Goal: Task Accomplishment & Management: Manage account settings

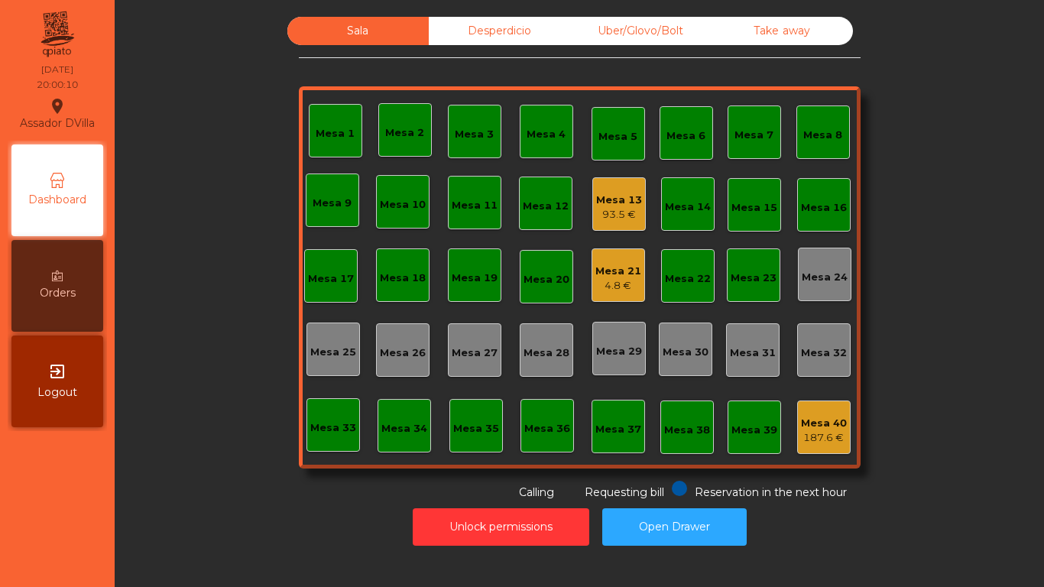
click at [613, 215] on div "93.5 €" at bounding box center [619, 214] width 46 height 15
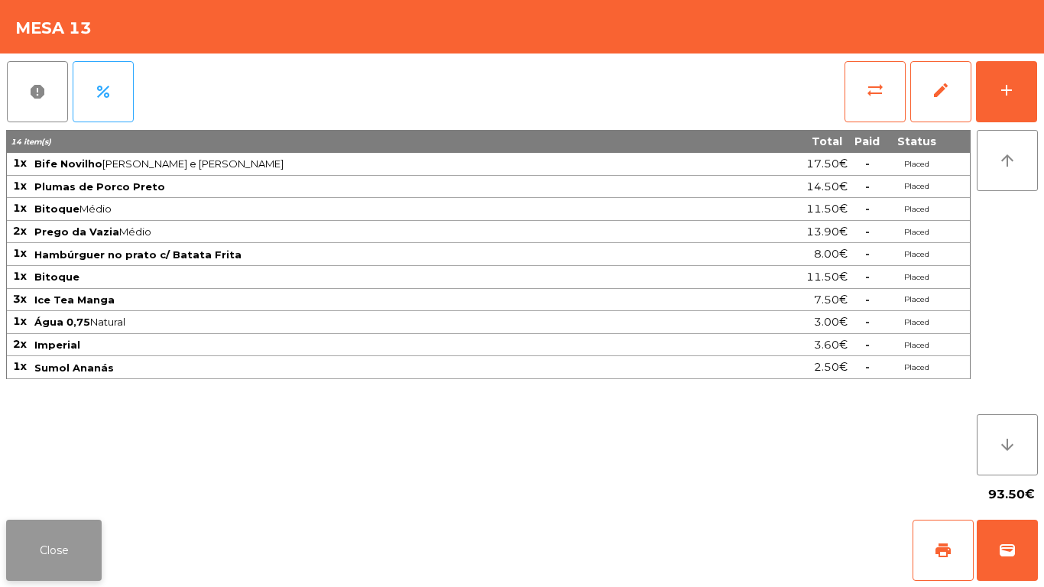
click at [59, 559] on button "Close" at bounding box center [53, 549] width 95 height 61
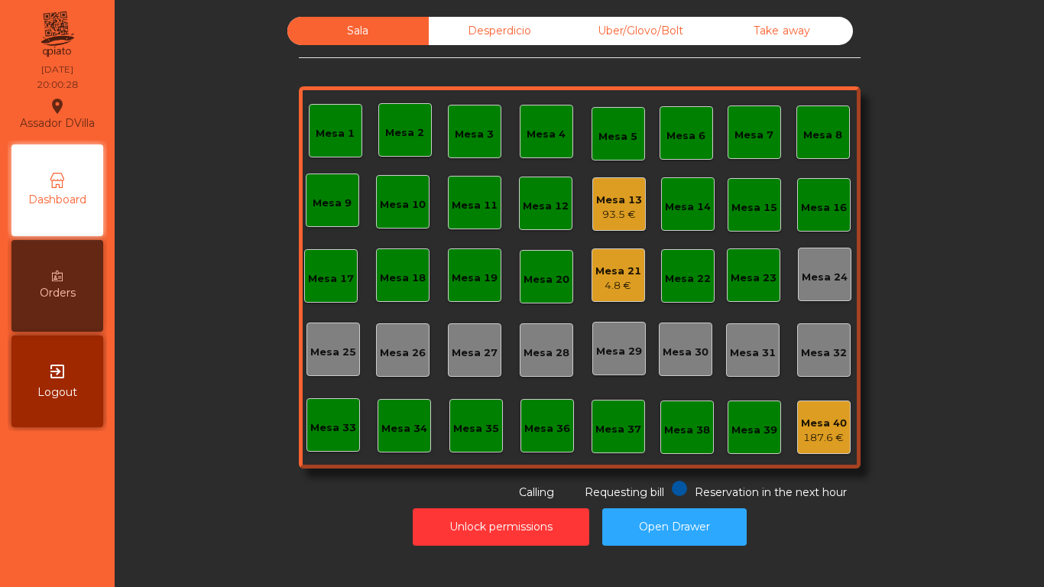
click at [613, 275] on div "Mesa 21" at bounding box center [618, 271] width 46 height 15
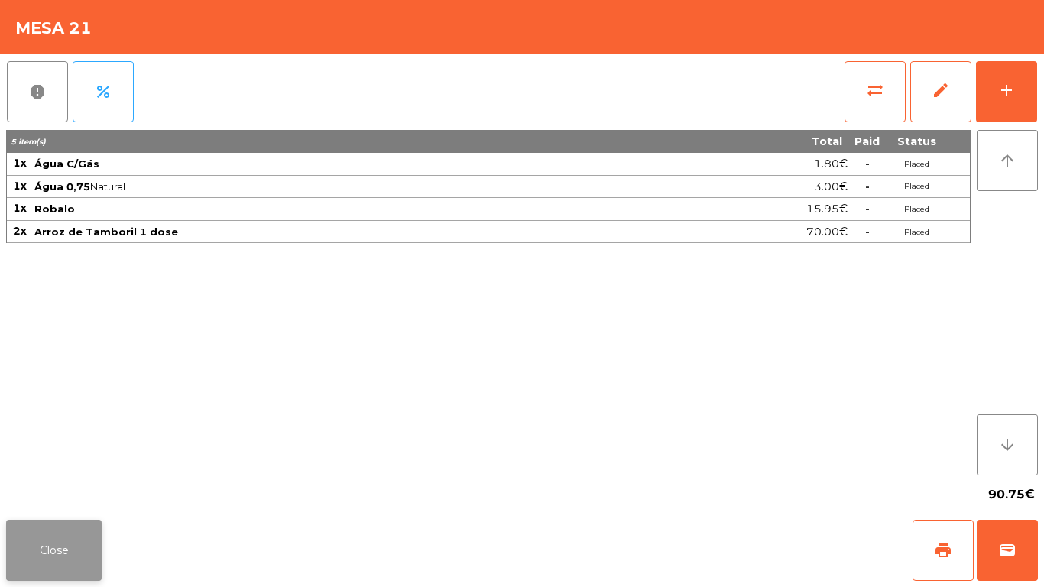
click at [53, 539] on button "Close" at bounding box center [53, 549] width 95 height 61
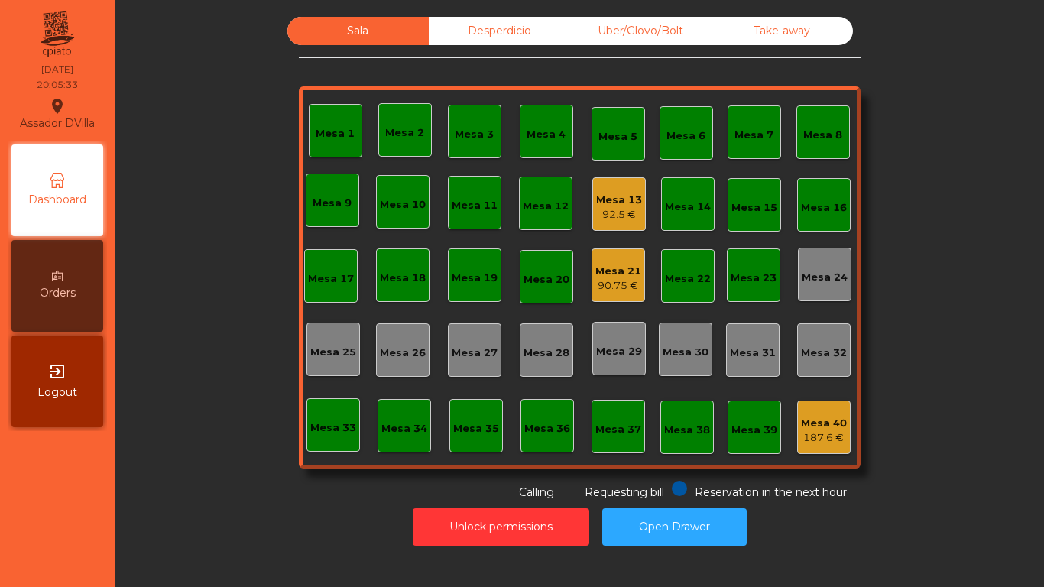
click at [397, 131] on div "Mesa 2" at bounding box center [404, 132] width 39 height 15
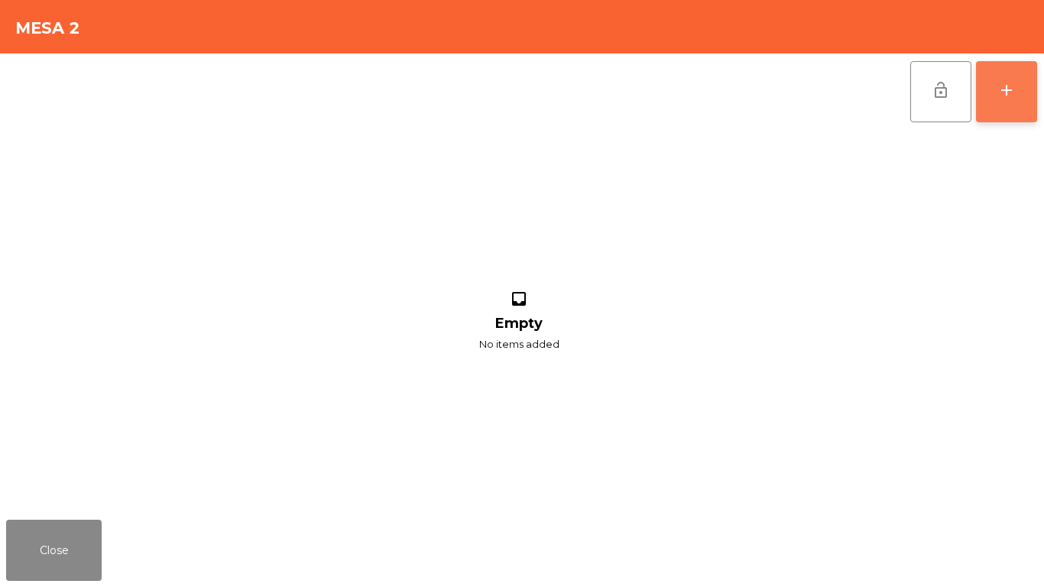
click at [1035, 103] on button "add" at bounding box center [1006, 91] width 61 height 61
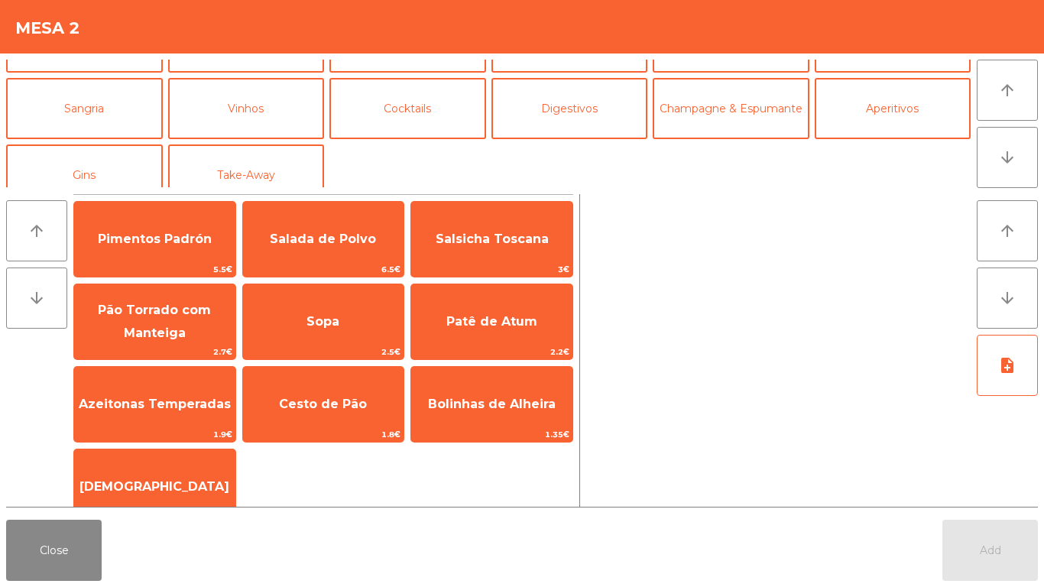
scroll to position [120, 0]
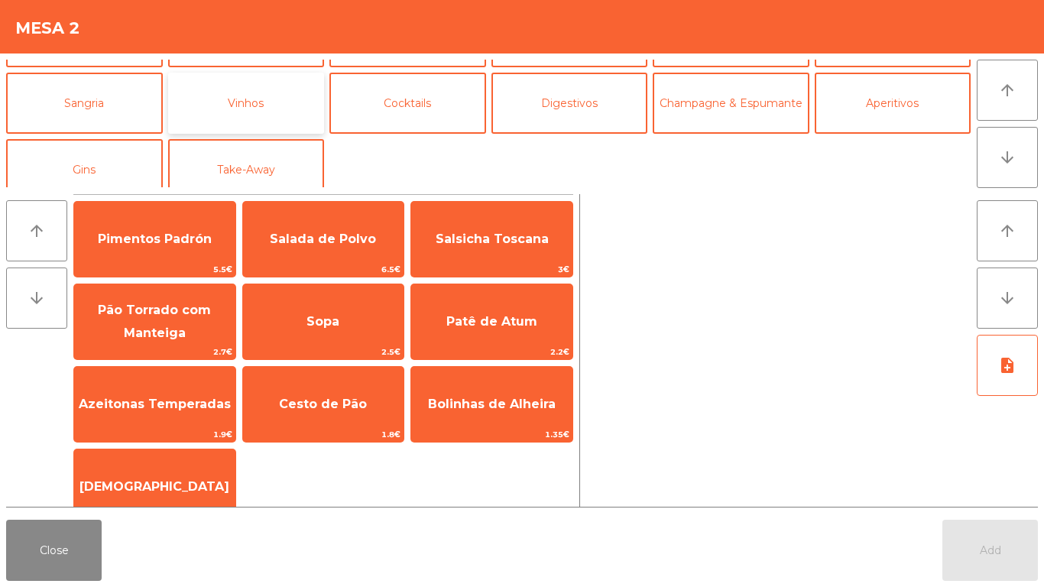
click at [268, 97] on button "Vinhos" at bounding box center [246, 103] width 157 height 61
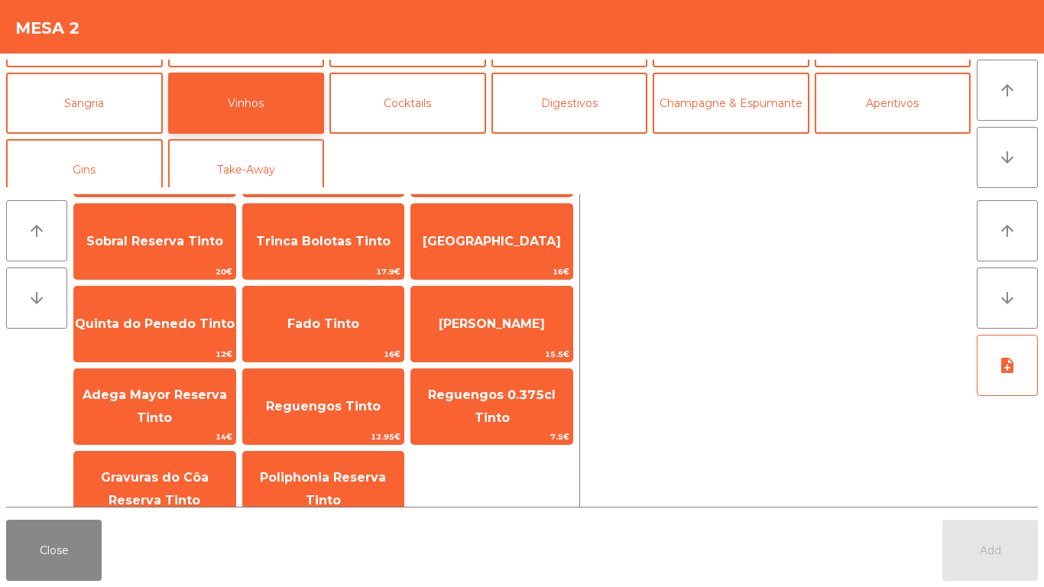
scroll to position [182, 0]
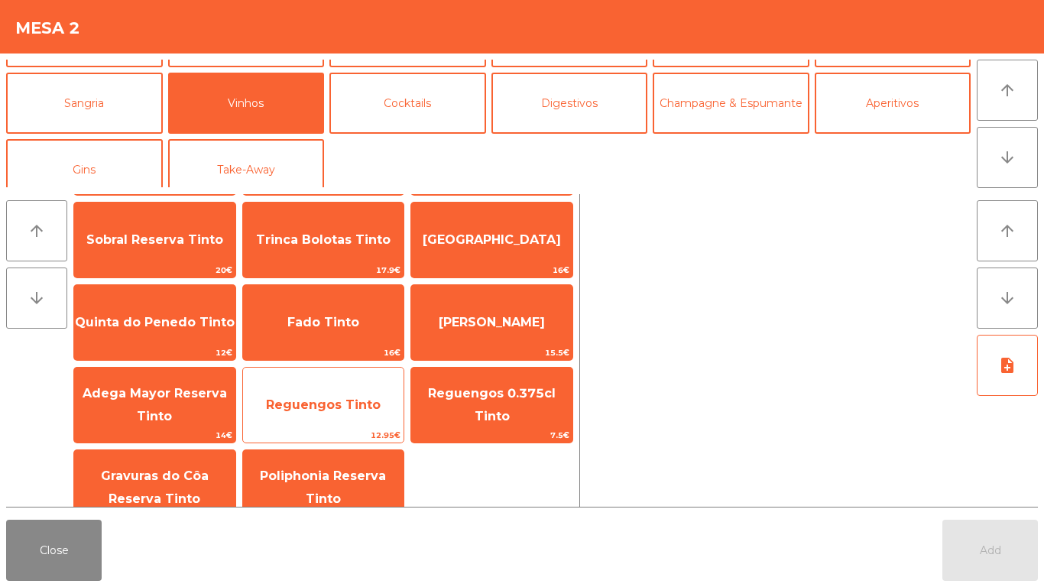
click at [332, 398] on span "Reguengos Tinto" at bounding box center [323, 404] width 115 height 15
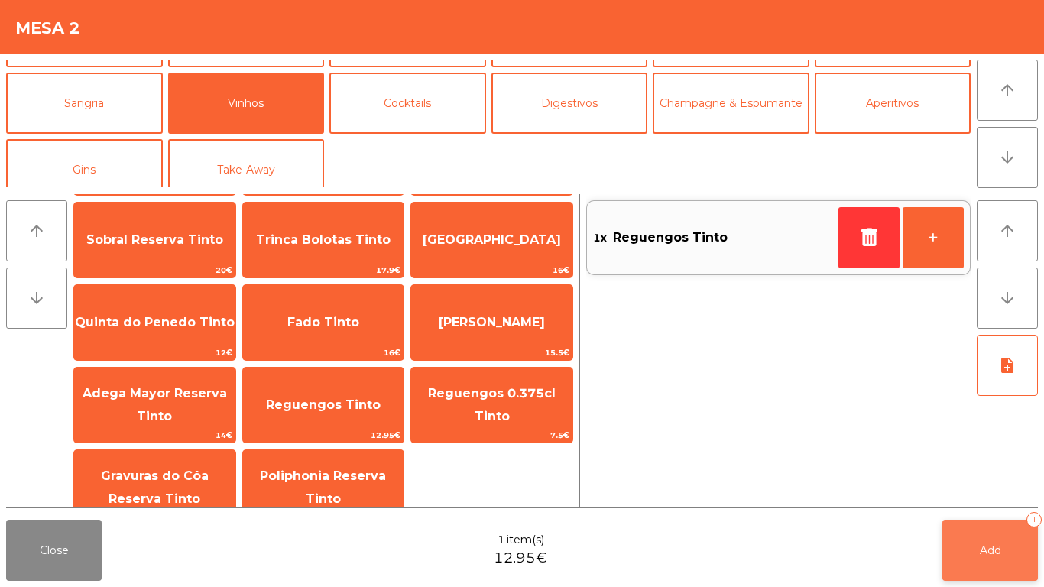
click at [1007, 550] on button "Add 1" at bounding box center [989, 549] width 95 height 61
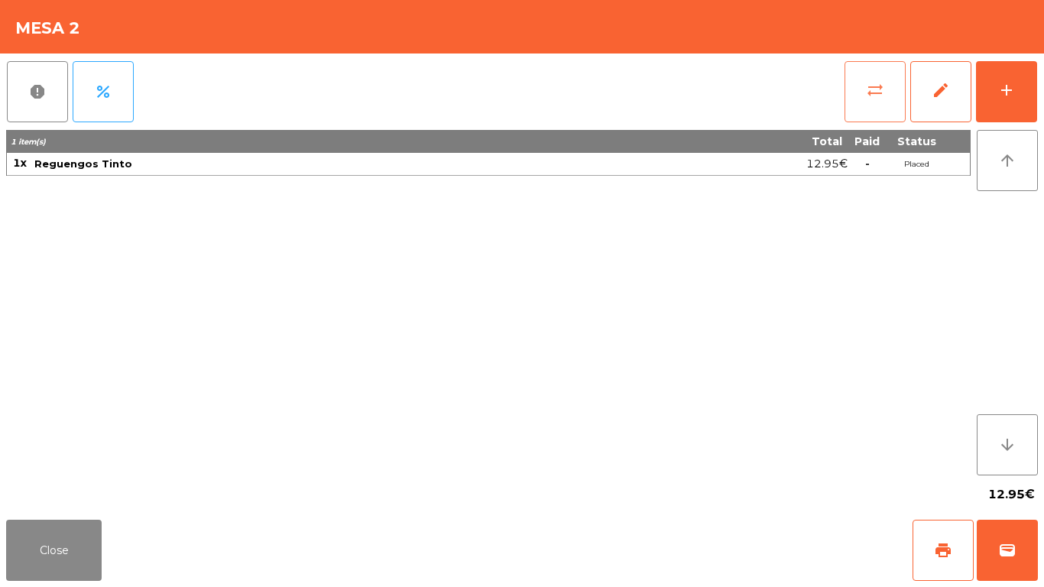
click at [892, 86] on button "sync_alt" at bounding box center [874, 91] width 61 height 61
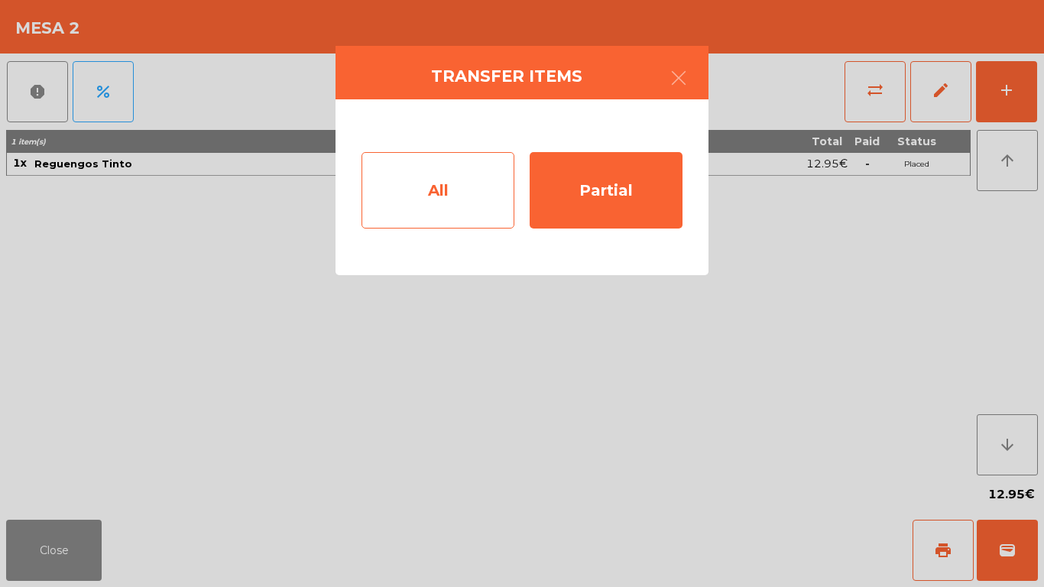
click at [464, 193] on div "All" at bounding box center [437, 190] width 153 height 76
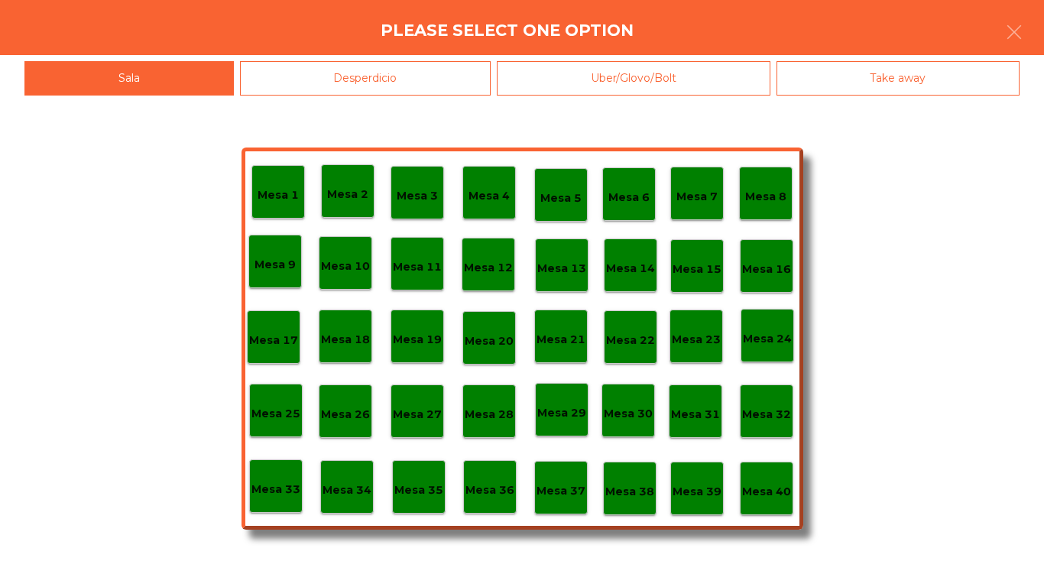
click at [268, 188] on p "Mesa 1" at bounding box center [277, 195] width 41 height 18
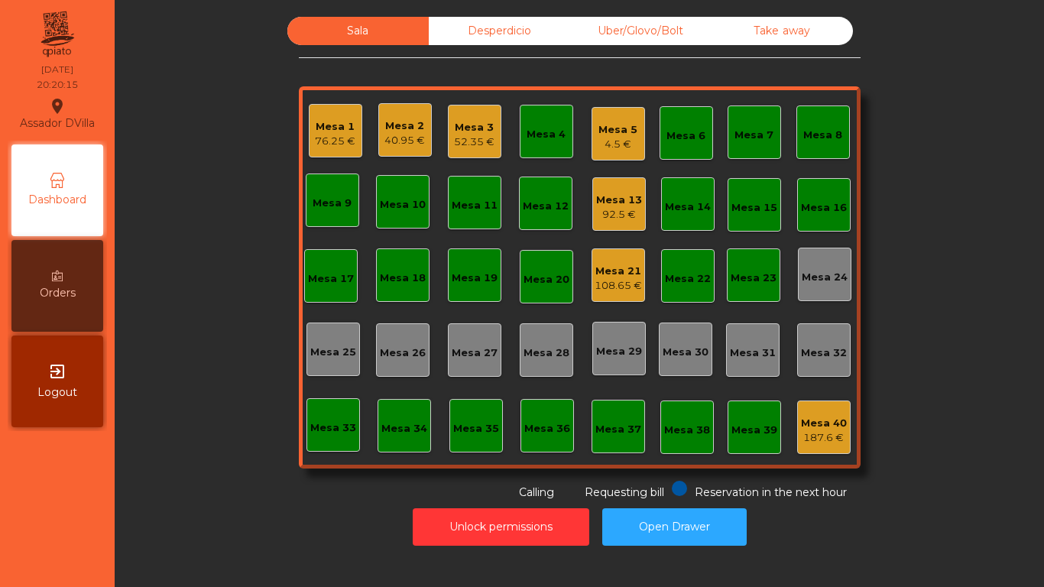
click at [390, 127] on div "Mesa 2" at bounding box center [404, 125] width 40 height 15
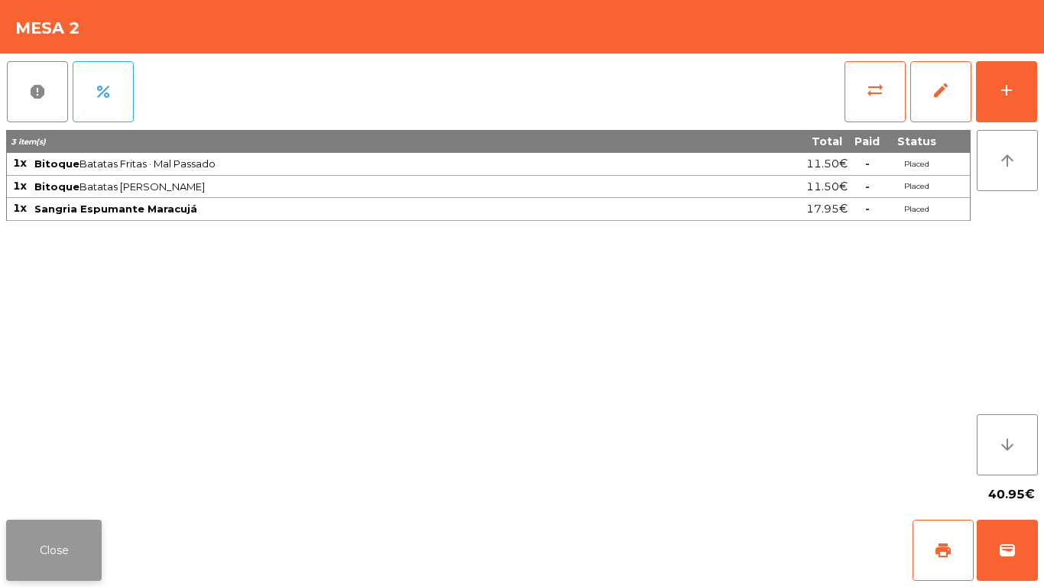
click at [97, 524] on button "Close" at bounding box center [53, 549] width 95 height 61
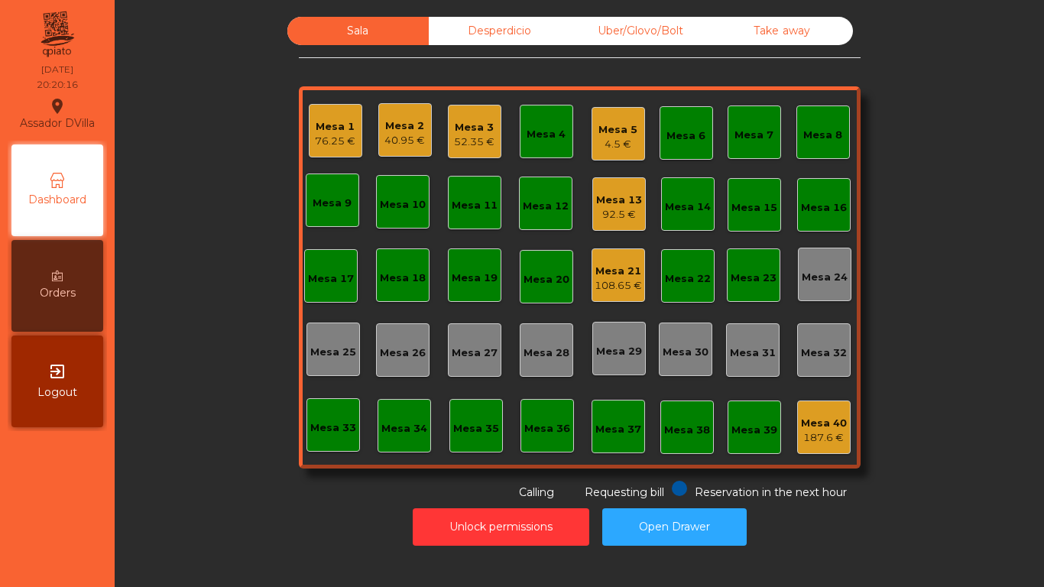
click at [469, 140] on div "52.35 €" at bounding box center [474, 141] width 40 height 15
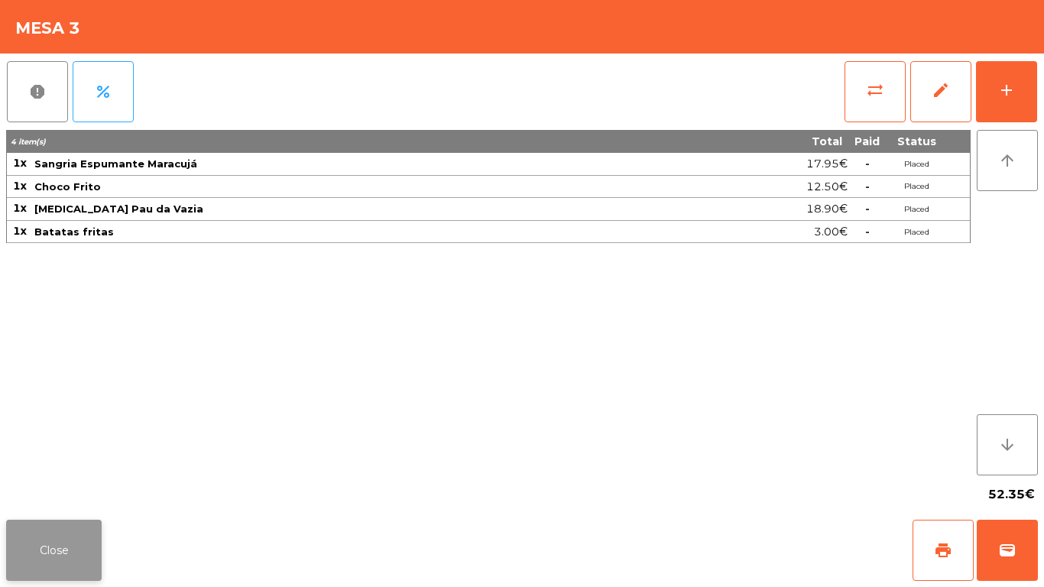
click at [43, 574] on button "Close" at bounding box center [53, 549] width 95 height 61
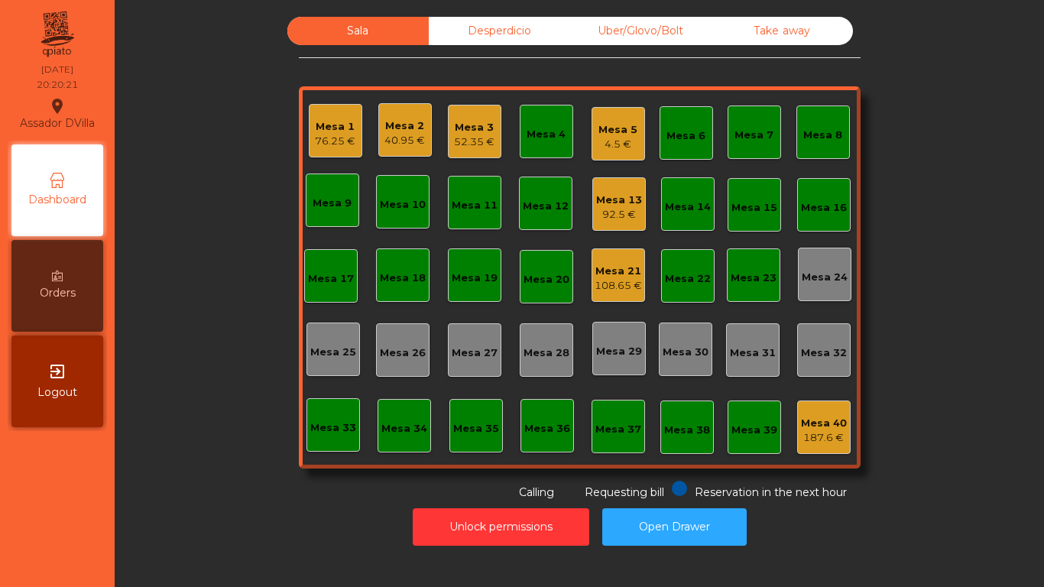
click at [475, 121] on div "Mesa 3" at bounding box center [474, 127] width 40 height 15
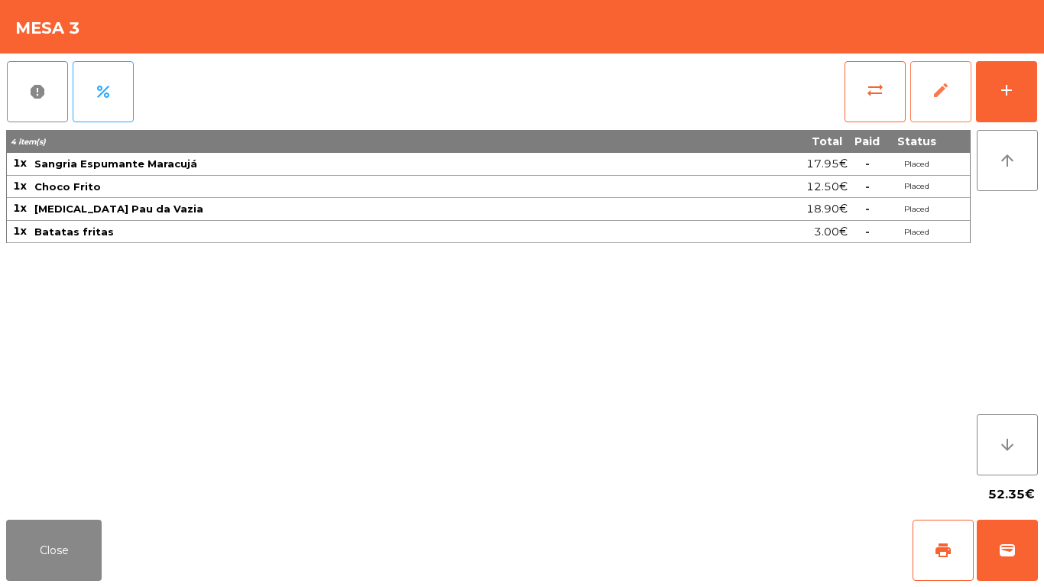
click at [920, 109] on button "edit" at bounding box center [940, 91] width 61 height 61
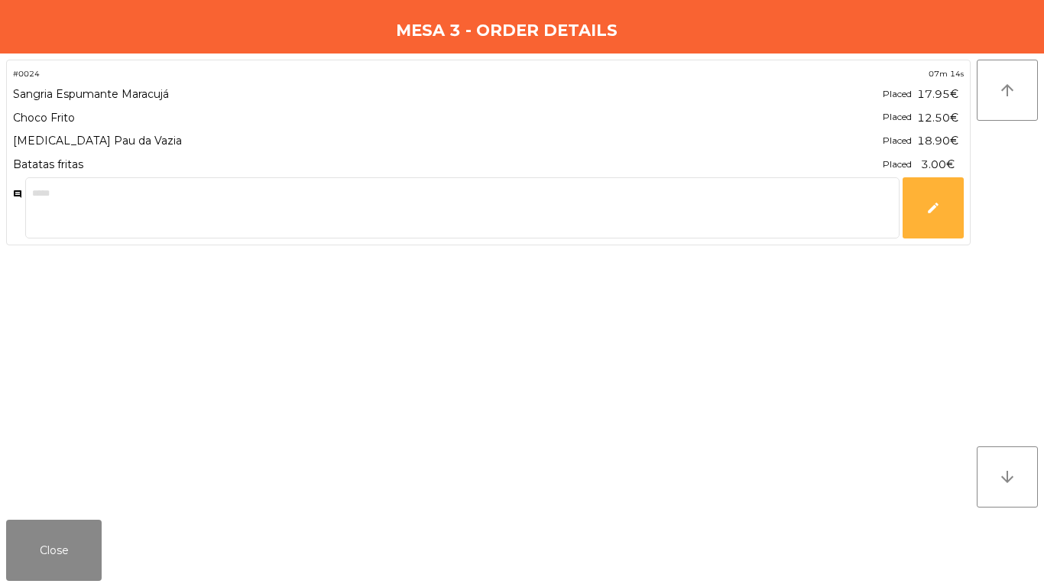
drag, startPoint x: 47, startPoint y: 586, endPoint x: 268, endPoint y: 280, distance: 377.6
click at [50, 586] on div "Close" at bounding box center [522, 549] width 1044 height 73
drag, startPoint x: 92, startPoint y: 579, endPoint x: 86, endPoint y: 564, distance: 16.5
click at [91, 574] on button "Close" at bounding box center [53, 549] width 95 height 61
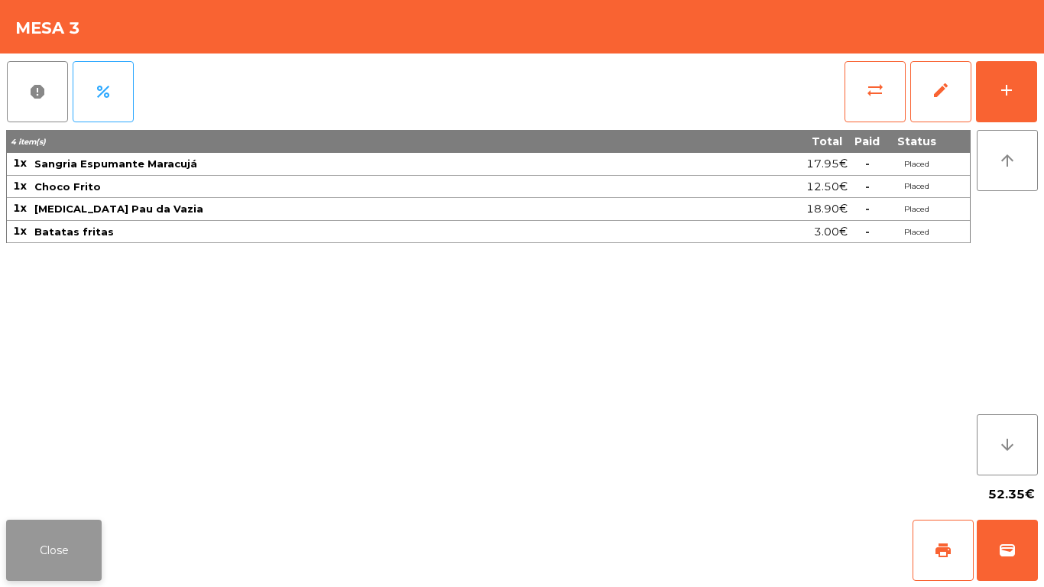
click at [53, 545] on button "Close" at bounding box center [53, 549] width 95 height 61
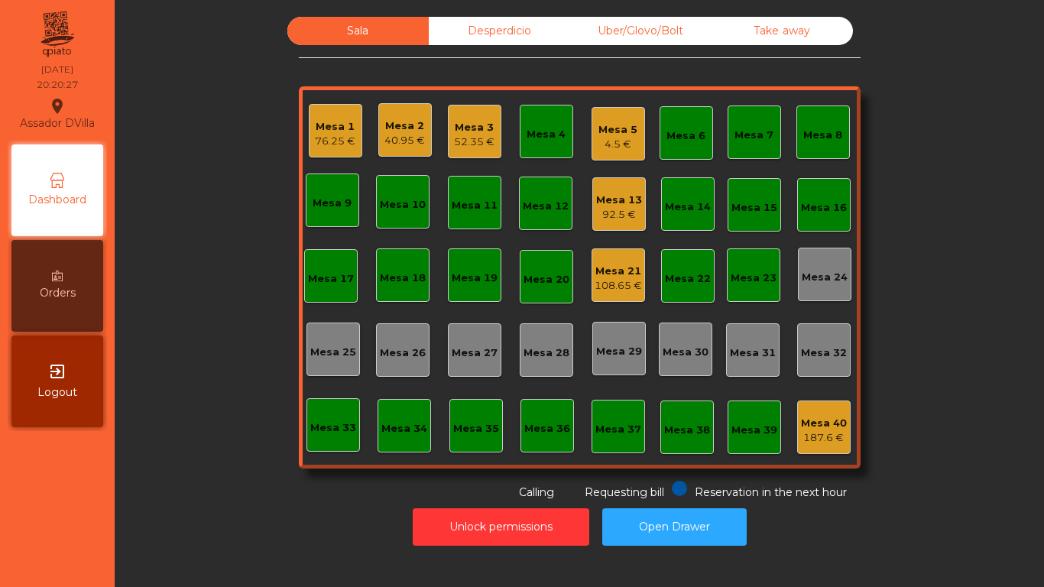
click at [605, 139] on div "4.5 €" at bounding box center [617, 144] width 39 height 15
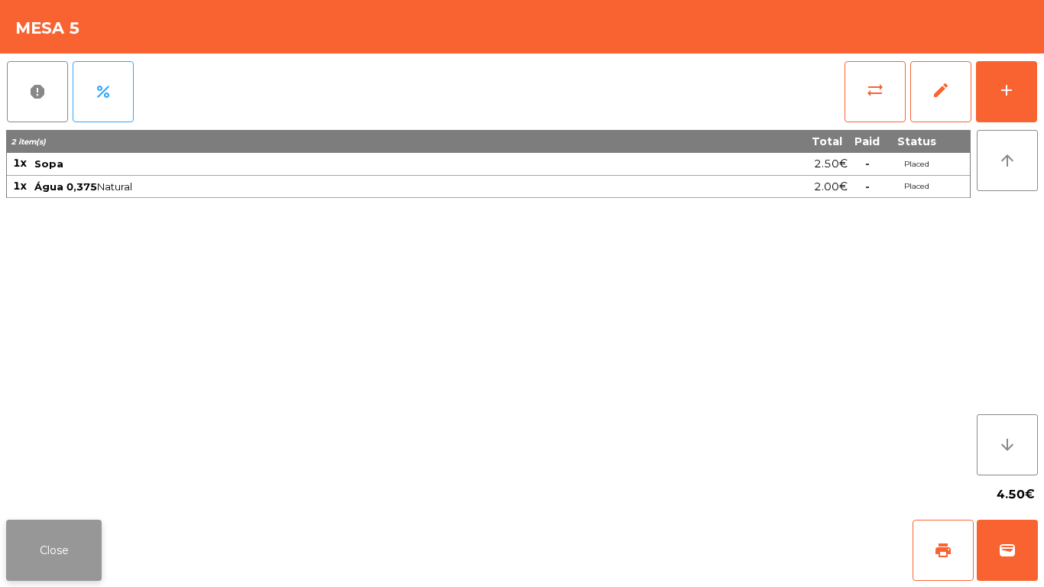
click at [85, 536] on button "Close" at bounding box center [53, 549] width 95 height 61
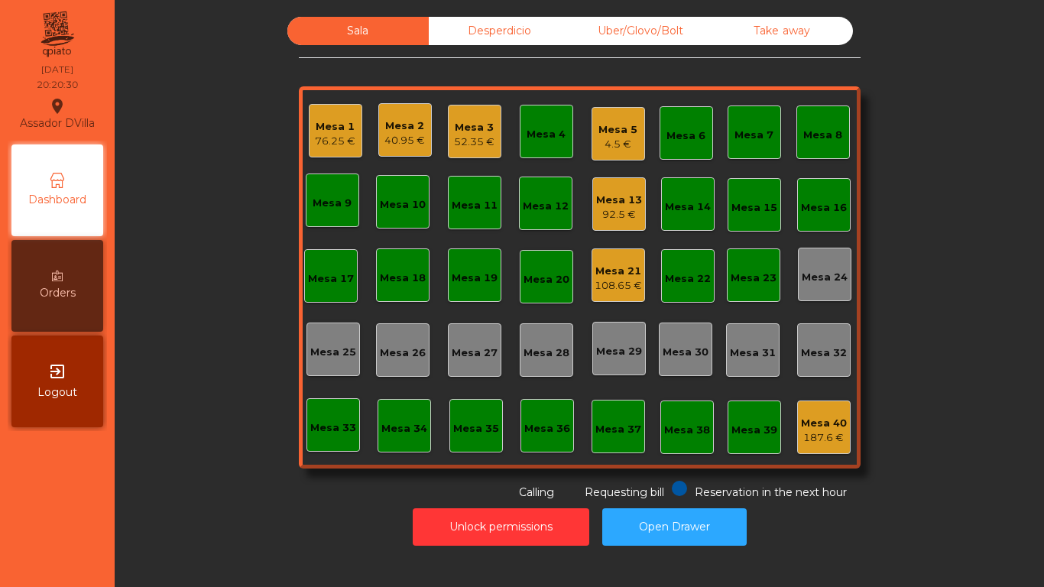
click at [53, 285] on span "Orders" at bounding box center [58, 293] width 36 height 16
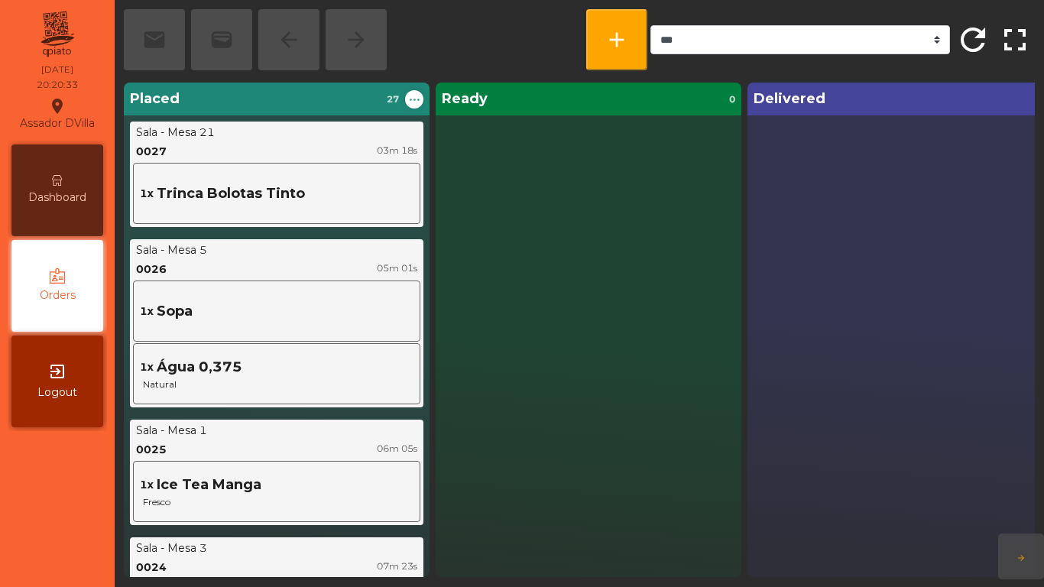
click at [65, 191] on span "Dashboard" at bounding box center [57, 197] width 58 height 16
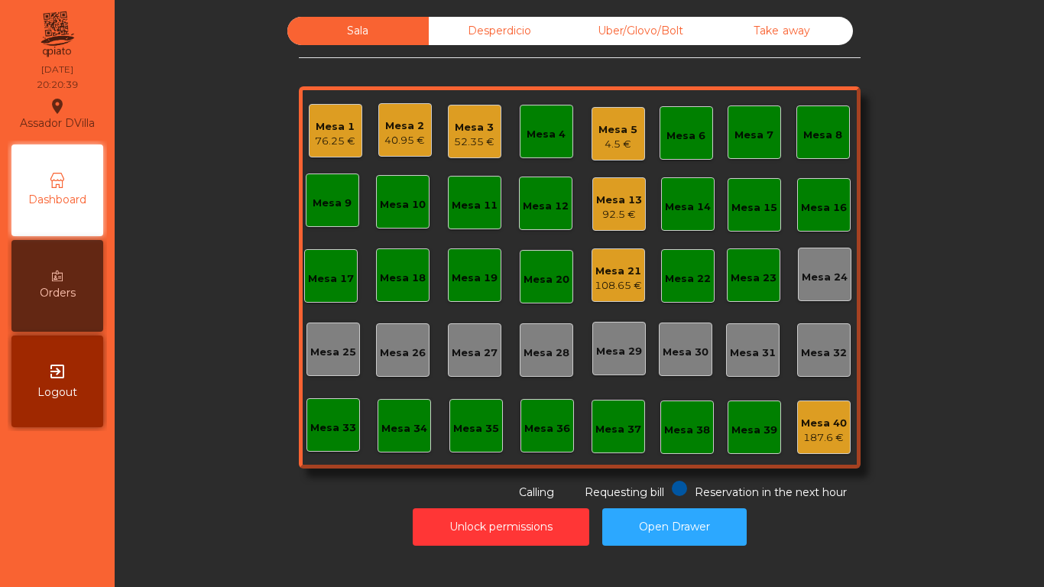
click at [315, 132] on div "Mesa 1" at bounding box center [335, 126] width 40 height 15
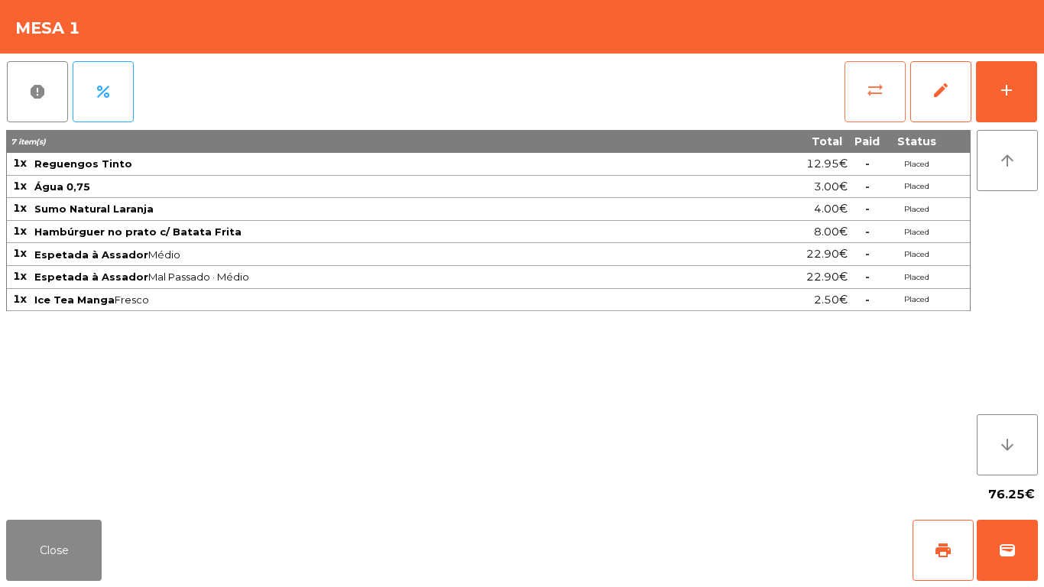
click at [848, 108] on button "sync_alt" at bounding box center [874, 91] width 61 height 61
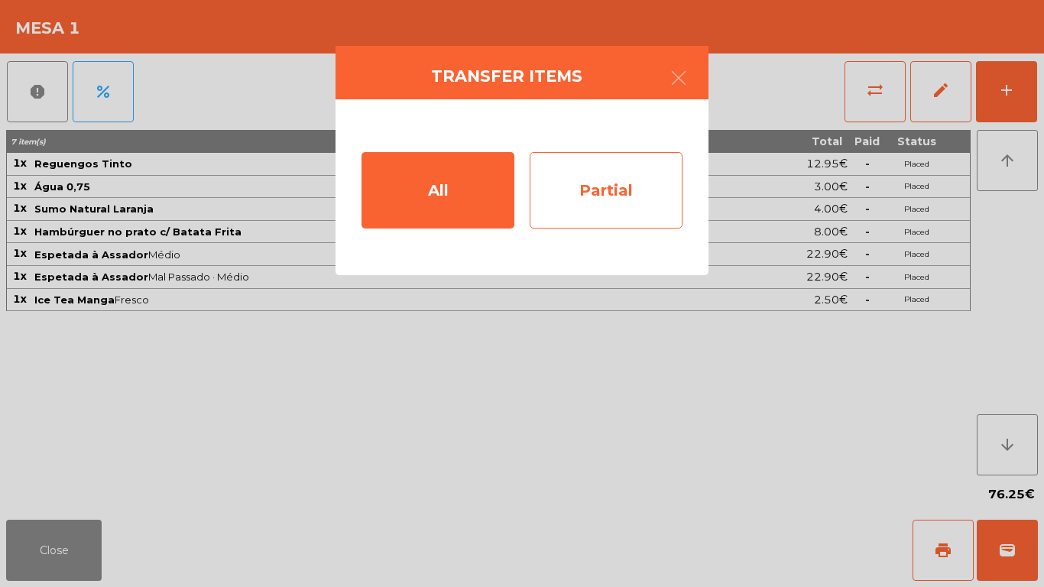
click at [555, 213] on div "Partial" at bounding box center [605, 190] width 153 height 76
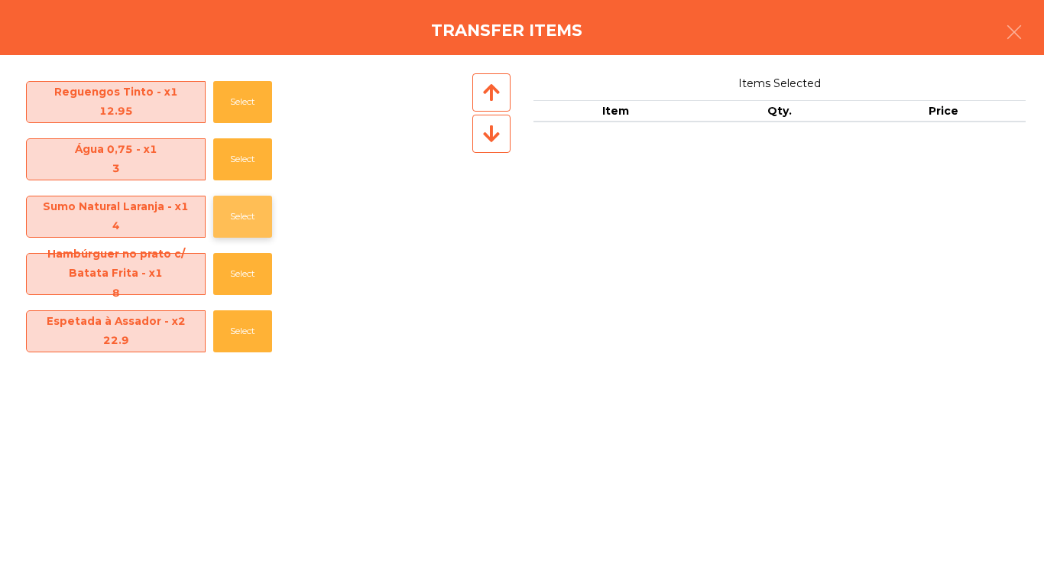
click at [238, 221] on button "Select" at bounding box center [242, 217] width 59 height 42
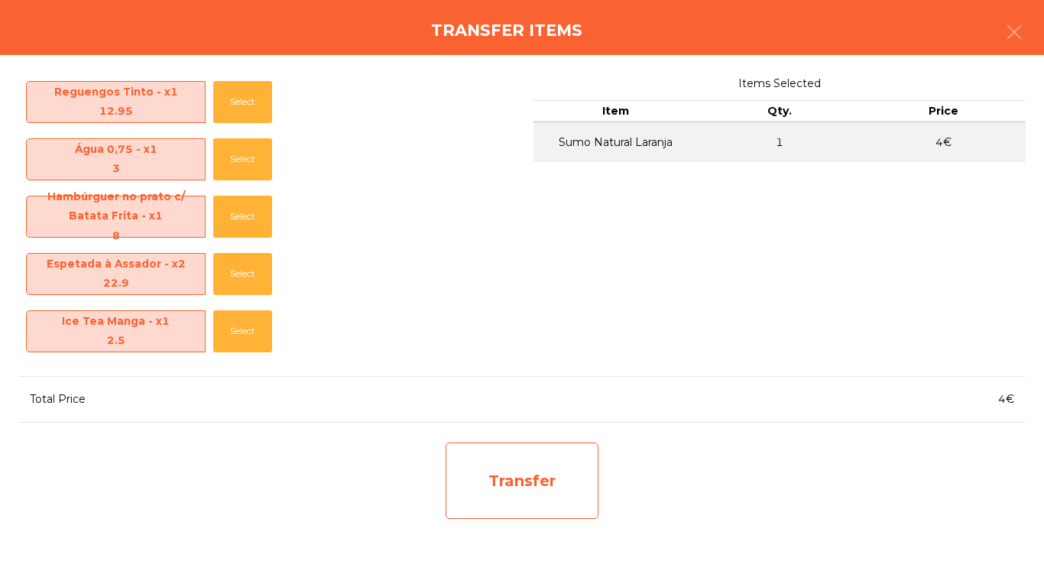
click at [578, 488] on div "Transfer" at bounding box center [521, 480] width 153 height 76
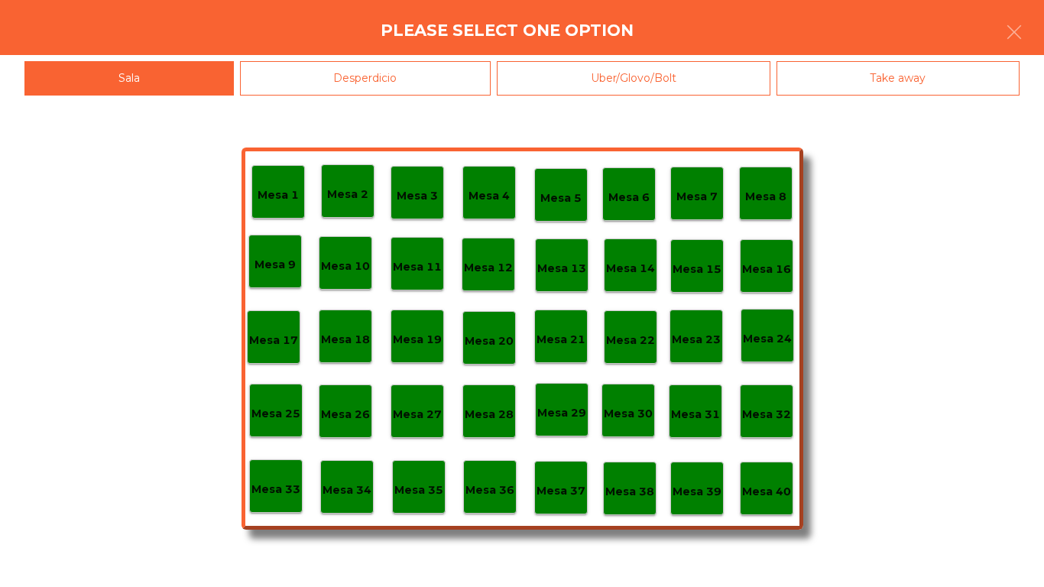
click at [312, 86] on div "Desperdicio" at bounding box center [365, 78] width 251 height 34
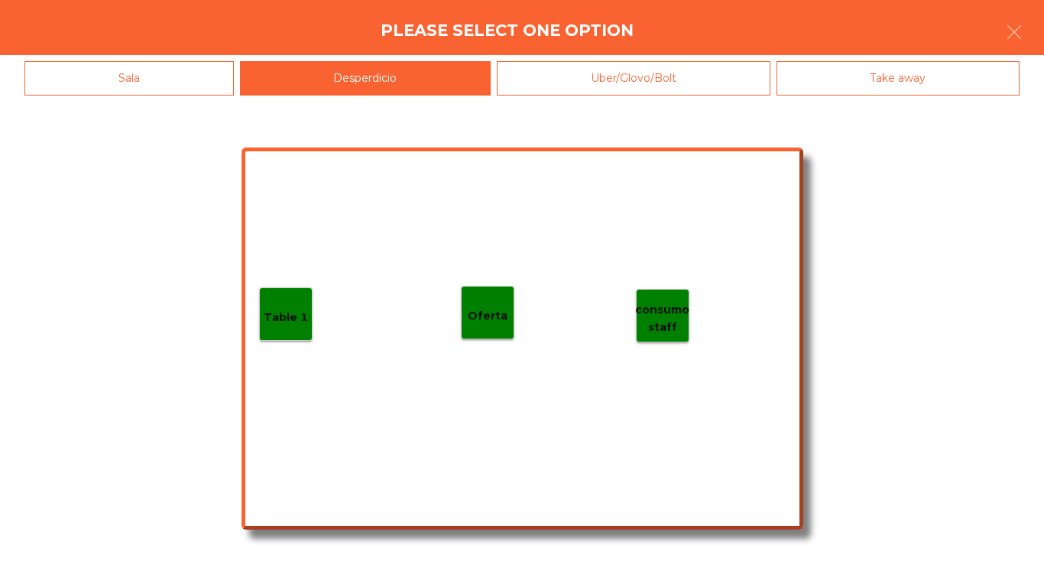
click at [309, 297] on div "Table 1" at bounding box center [285, 313] width 53 height 53
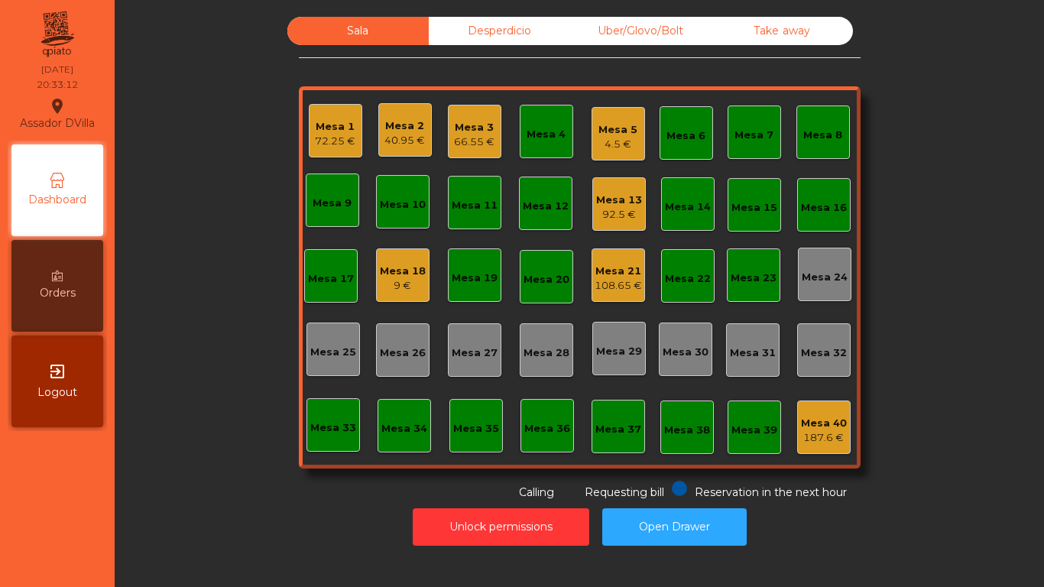
click at [351, 316] on div "Mesa 1 72.25 € Mesa 2 40.95 € Mesa 3 66.55 € Mesa 4 Mesa 5 4.5 € Mesa 6 Mesa 7 …" at bounding box center [579, 277] width 561 height 382
drag, startPoint x: 629, startPoint y: 513, endPoint x: 619, endPoint y: 499, distance: 17.6
click at [628, 513] on button "Open Drawer" at bounding box center [674, 526] width 144 height 37
click at [623, 210] on div "92.5 €" at bounding box center [619, 214] width 46 height 15
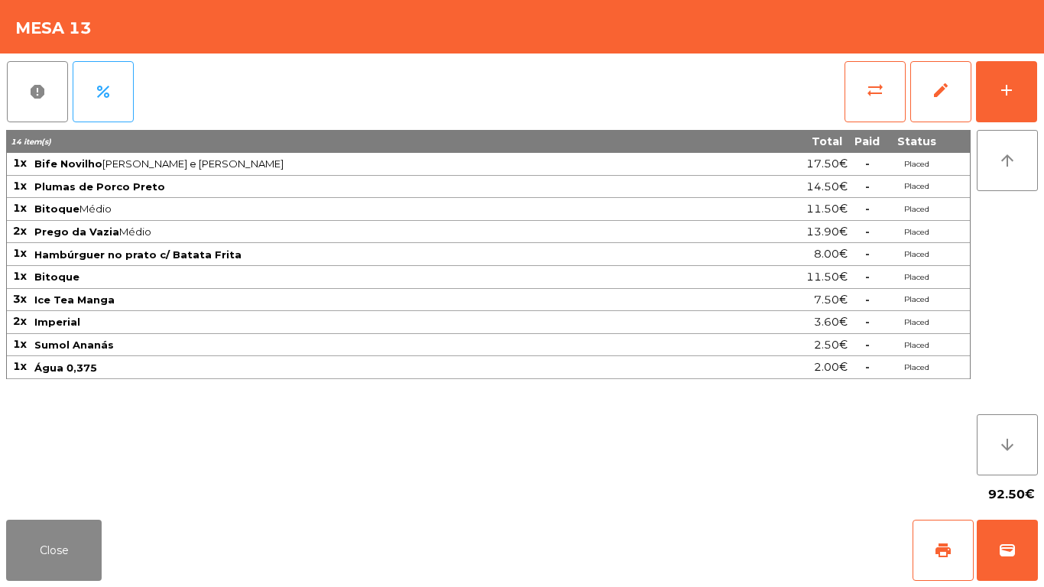
click at [1043, 74] on div "report percent sync_alt edit add 14 item(s) Total Paid Status 1x Bife Novilho M…" at bounding box center [522, 283] width 1044 height 460
click at [1026, 92] on button "add" at bounding box center [1006, 91] width 61 height 61
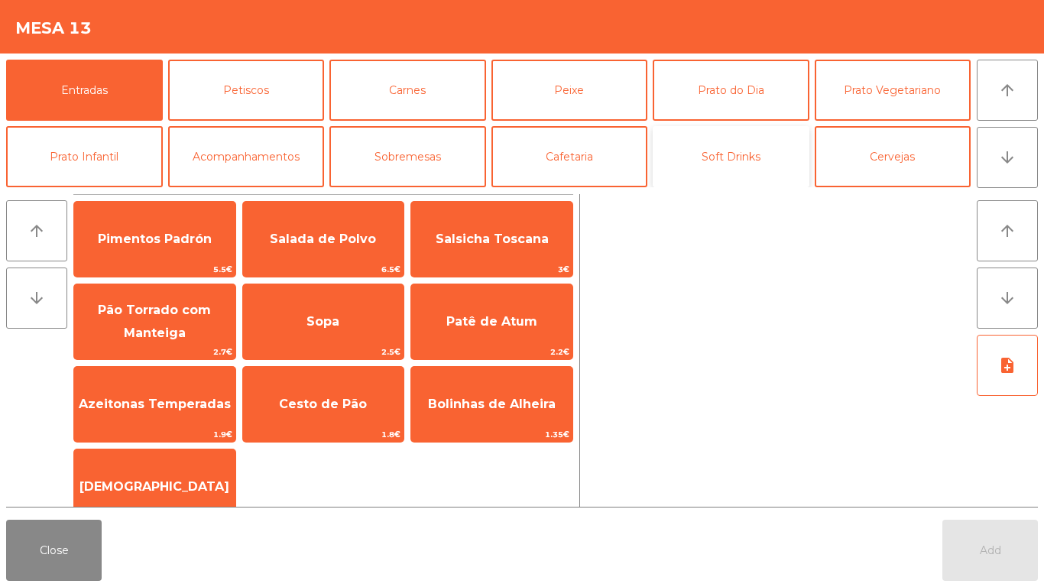
click at [751, 148] on button "Soft Drinks" at bounding box center [730, 156] width 157 height 61
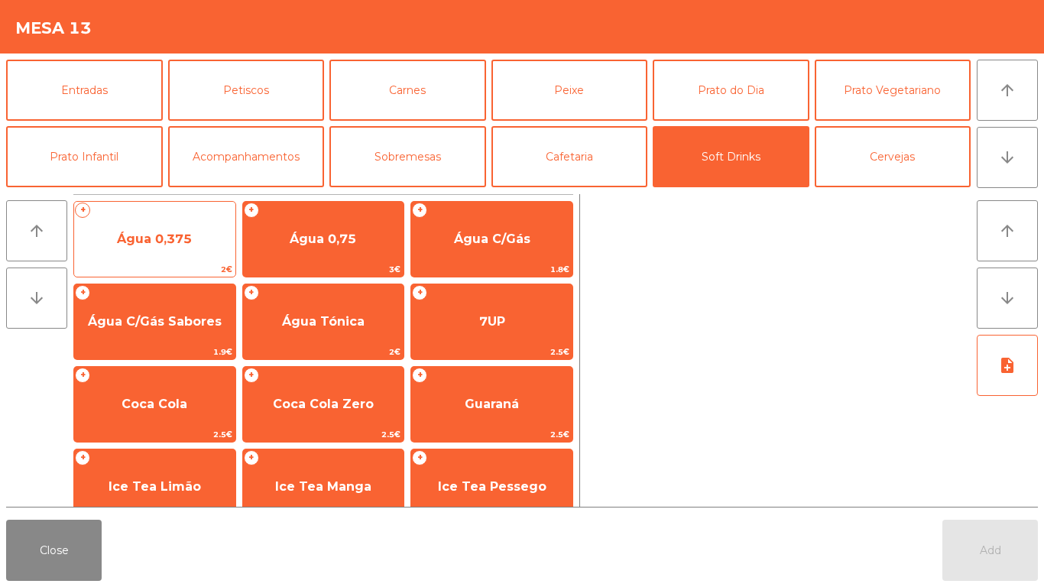
click at [136, 229] on span "Água 0,375" at bounding box center [154, 238] width 161 height 41
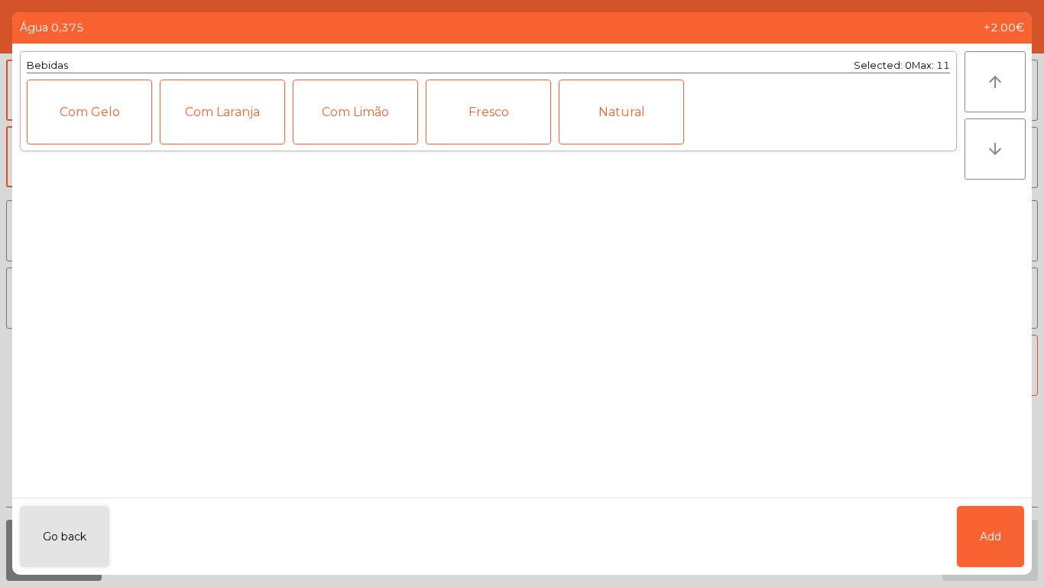
click at [640, 107] on div "Natural" at bounding box center [620, 111] width 125 height 65
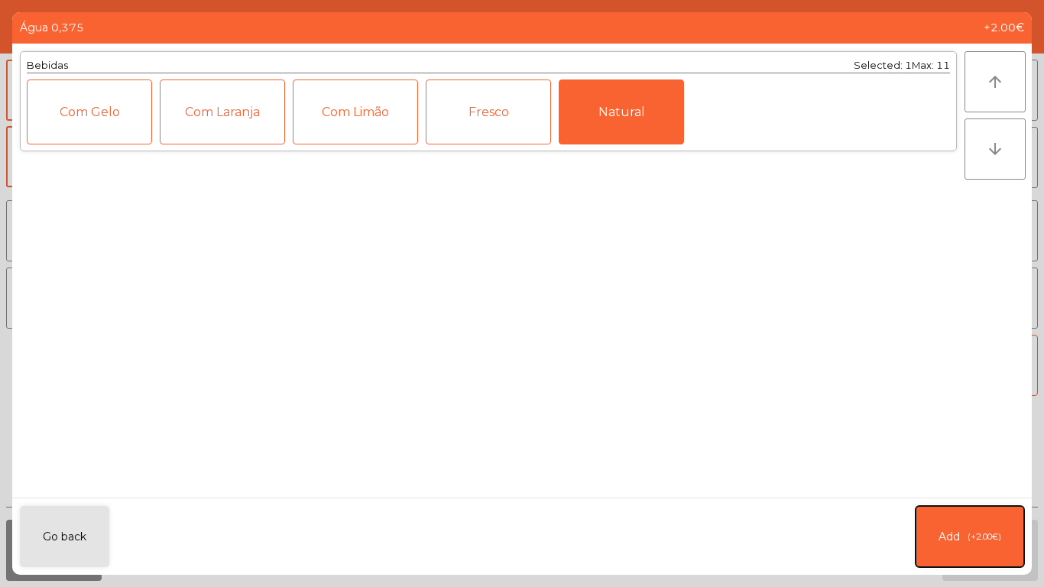
click at [991, 544] on button "Add (+2.00€)" at bounding box center [969, 536] width 108 height 61
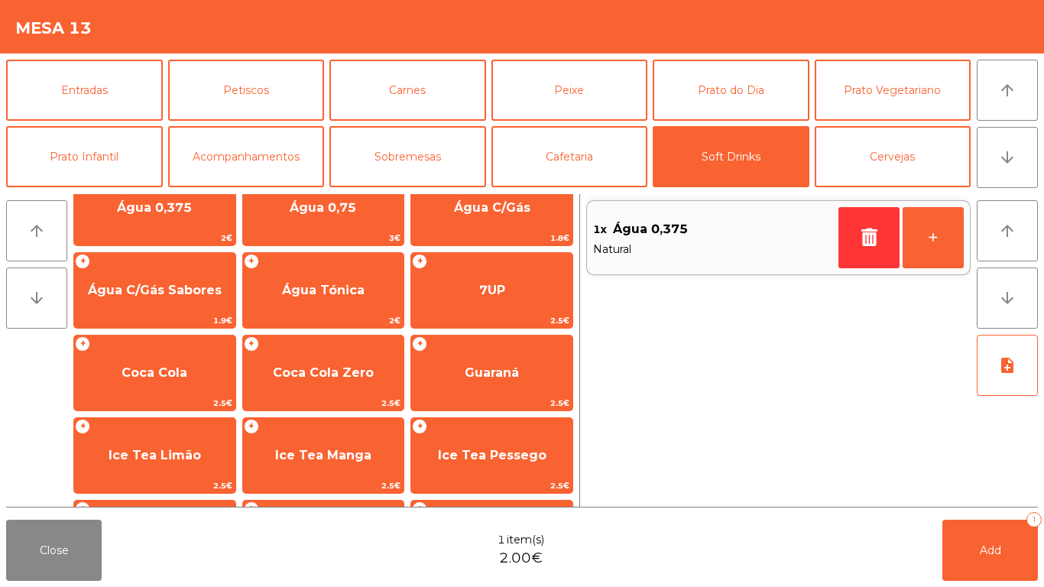
scroll to position [63, 0]
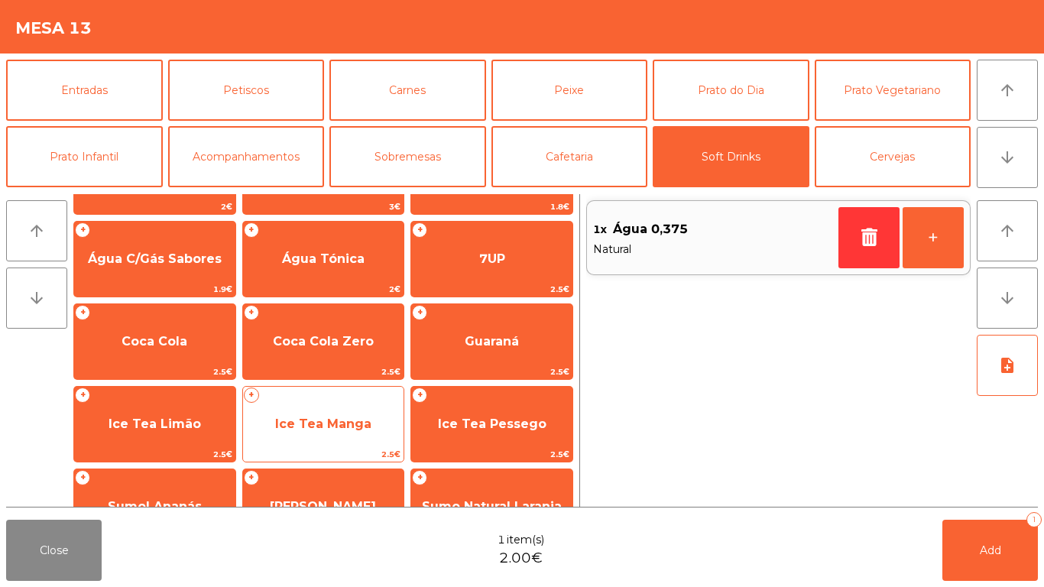
click at [335, 426] on span "Ice Tea Manga" at bounding box center [323, 423] width 96 height 15
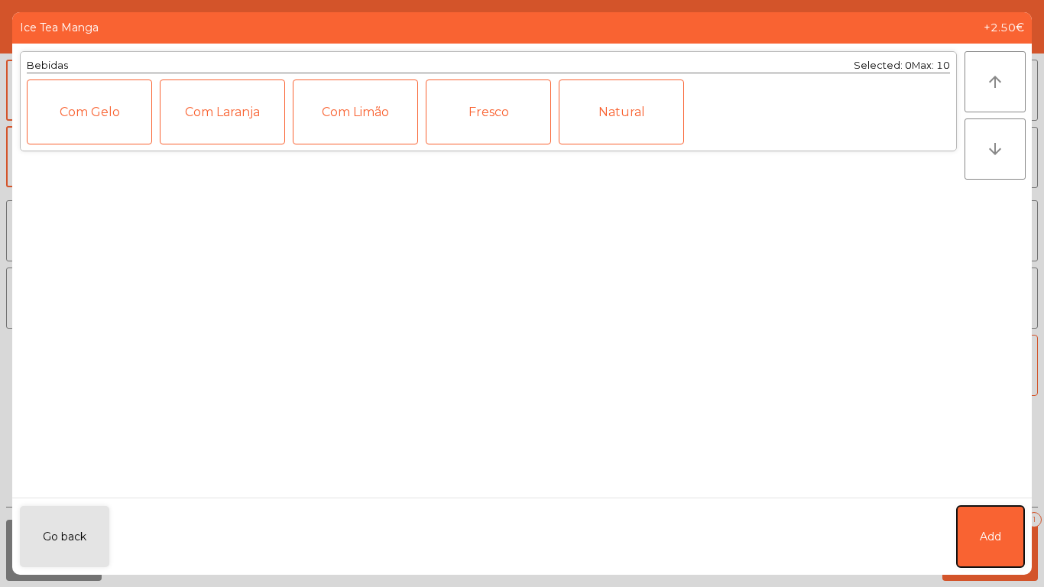
click at [992, 532] on span "Add" at bounding box center [989, 537] width 21 height 16
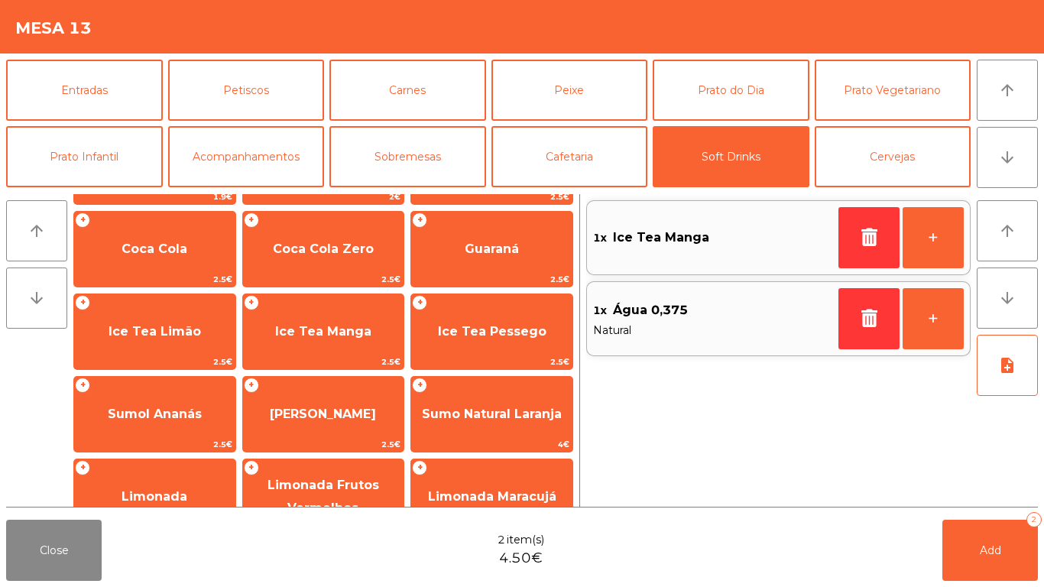
scroll to position [165, 0]
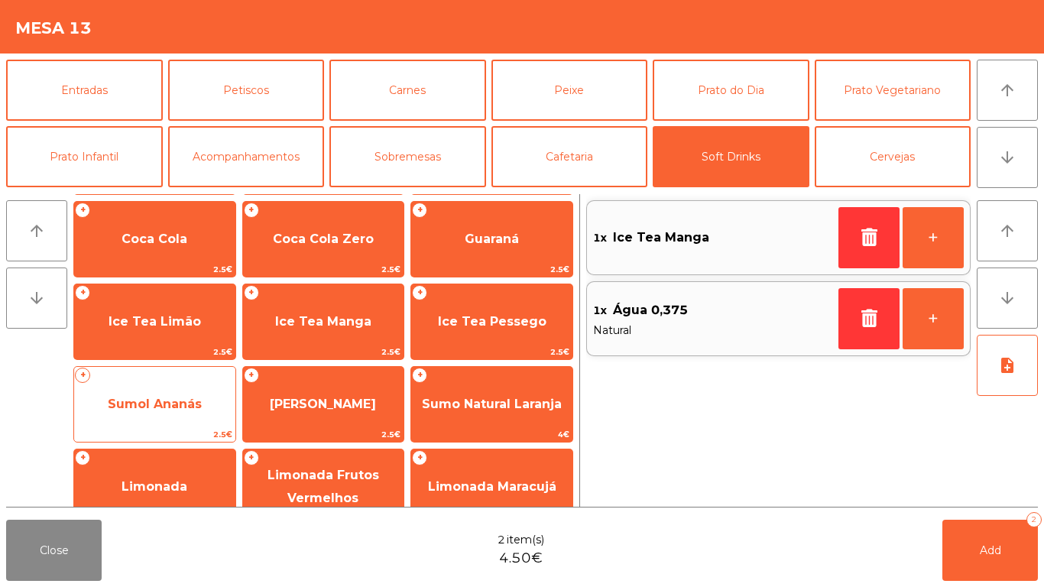
click at [134, 407] on span "Sumol Ananás" at bounding box center [155, 403] width 94 height 15
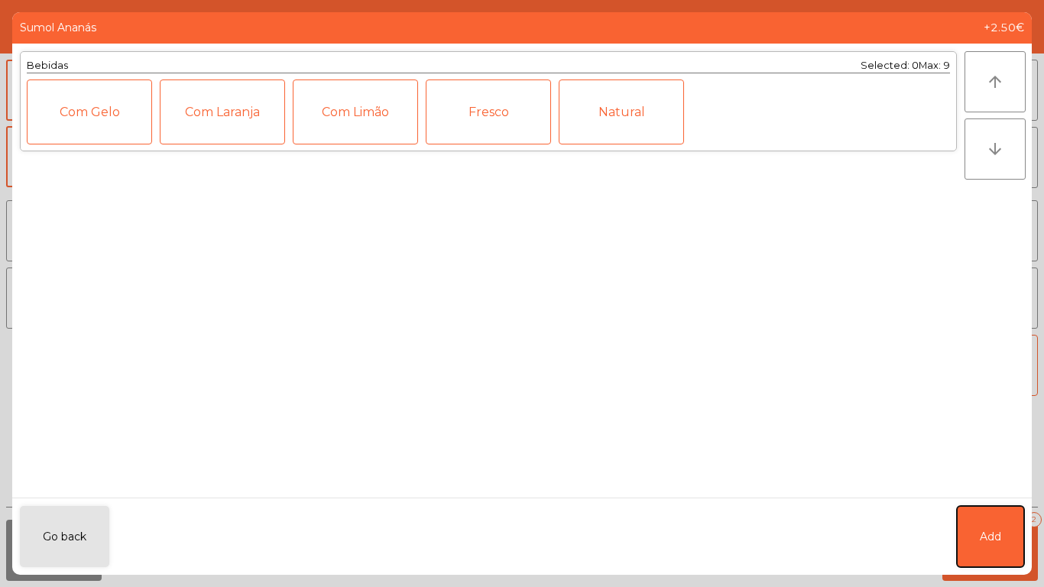
click at [995, 523] on button "Add" at bounding box center [989, 536] width 67 height 61
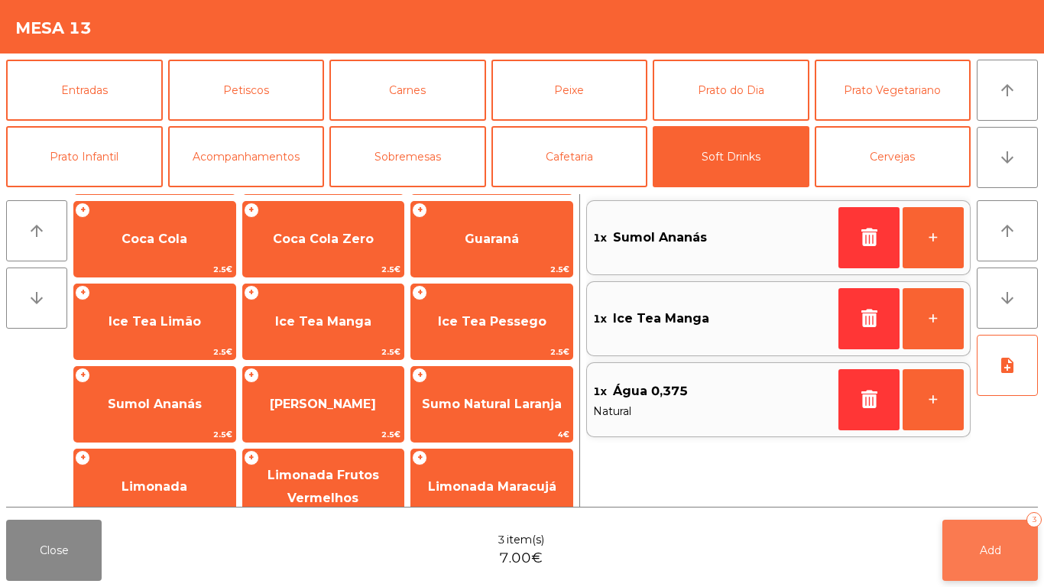
click at [991, 544] on span "Add" at bounding box center [989, 550] width 21 height 14
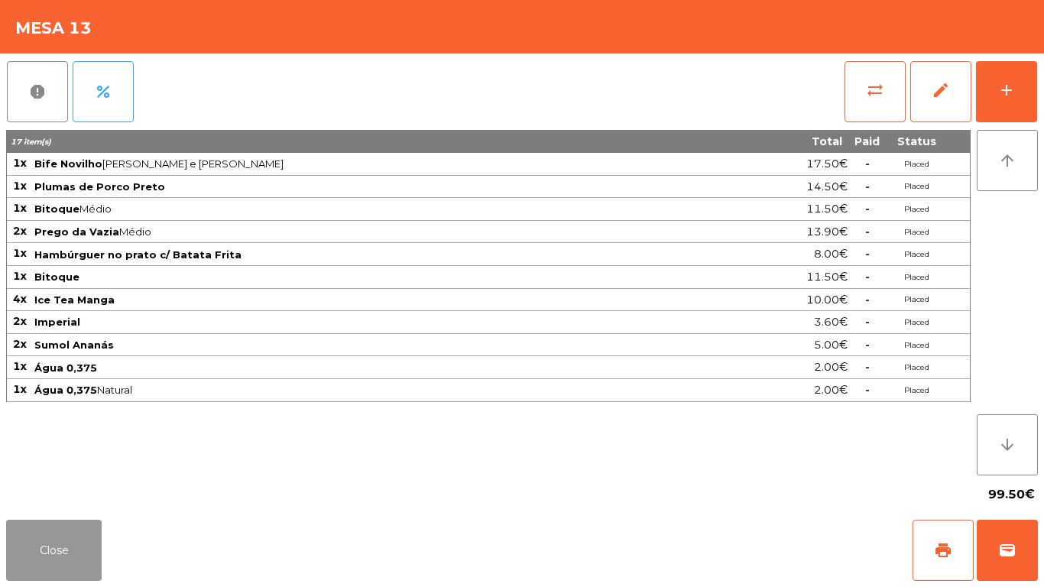
drag, startPoint x: 58, startPoint y: 565, endPoint x: 346, endPoint y: 275, distance: 408.9
click at [60, 566] on button "Close" at bounding box center [53, 549] width 95 height 61
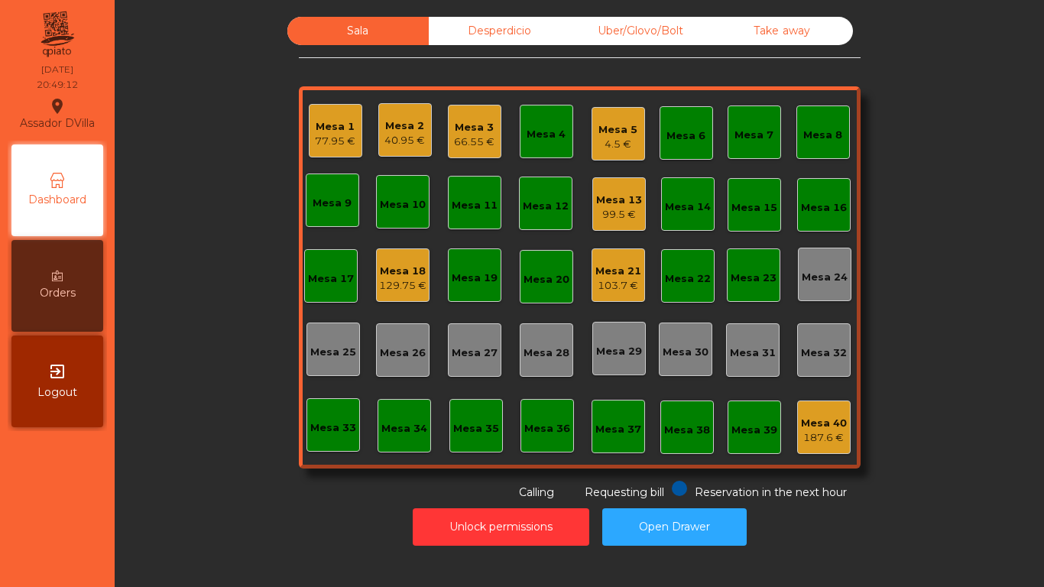
click at [337, 137] on div "77.95 €" at bounding box center [335, 141] width 40 height 15
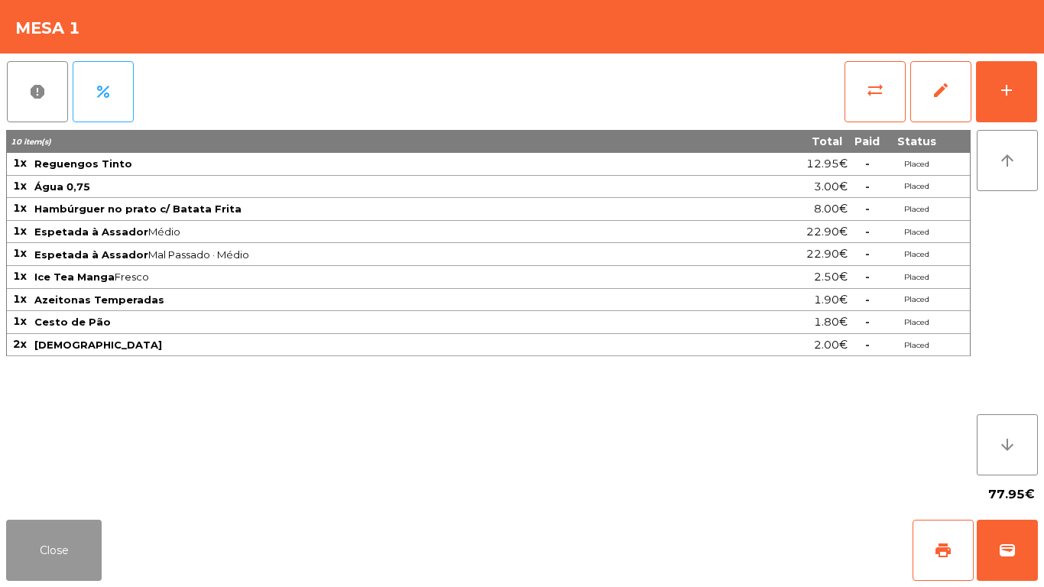
click at [92, 572] on button "Close" at bounding box center [53, 549] width 95 height 61
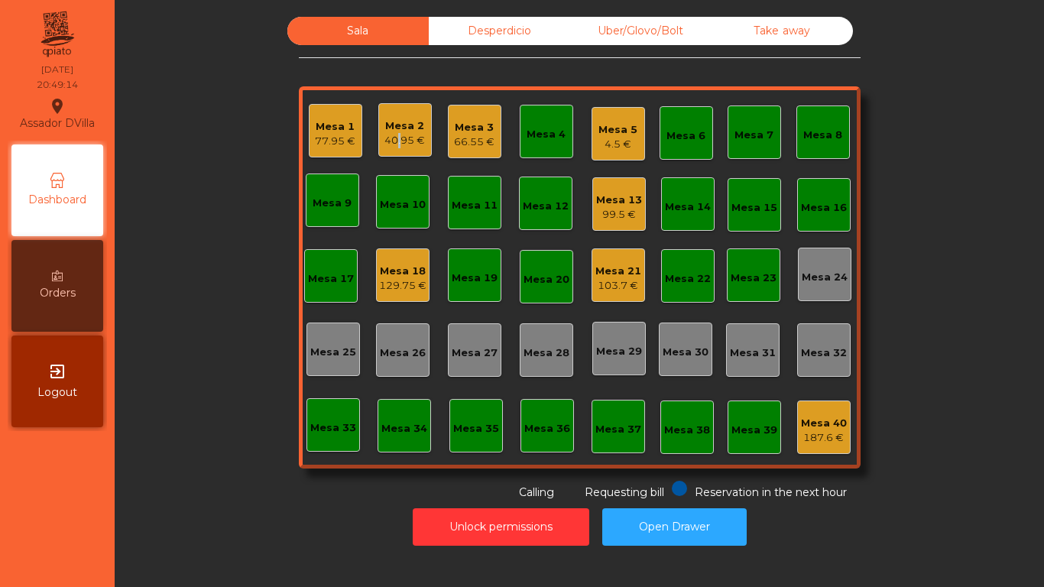
click at [390, 138] on div "40.95 €" at bounding box center [404, 140] width 40 height 15
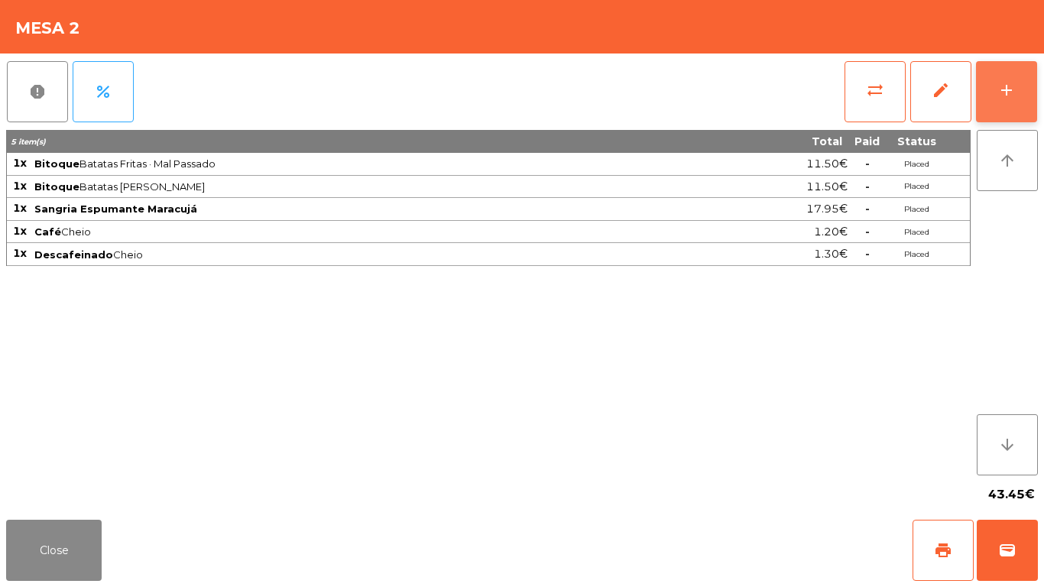
click at [1029, 82] on button "add" at bounding box center [1006, 91] width 61 height 61
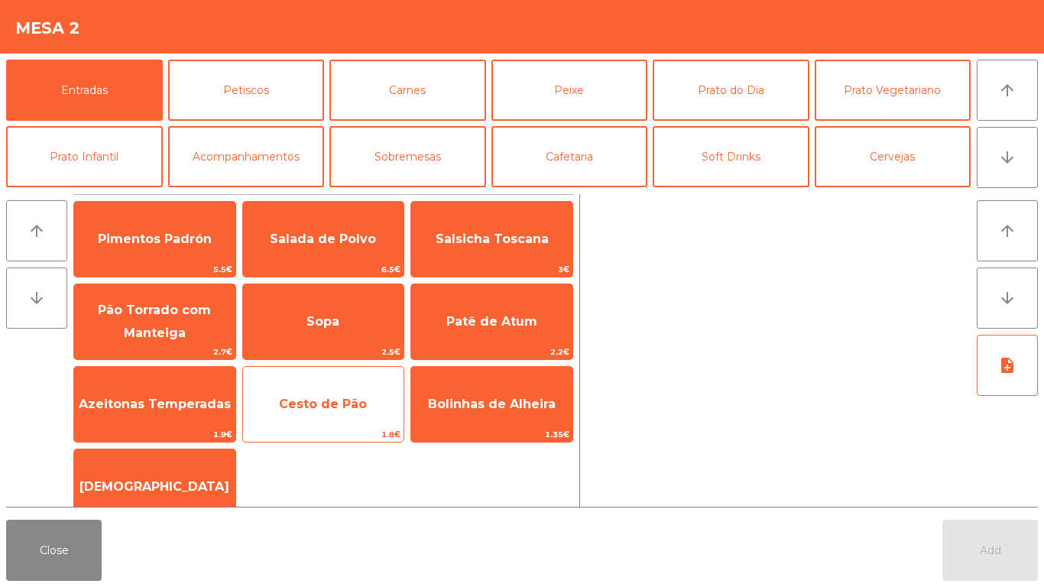
click at [319, 422] on span "Cesto de Pão" at bounding box center [323, 403] width 161 height 41
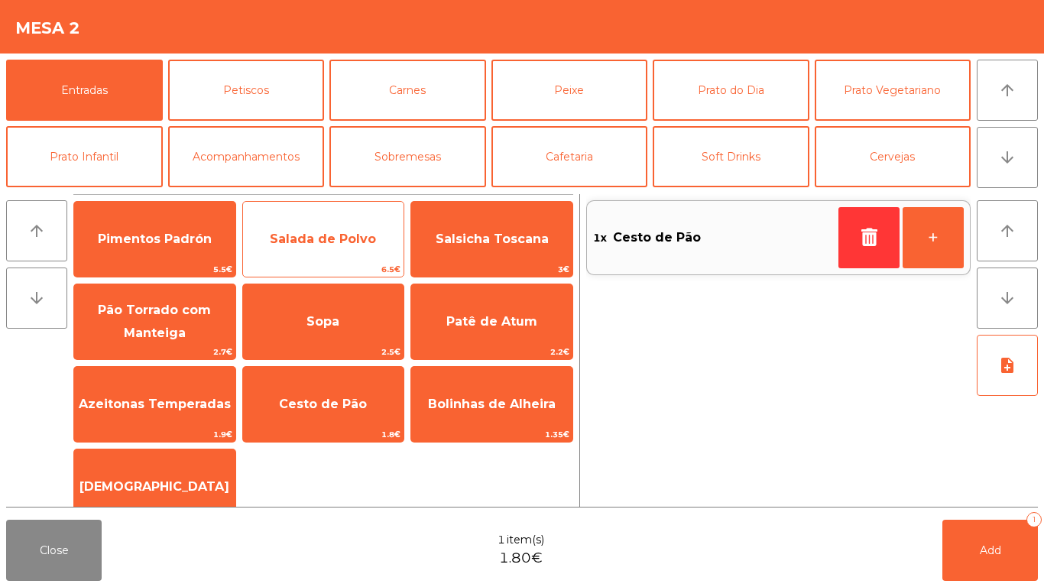
click at [278, 247] on span "Salada de Polvo" at bounding box center [323, 238] width 161 height 41
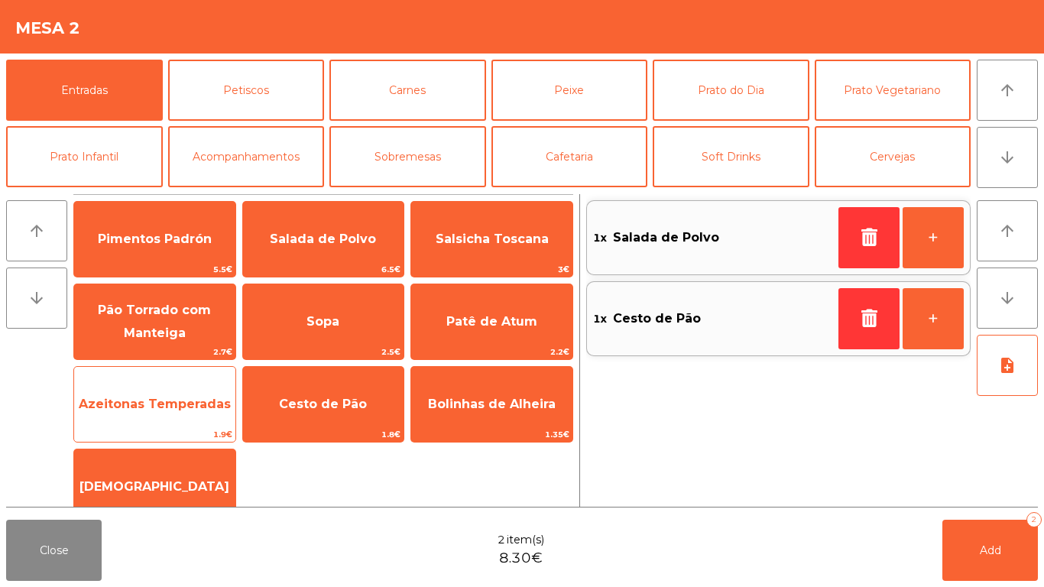
click at [211, 383] on span "Azeitonas Temperadas" at bounding box center [154, 403] width 161 height 41
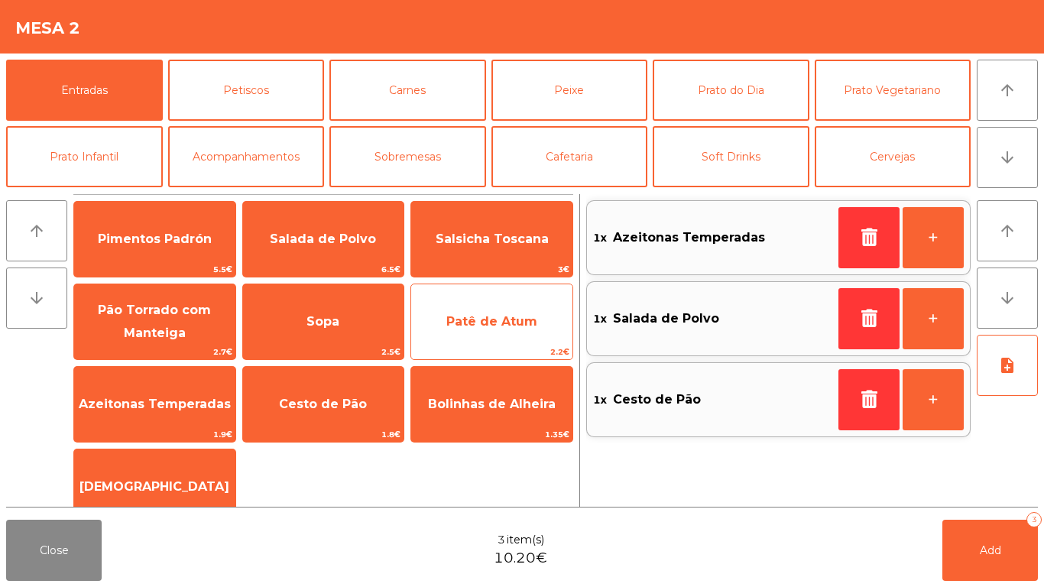
click at [537, 319] on span "Patê de Atum" at bounding box center [491, 321] width 161 height 41
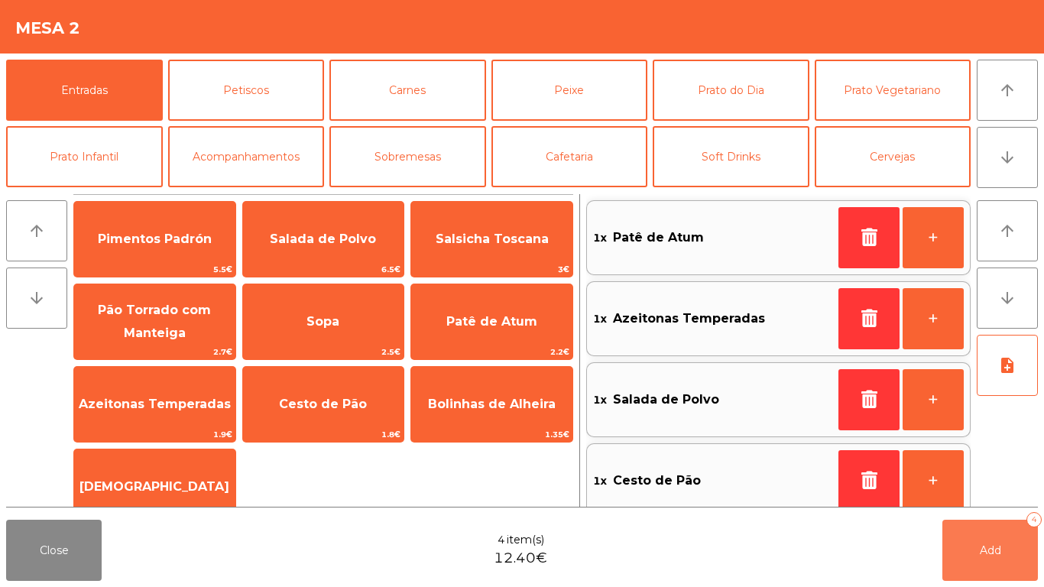
drag, startPoint x: 998, startPoint y: 563, endPoint x: 260, endPoint y: 429, distance: 750.0
click at [991, 562] on button "Add 4" at bounding box center [989, 549] width 95 height 61
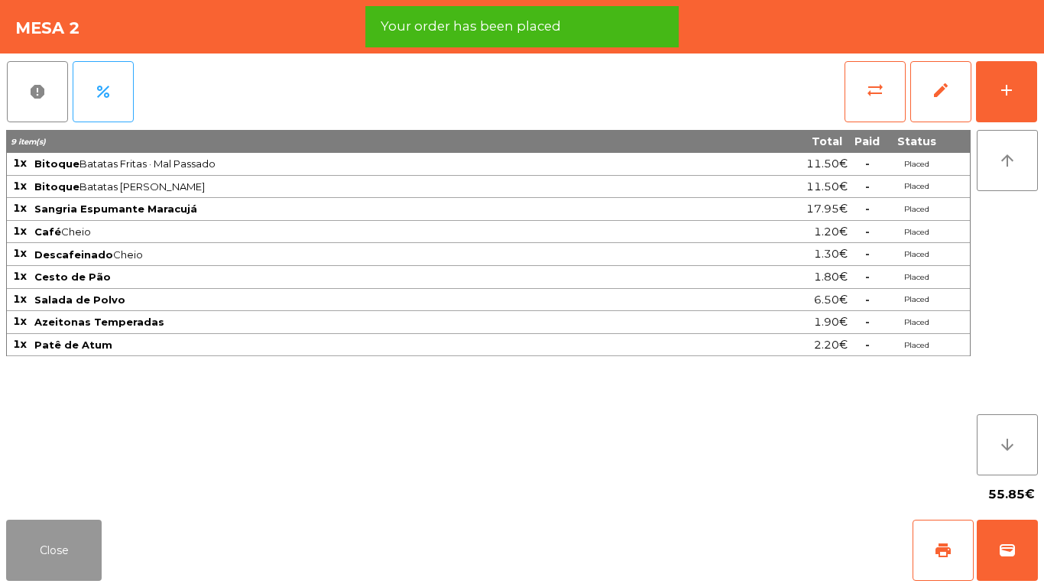
drag, startPoint x: 49, startPoint y: 539, endPoint x: 127, endPoint y: 361, distance: 193.6
click at [52, 537] on button "Close" at bounding box center [53, 549] width 95 height 61
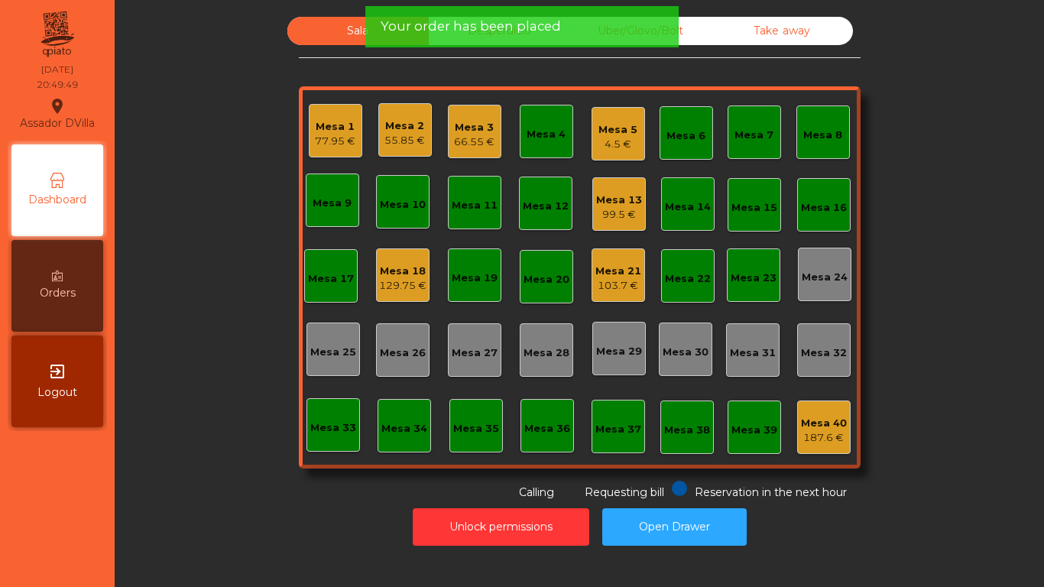
click at [624, 139] on div "4.5 €" at bounding box center [617, 144] width 39 height 15
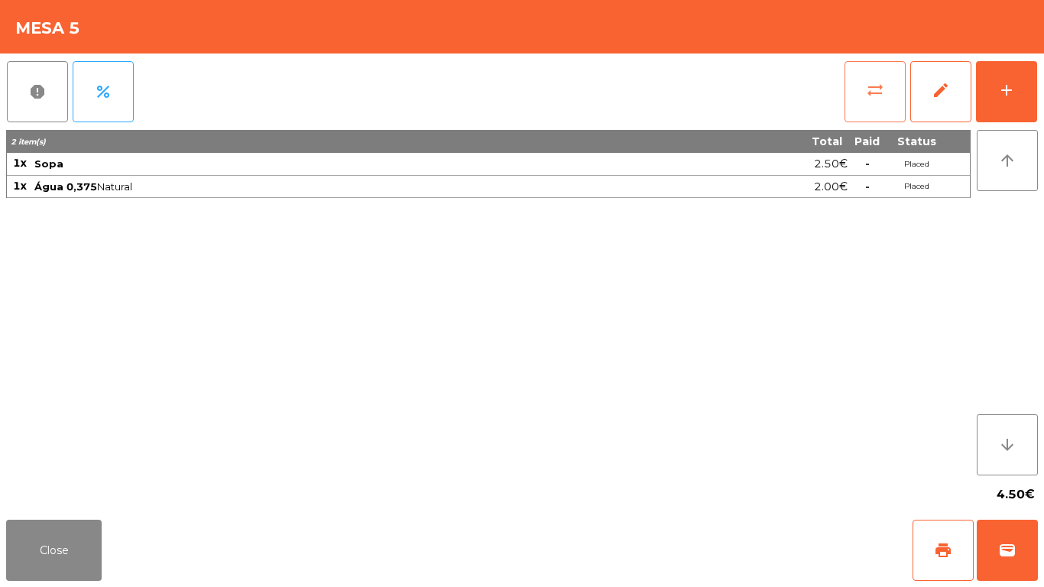
click at [873, 73] on button "sync_alt" at bounding box center [874, 91] width 61 height 61
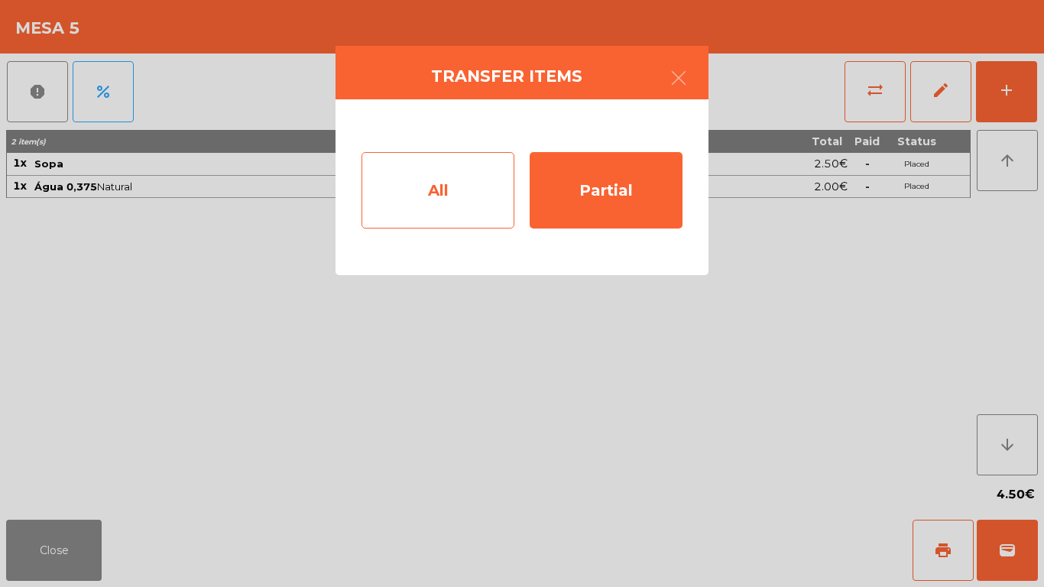
click at [422, 191] on div "All" at bounding box center [437, 190] width 153 height 76
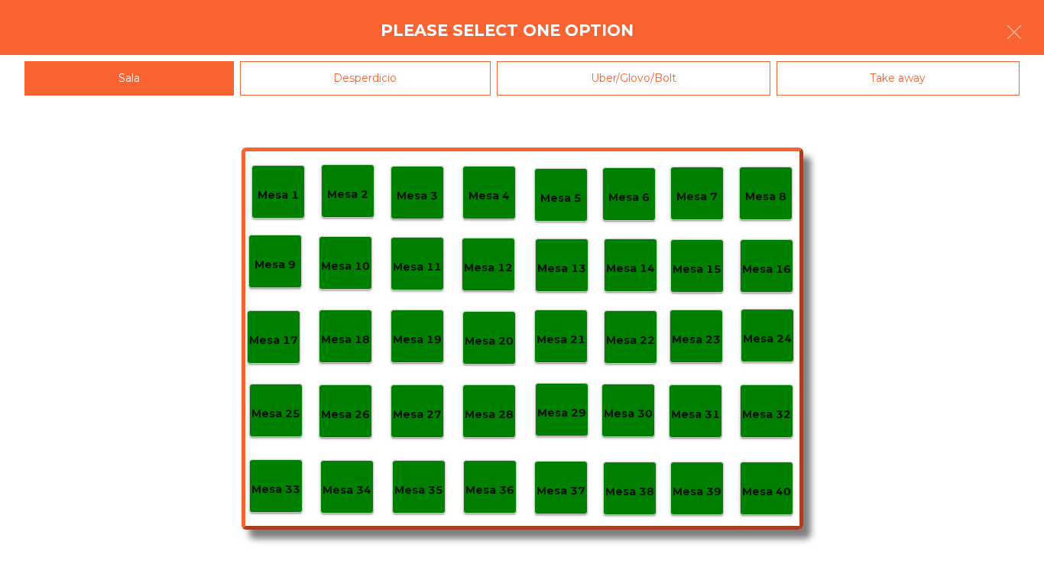
click at [784, 495] on p "Mesa 40" at bounding box center [766, 492] width 49 height 18
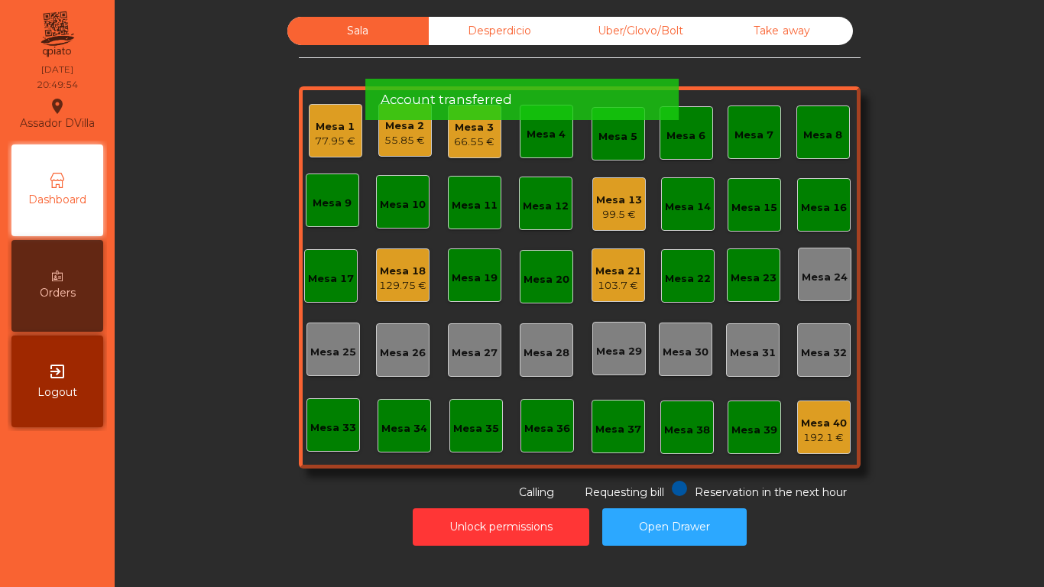
click at [600, 205] on div "Mesa 13" at bounding box center [619, 200] width 46 height 15
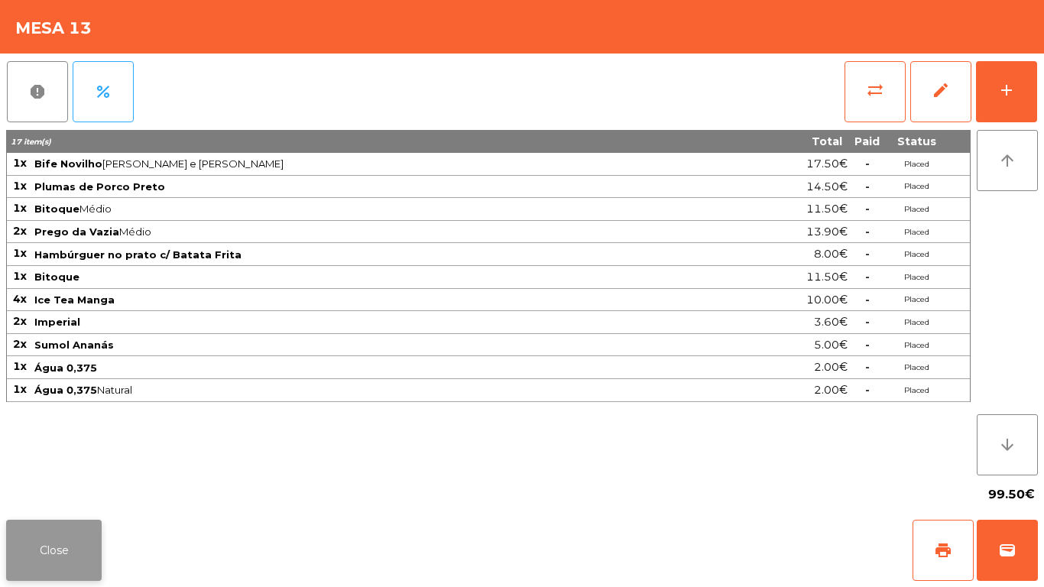
click at [63, 540] on button "Close" at bounding box center [53, 549] width 95 height 61
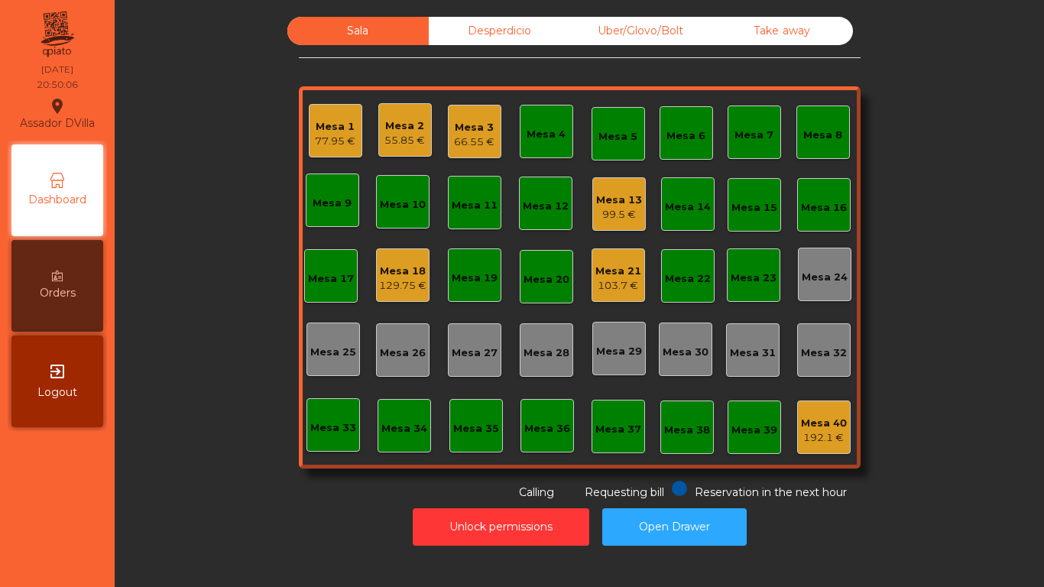
click at [396, 121] on div "Mesa 2" at bounding box center [404, 125] width 40 height 15
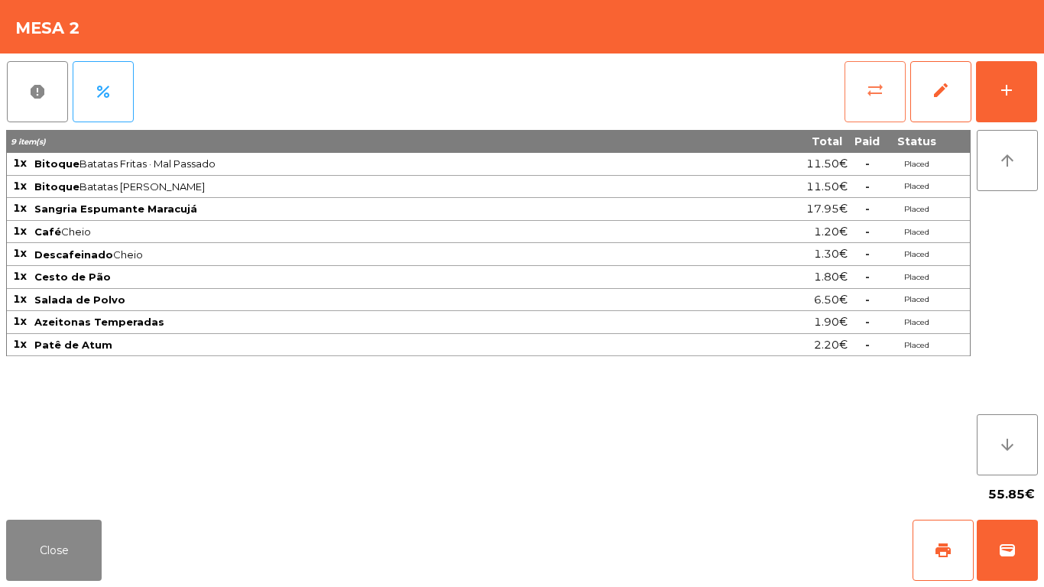
click at [890, 95] on button "sync_alt" at bounding box center [874, 91] width 61 height 61
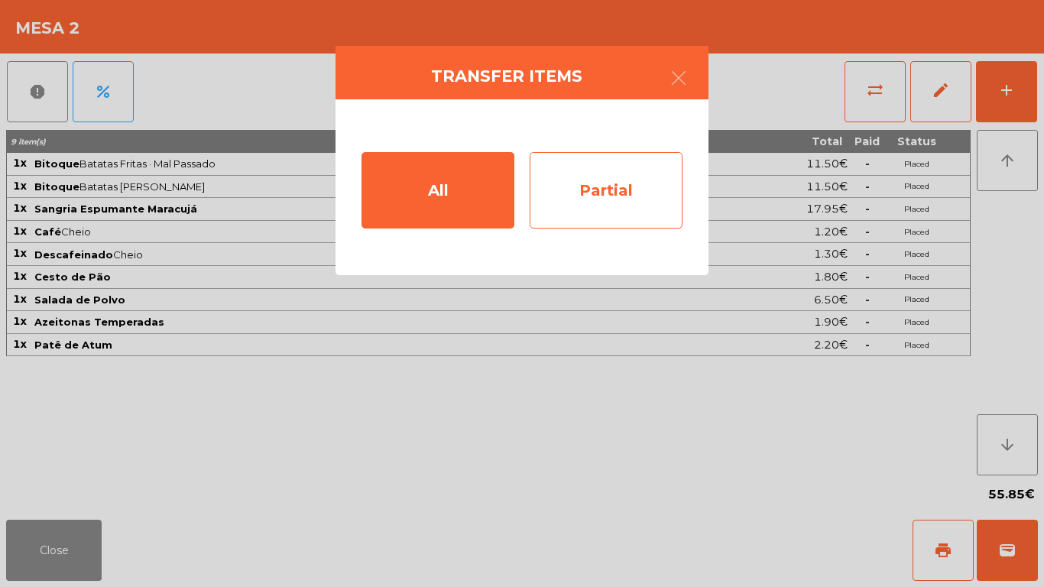
click at [618, 168] on div "Partial" at bounding box center [605, 190] width 153 height 76
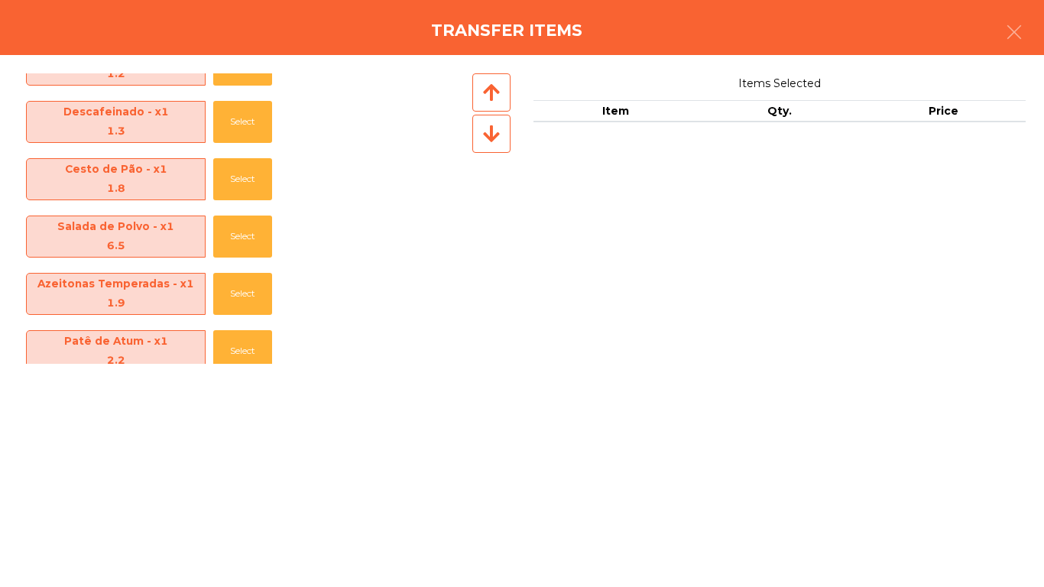
scroll to position [153, 0]
click at [249, 251] on button "Select" at bounding box center [242, 236] width 59 height 42
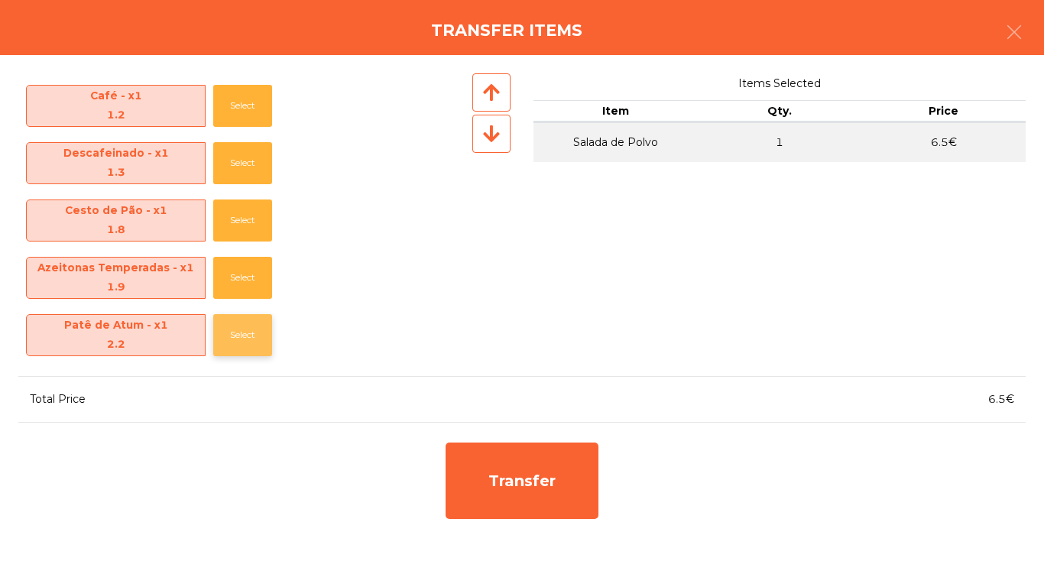
click at [268, 348] on button "Select" at bounding box center [242, 335] width 59 height 42
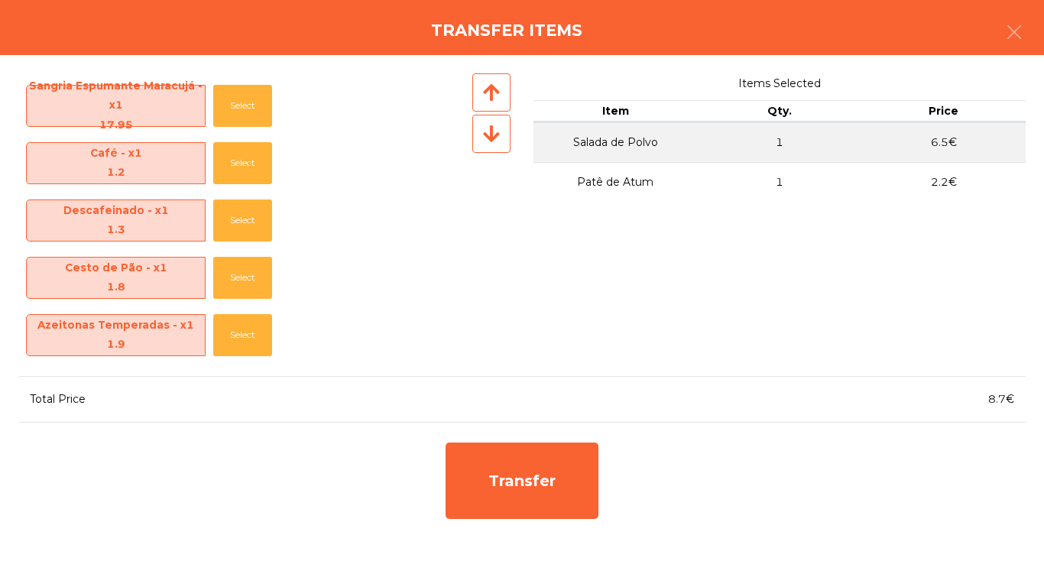
scroll to position [53, 0]
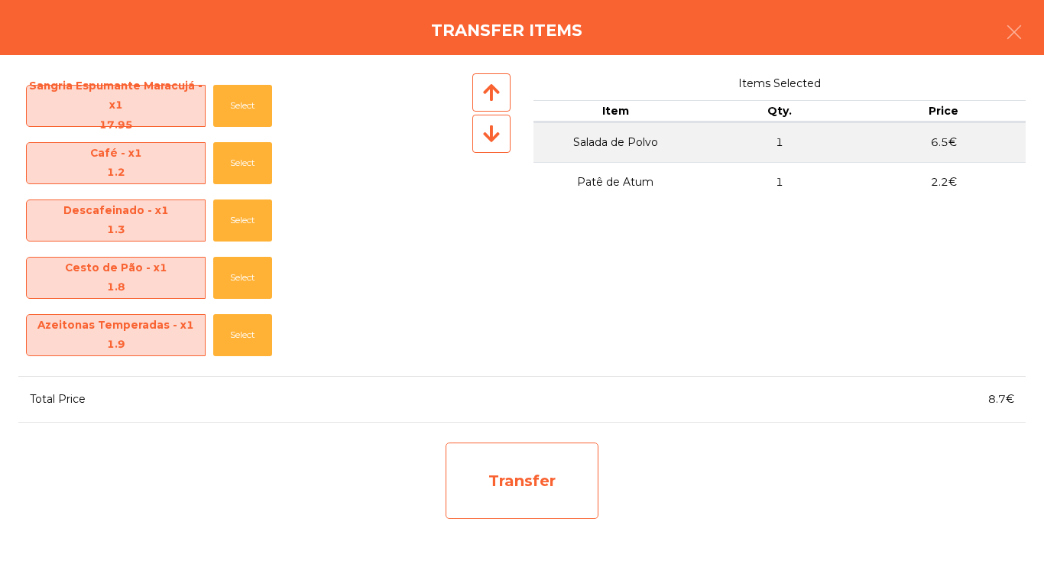
click at [536, 479] on div "Transfer" at bounding box center [521, 480] width 153 height 76
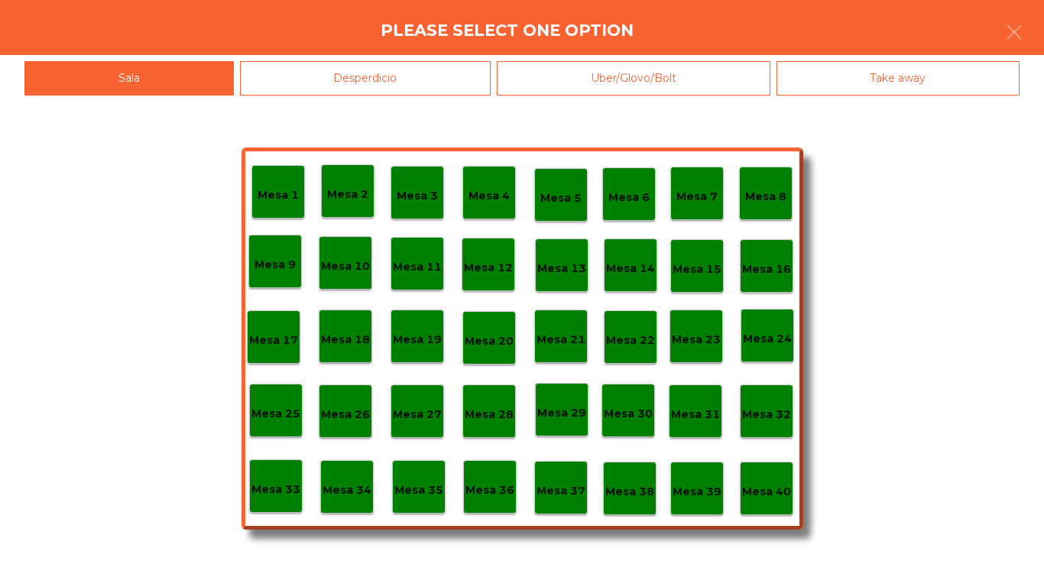
click at [335, 78] on div "Desperdicio" at bounding box center [365, 78] width 251 height 34
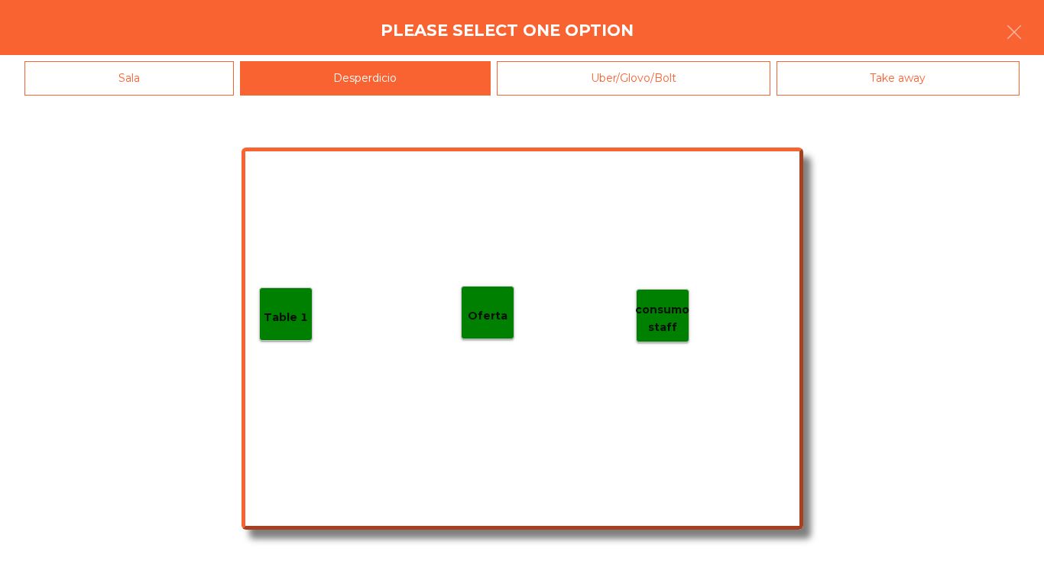
click at [293, 328] on div "Table 1" at bounding box center [285, 313] width 53 height 53
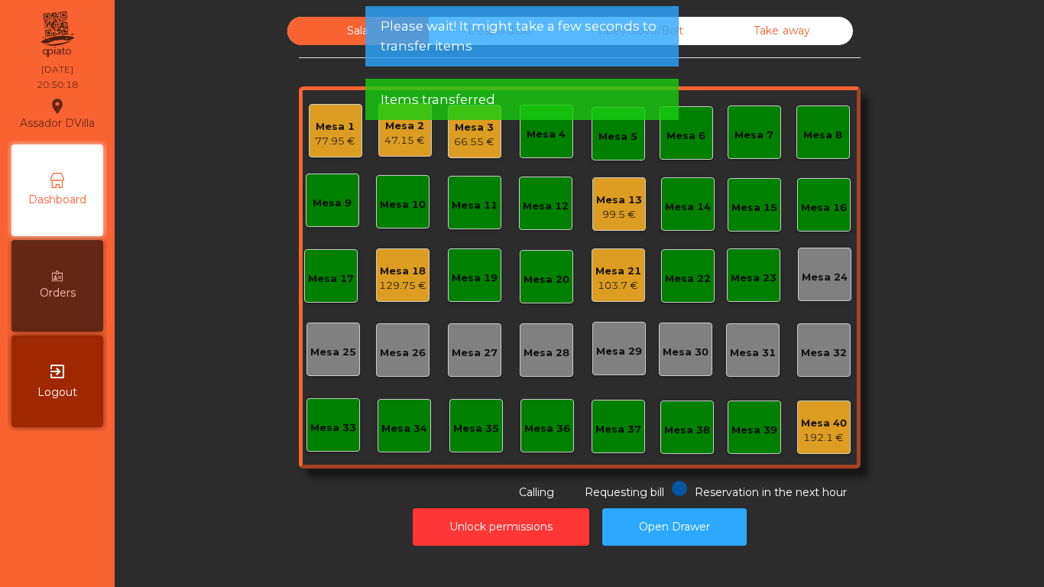
click at [620, 215] on div "99.5 €" at bounding box center [619, 214] width 46 height 15
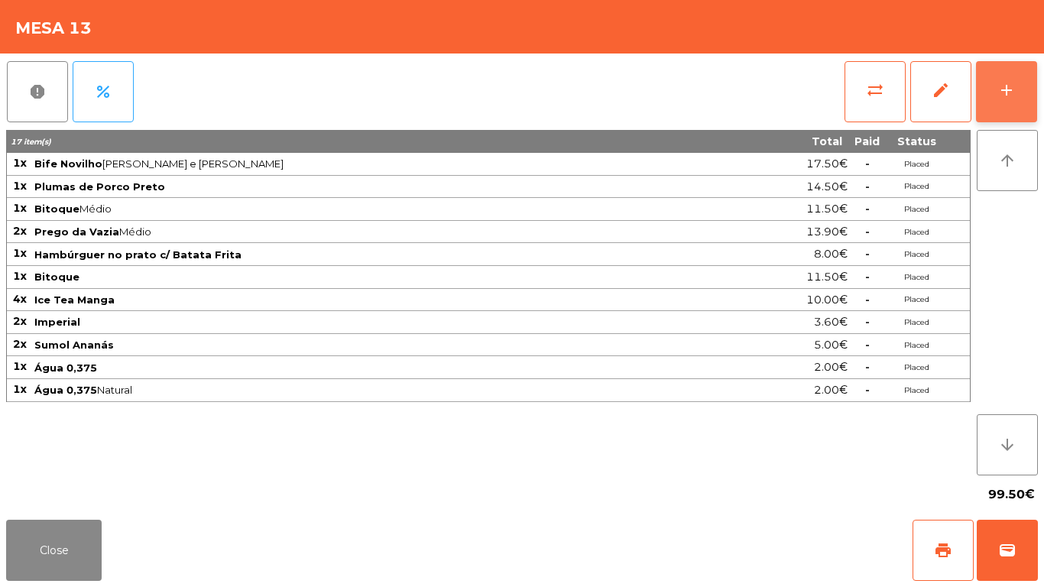
click at [996, 107] on button "add" at bounding box center [1006, 91] width 61 height 61
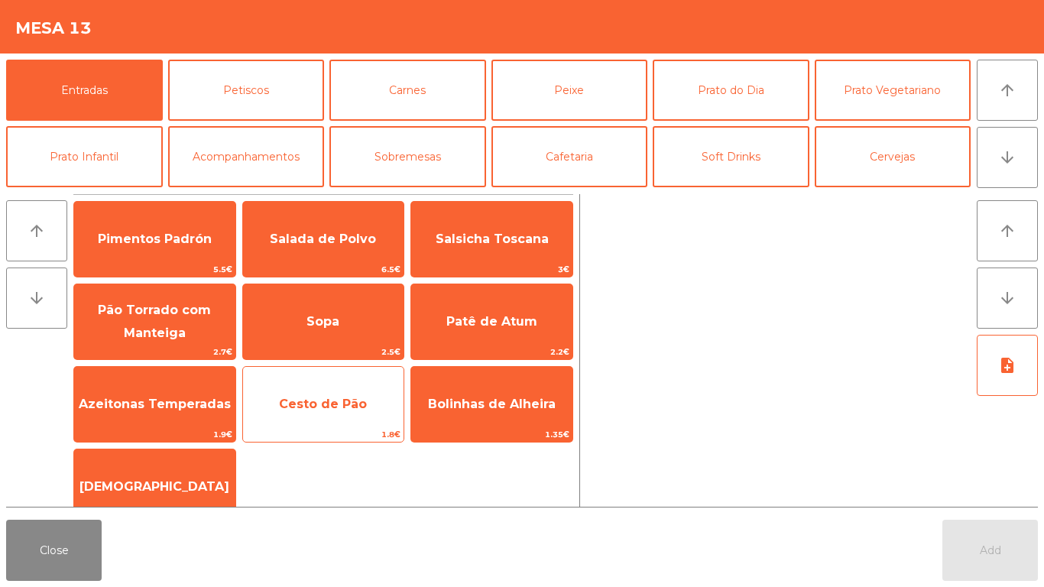
click at [332, 429] on span "1.8€" at bounding box center [323, 434] width 161 height 15
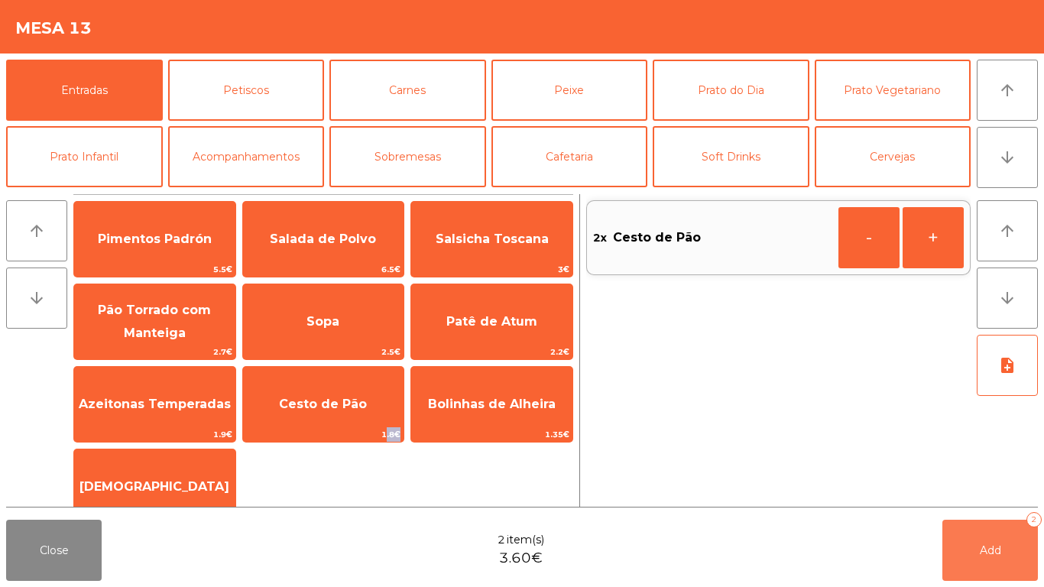
click at [1007, 546] on button "Add 2" at bounding box center [989, 549] width 95 height 61
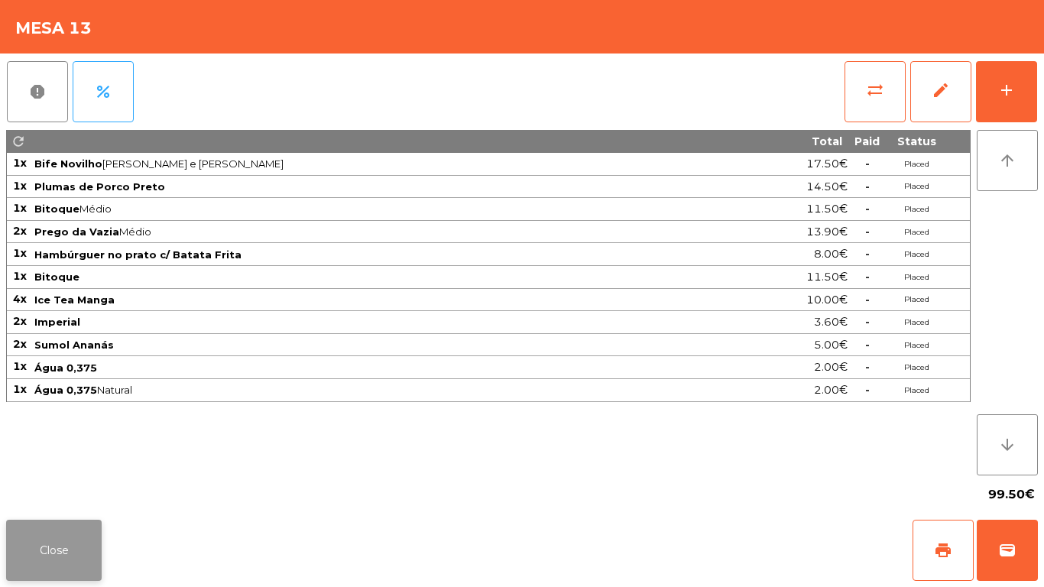
click at [53, 546] on button "Close" at bounding box center [53, 549] width 95 height 61
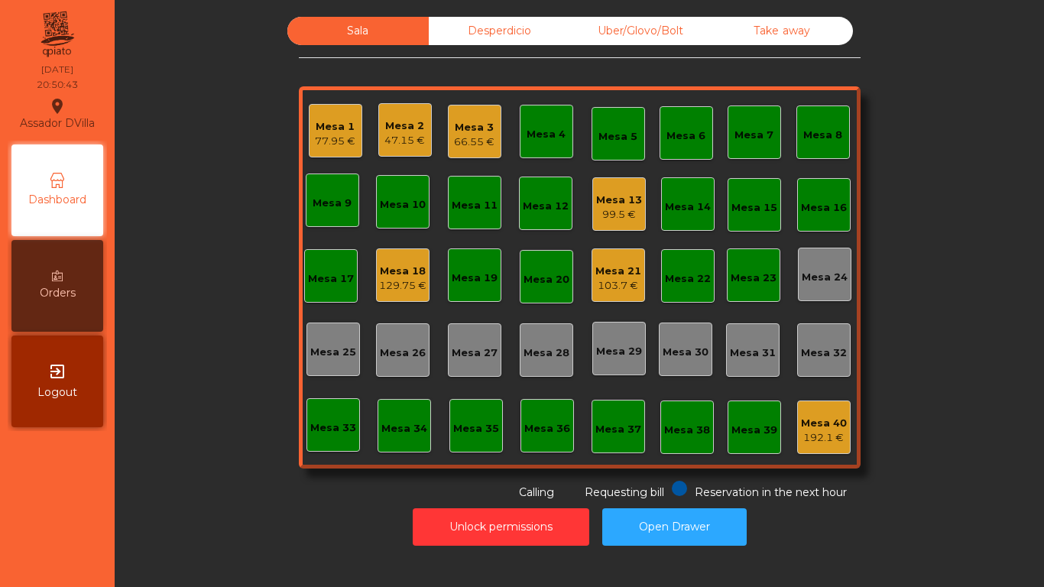
click at [381, 285] on div "129.75 €" at bounding box center [402, 285] width 47 height 15
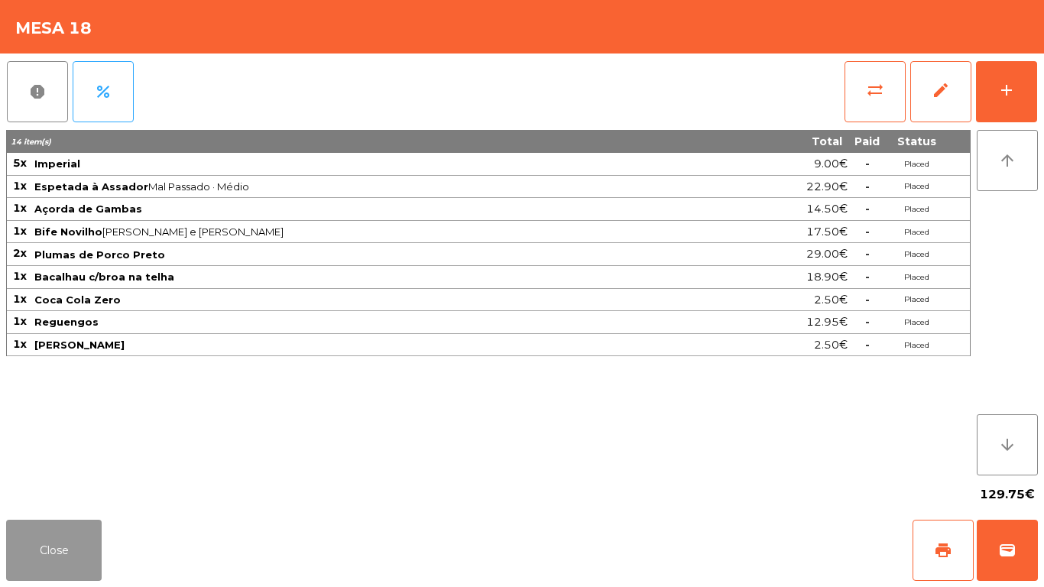
drag, startPoint x: 53, startPoint y: 538, endPoint x: 256, endPoint y: 426, distance: 231.1
click at [59, 536] on button "Close" at bounding box center [53, 549] width 95 height 61
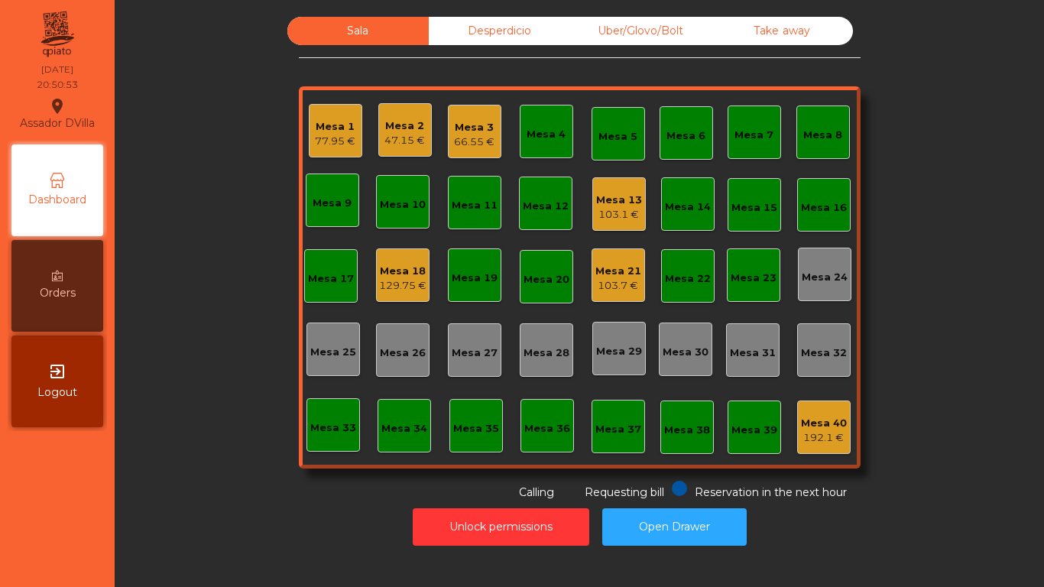
click at [620, 268] on div "Mesa 21" at bounding box center [618, 271] width 46 height 15
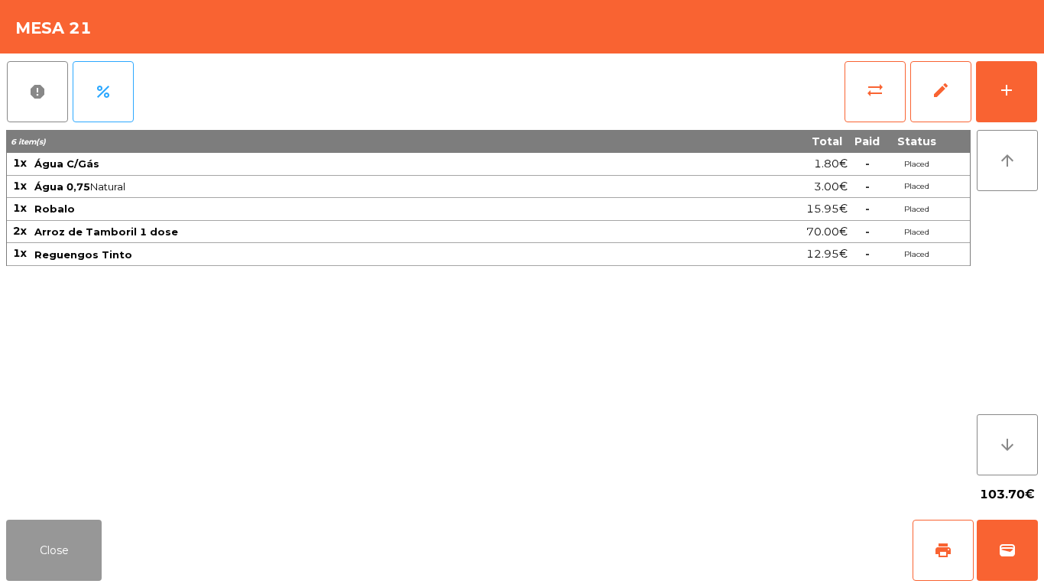
click at [53, 534] on button "Close" at bounding box center [53, 549] width 95 height 61
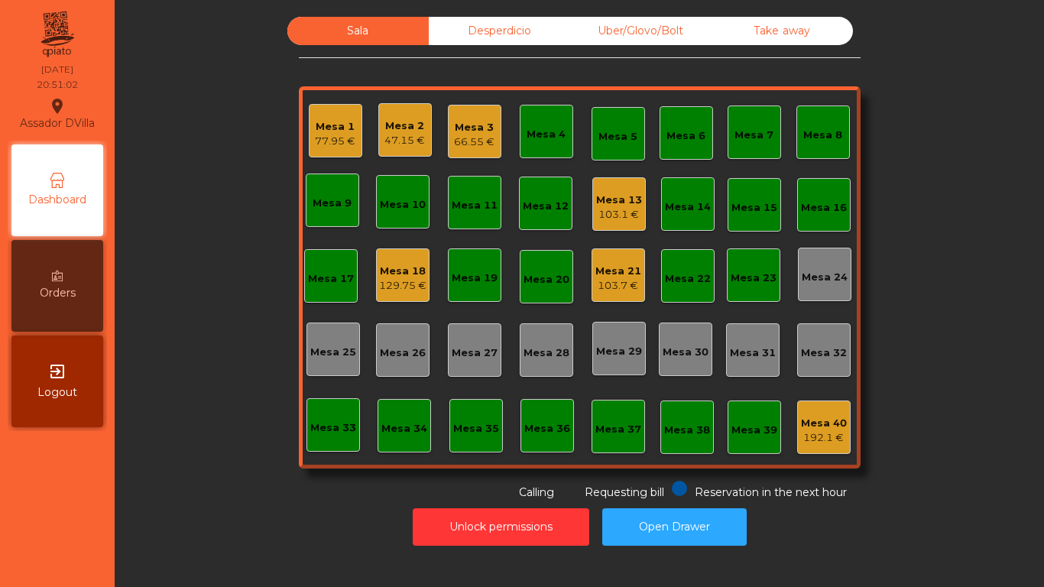
click at [506, 20] on div "Desperdicio" at bounding box center [499, 31] width 141 height 28
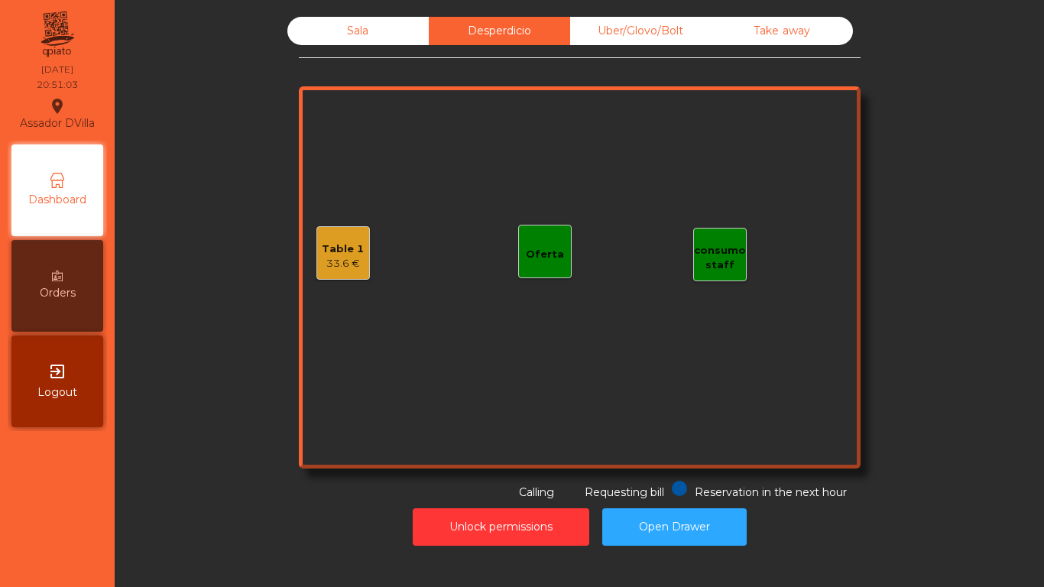
click at [345, 247] on div "Table 1" at bounding box center [343, 248] width 42 height 15
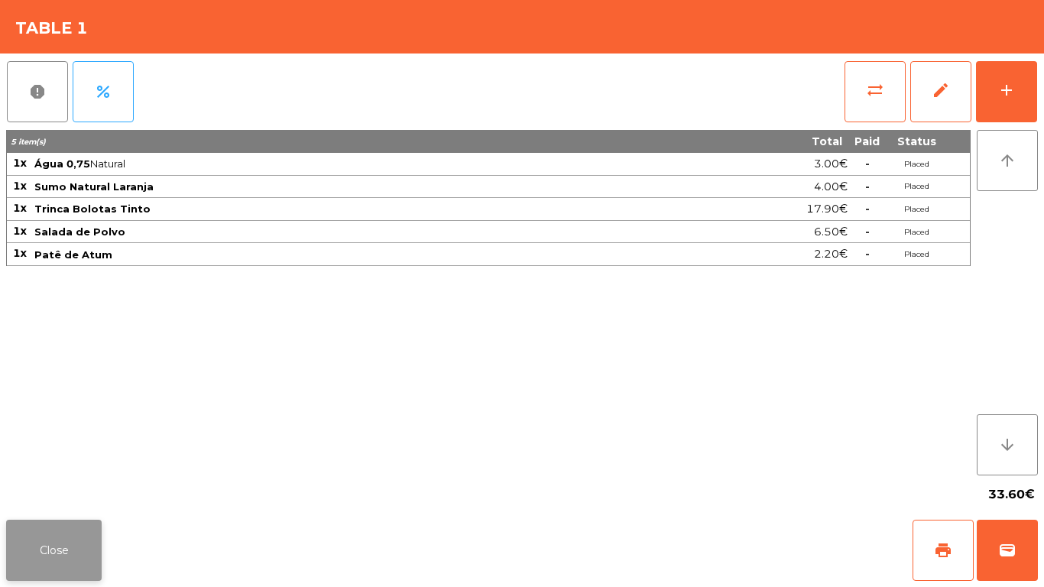
click at [52, 534] on button "Close" at bounding box center [53, 549] width 95 height 61
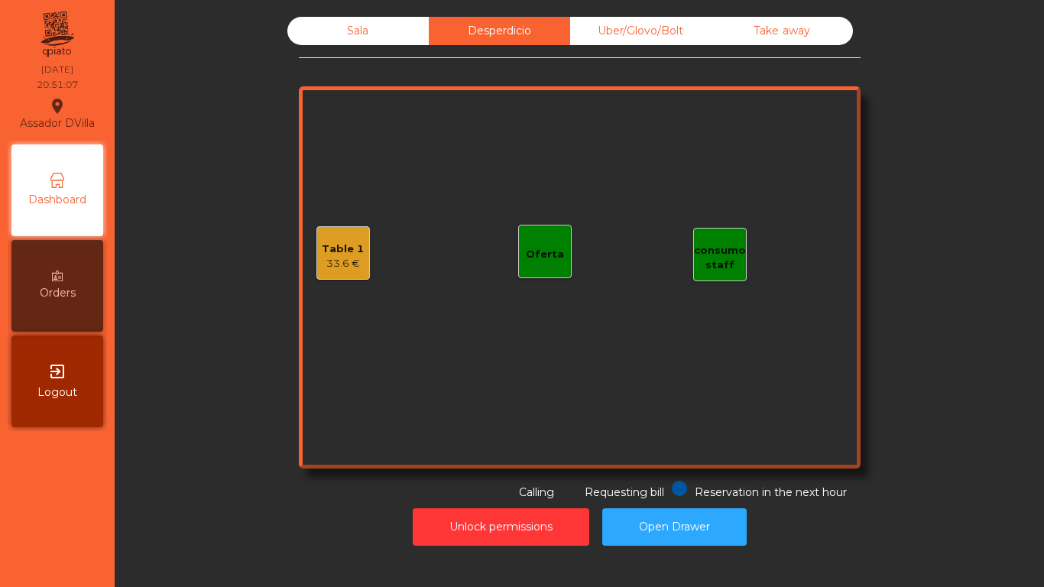
click at [374, 31] on div "Sala" at bounding box center [357, 31] width 141 height 28
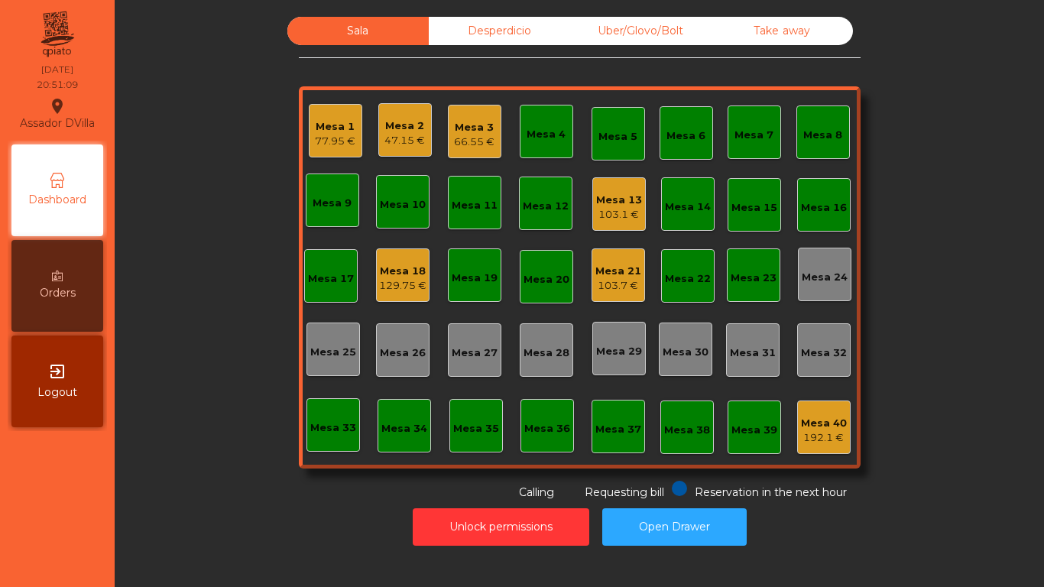
click at [609, 296] on div "Mesa 21 103.7 €" at bounding box center [617, 274] width 53 height 53
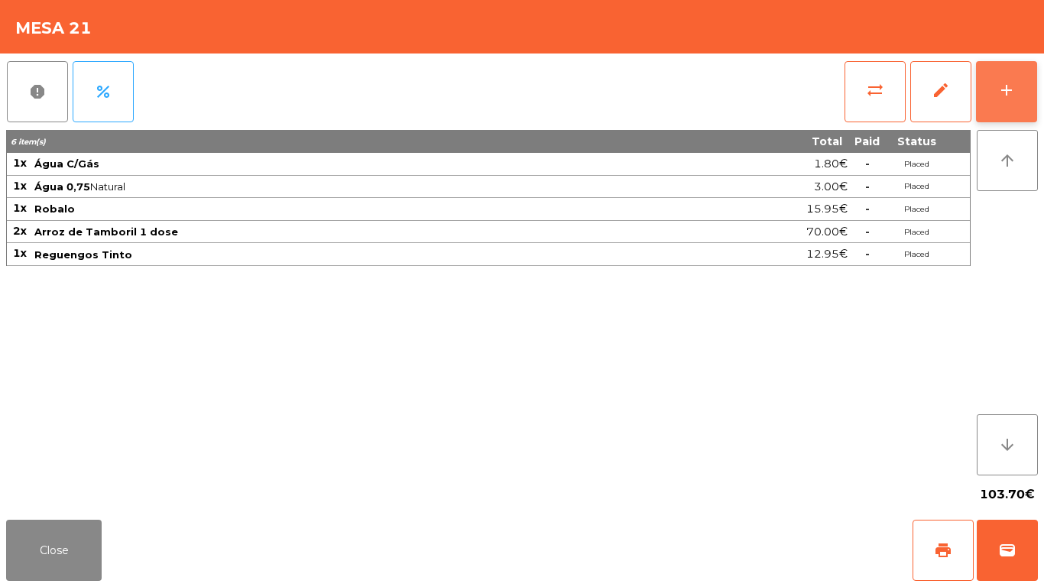
click at [1022, 96] on button "add" at bounding box center [1006, 91] width 61 height 61
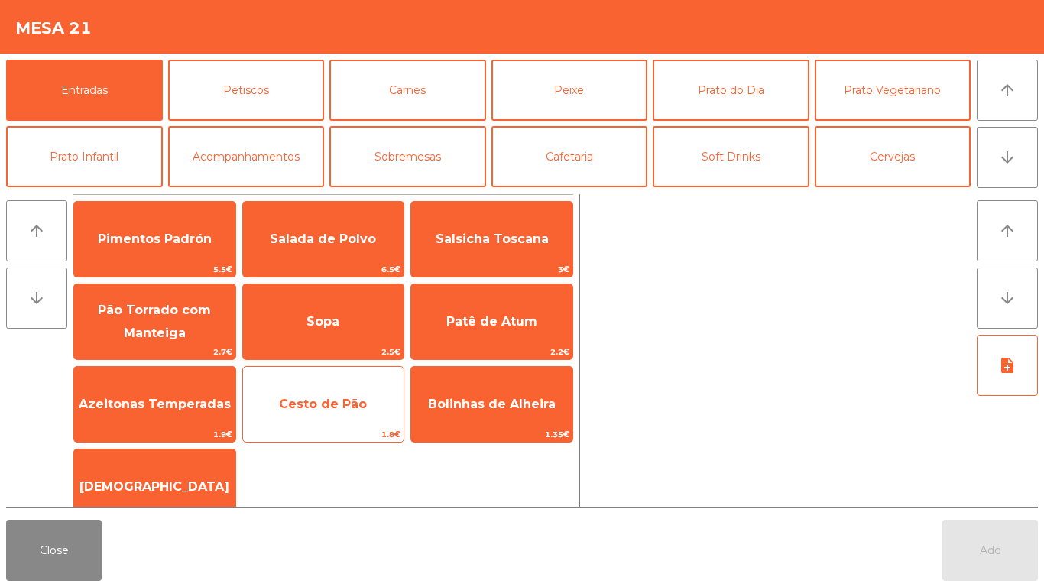
click at [300, 412] on span "Cesto de Pão" at bounding box center [323, 403] width 161 height 41
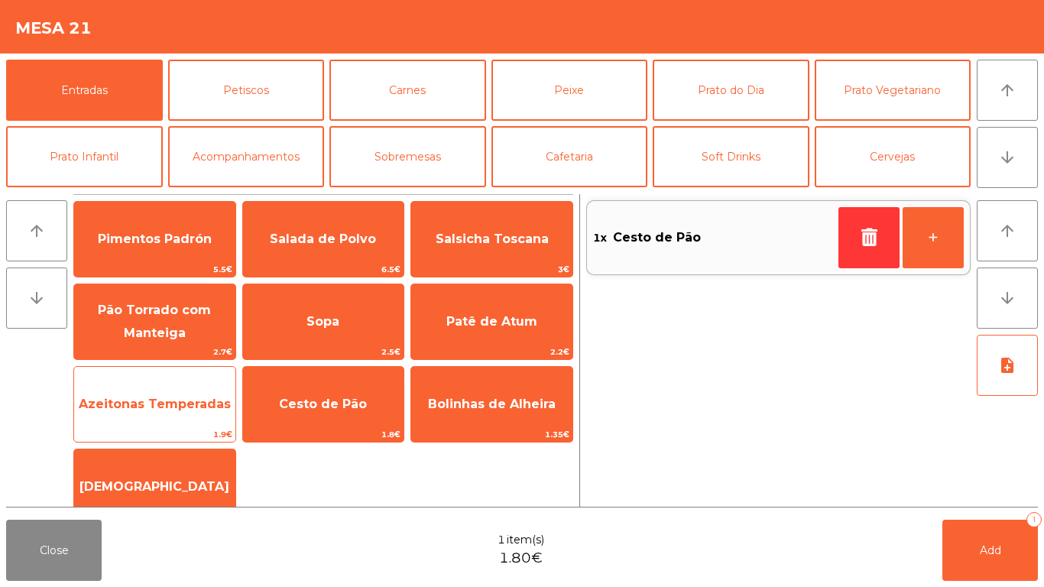
click at [206, 403] on span "Azeitonas Temperadas" at bounding box center [155, 403] width 152 height 15
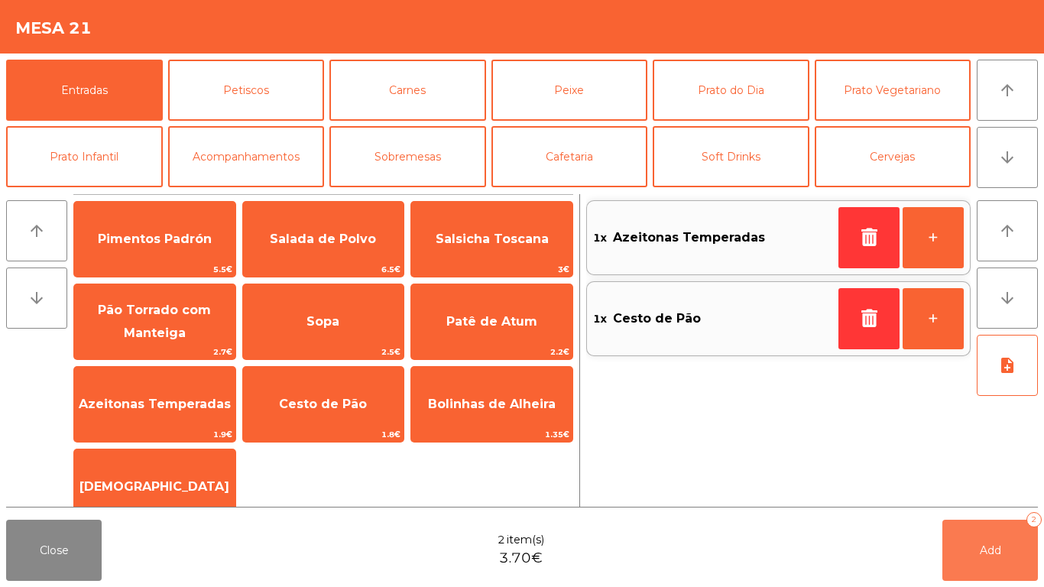
click at [1023, 552] on button "Add 2" at bounding box center [989, 549] width 95 height 61
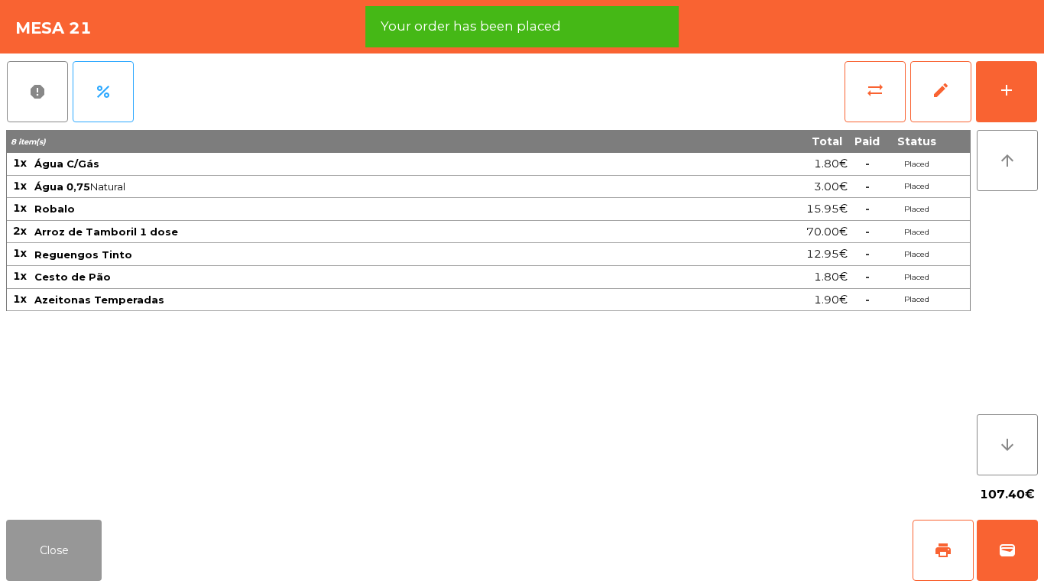
drag, startPoint x: 37, startPoint y: 544, endPoint x: 68, endPoint y: 535, distance: 32.6
click at [41, 544] on button "Close" at bounding box center [53, 549] width 95 height 61
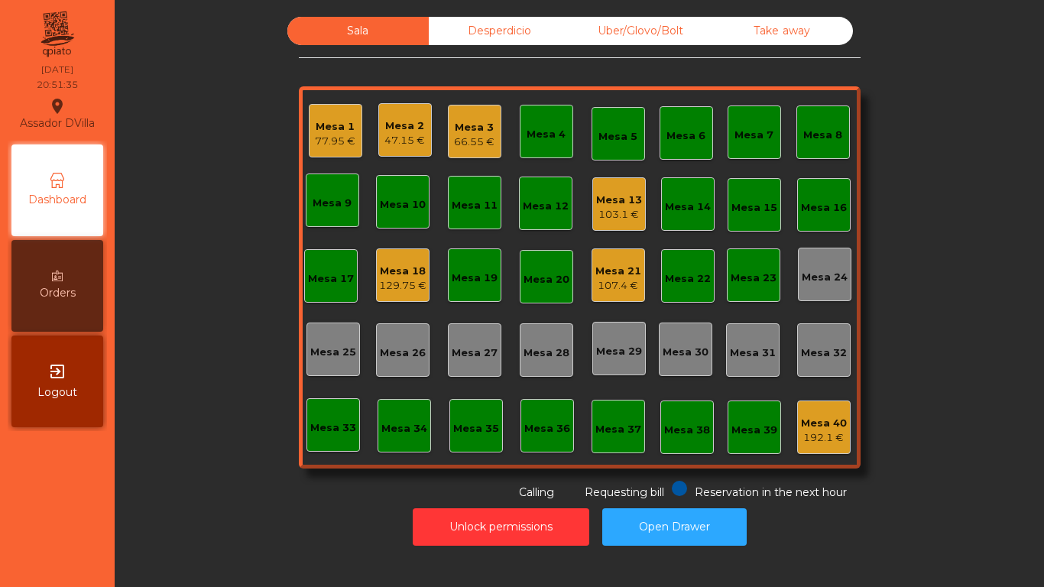
drag, startPoint x: 499, startPoint y: 24, endPoint x: 497, endPoint y: 36, distance: 12.4
click at [498, 24] on div "Desperdicio" at bounding box center [499, 31] width 141 height 28
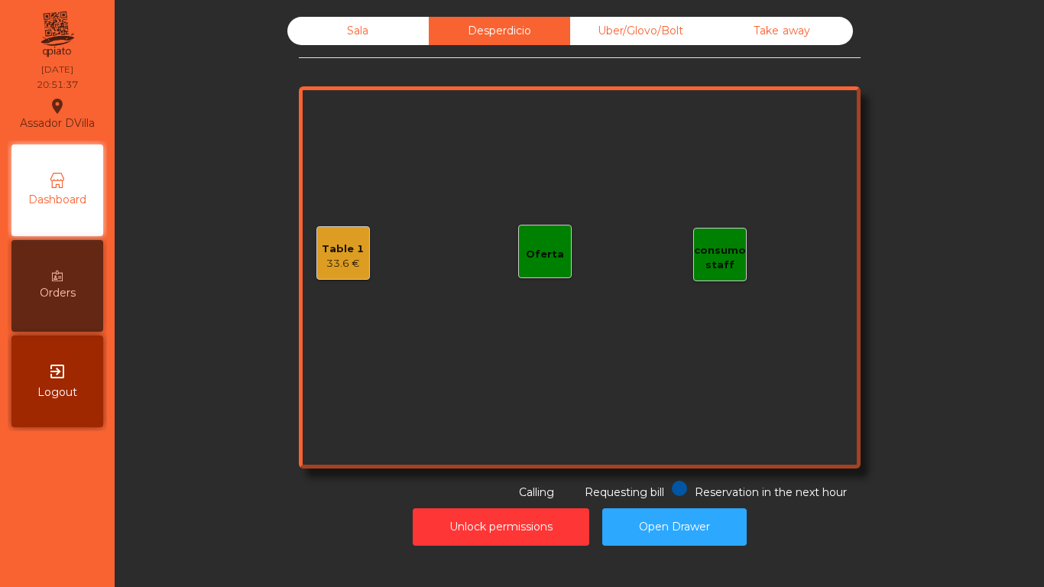
click at [358, 251] on div "Table 1 33.6 €" at bounding box center [342, 252] width 53 height 53
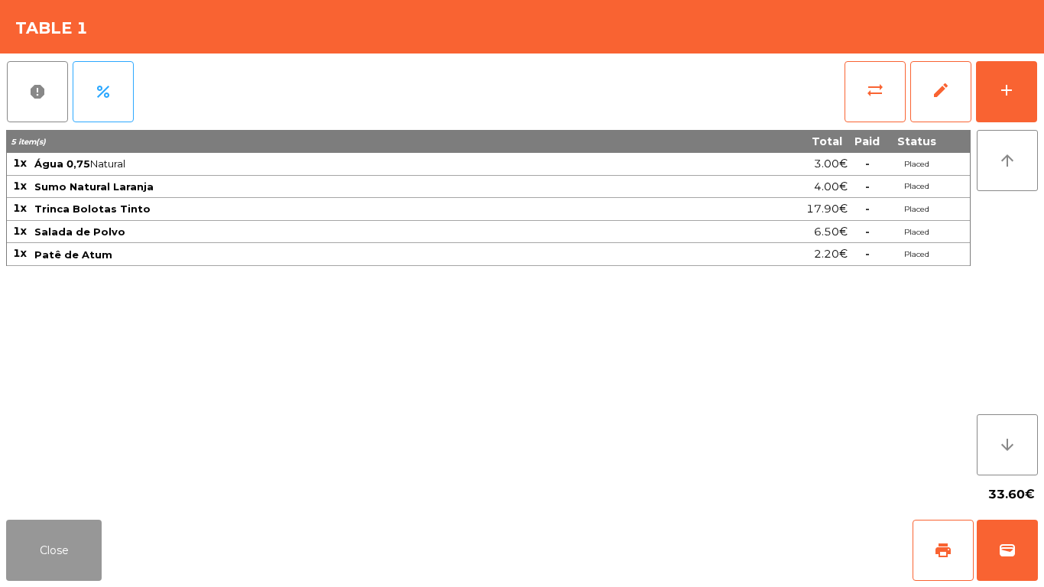
click at [83, 536] on button "Close" at bounding box center [53, 549] width 95 height 61
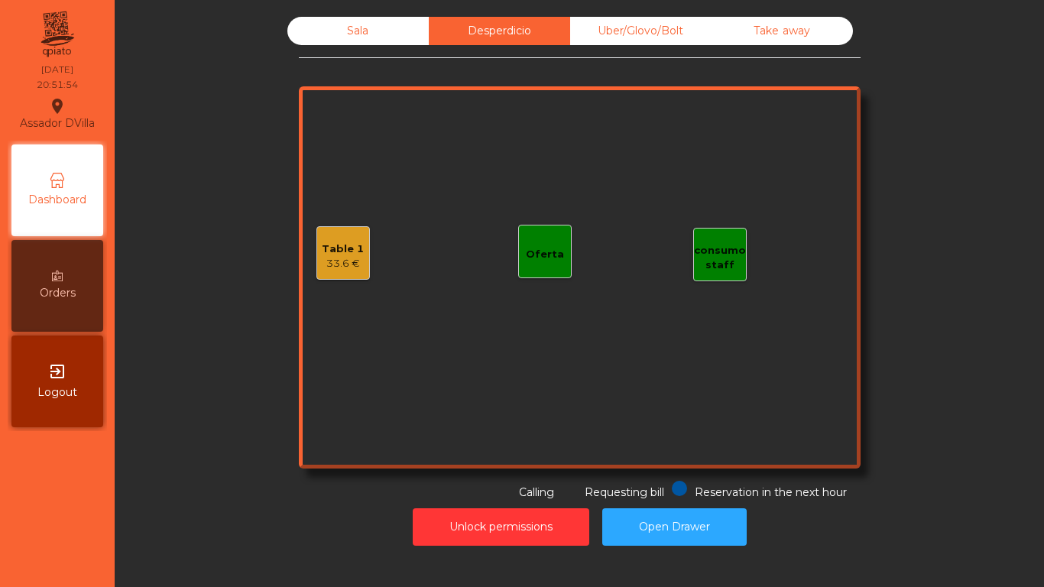
drag, startPoint x: 332, startPoint y: 39, endPoint x: 338, endPoint y: 53, distance: 15.7
click at [333, 39] on div "Sala" at bounding box center [357, 31] width 141 height 28
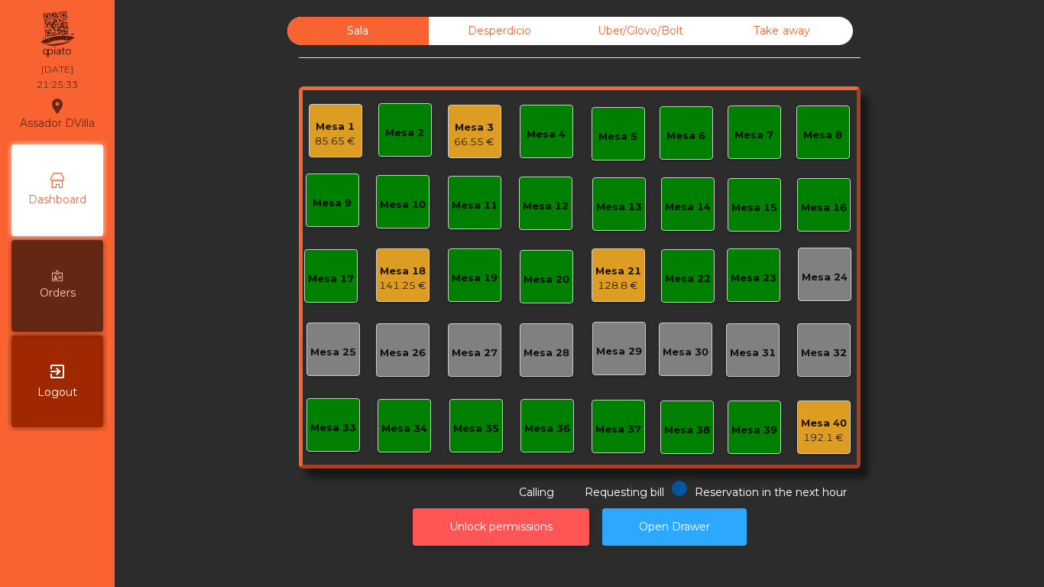
click at [470, 535] on button "Unlock permissions" at bounding box center [501, 526] width 176 height 37
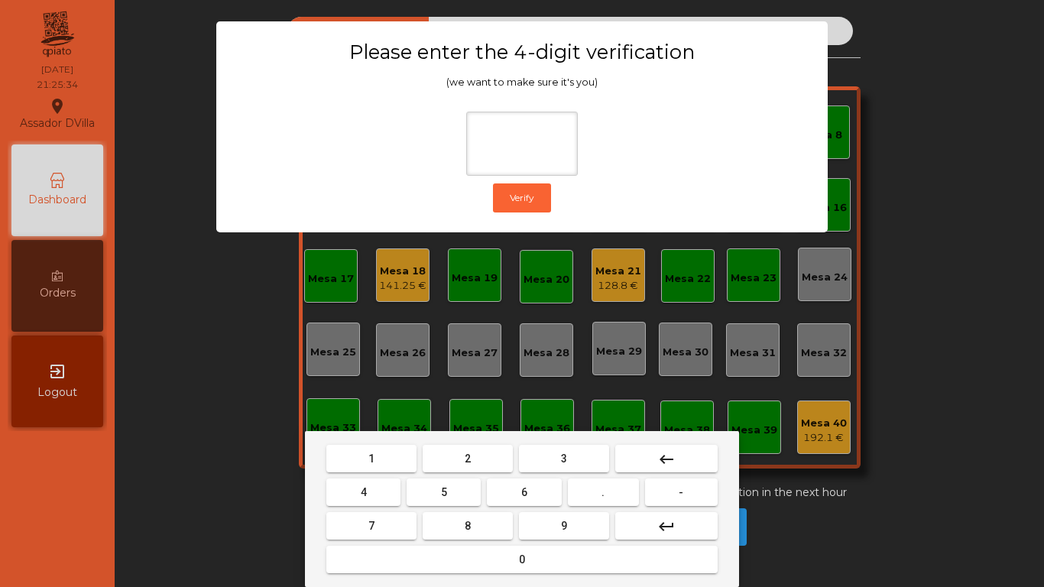
click at [463, 458] on button "2" at bounding box center [467, 459] width 90 height 28
click at [388, 493] on button "4" at bounding box center [363, 492] width 74 height 28
drag, startPoint x: 512, startPoint y: 485, endPoint x: 580, endPoint y: 530, distance: 81.6
click at [525, 493] on button "6" at bounding box center [524, 492] width 74 height 28
click at [580, 530] on button "9" at bounding box center [564, 526] width 90 height 28
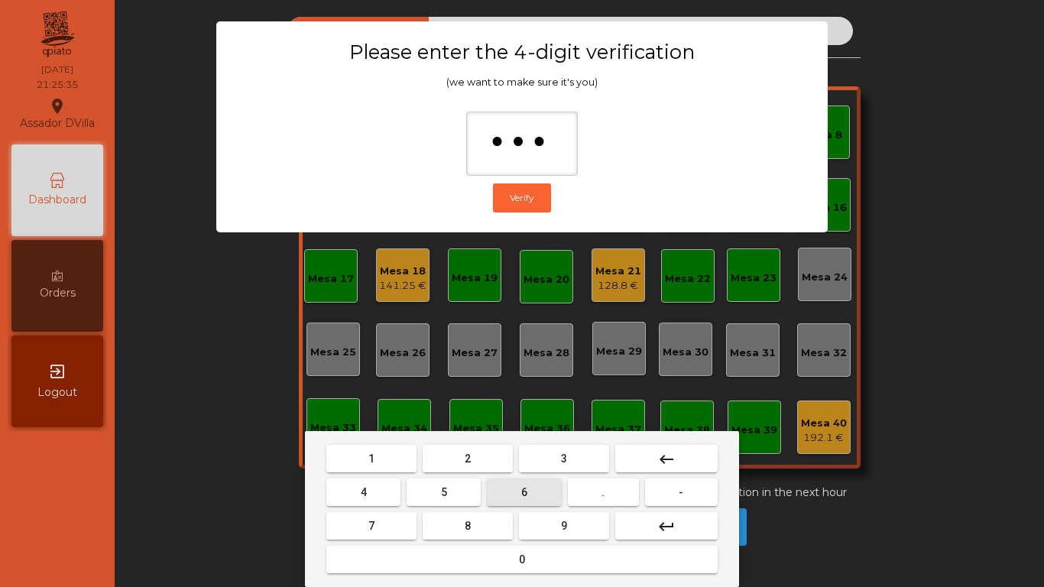
type input "****"
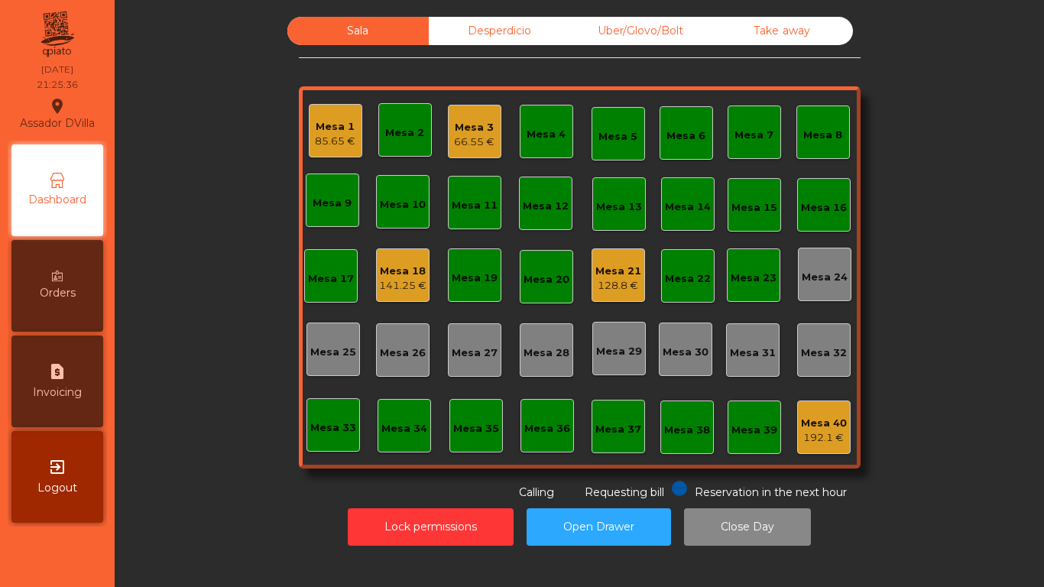
click at [54, 383] on div "request_page Invoicing" at bounding box center [57, 381] width 92 height 92
select select "*"
select select "****"
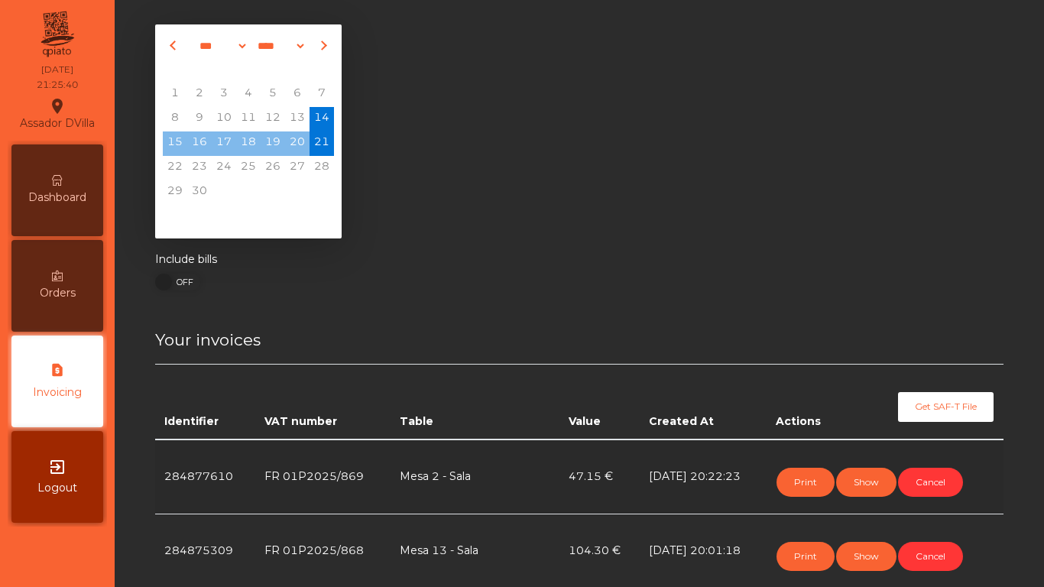
click at [69, 176] on div "Dashboard" at bounding box center [57, 190] width 92 height 92
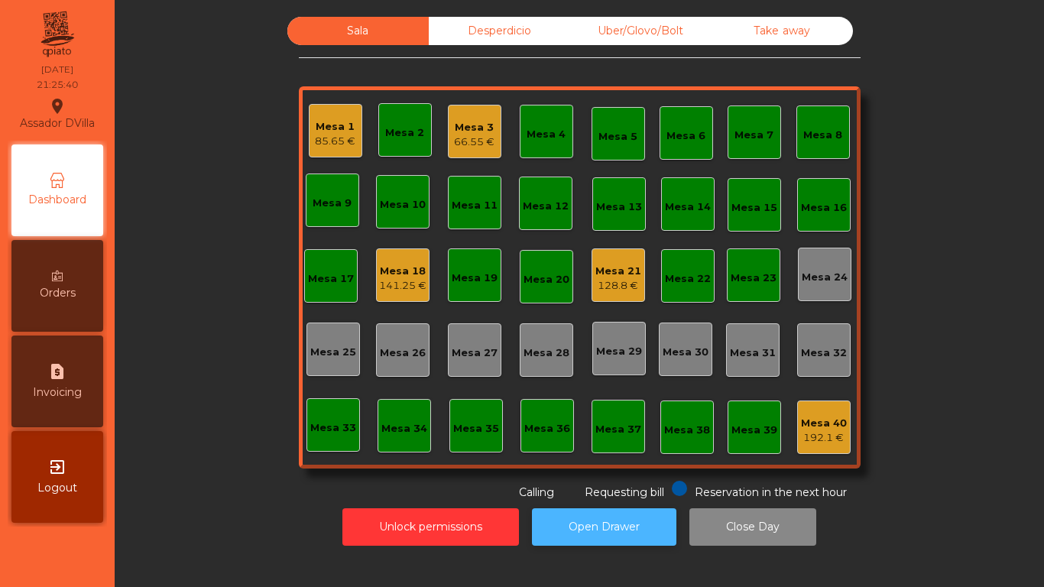
click at [579, 522] on button "Open Drawer" at bounding box center [604, 526] width 144 height 37
click at [326, 128] on div "Mesa 1" at bounding box center [335, 126] width 40 height 15
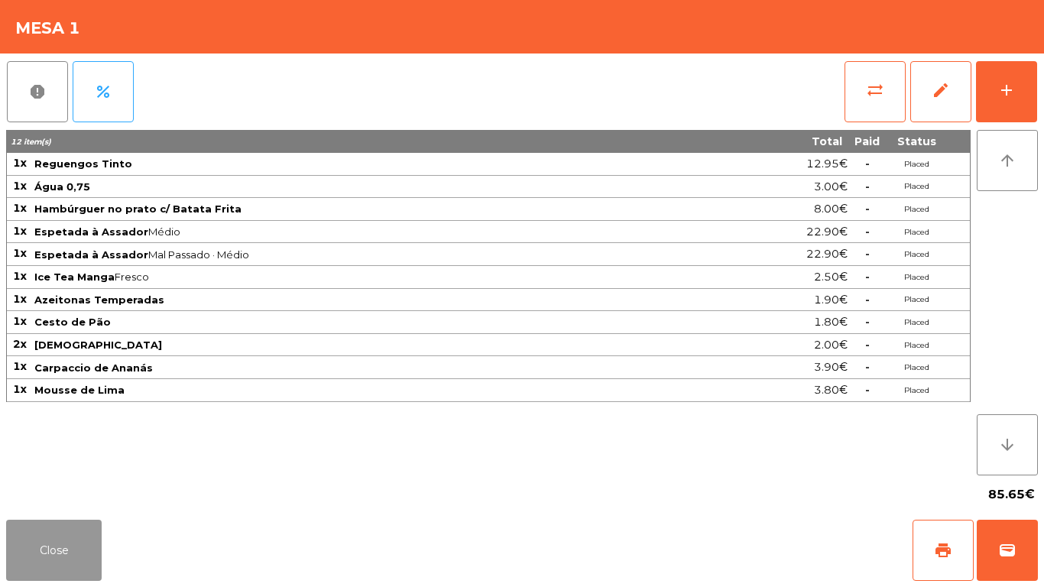
drag, startPoint x: 16, startPoint y: 565, endPoint x: 361, endPoint y: 264, distance: 458.6
click at [27, 560] on button "Close" at bounding box center [53, 549] width 95 height 61
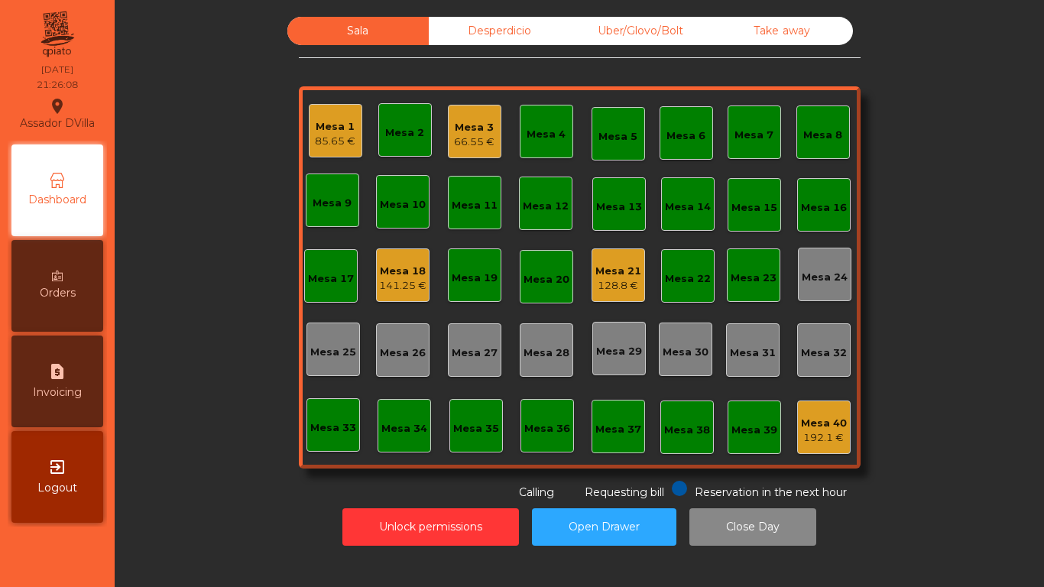
click at [470, 131] on div "Mesa 3" at bounding box center [474, 127] width 40 height 15
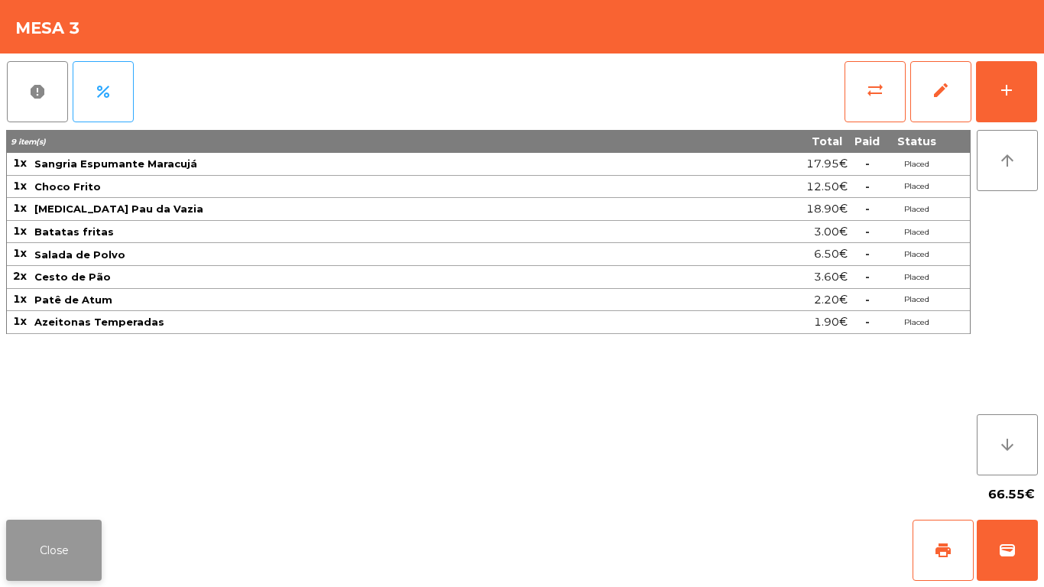
click at [11, 561] on button "Close" at bounding box center [53, 549] width 95 height 61
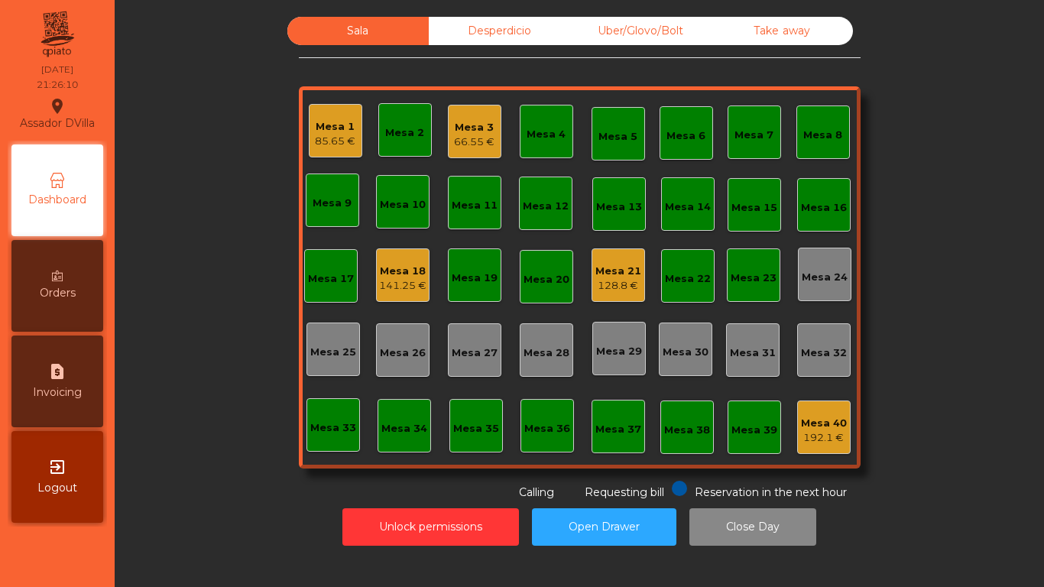
click at [414, 275] on div "Mesa 18" at bounding box center [402, 271] width 47 height 15
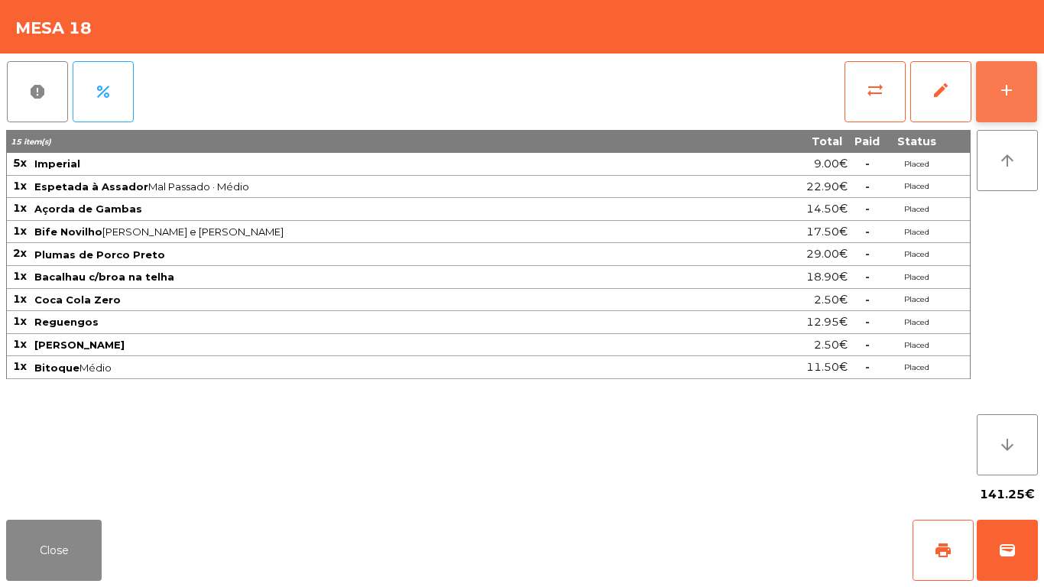
drag, startPoint x: 1021, startPoint y: 97, endPoint x: 756, endPoint y: 21, distance: 275.9
click at [1020, 97] on button "add" at bounding box center [1006, 91] width 61 height 61
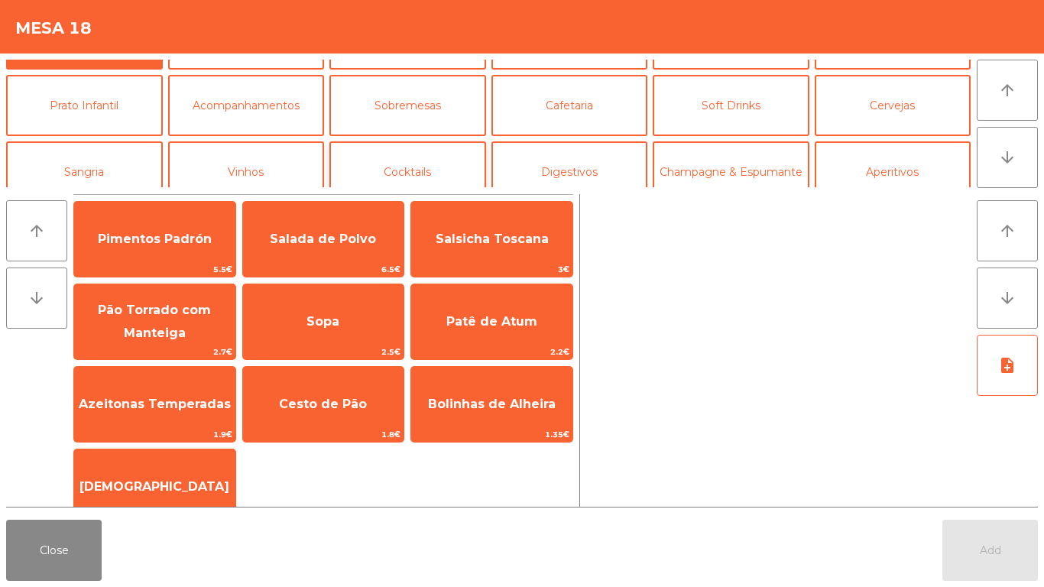
scroll to position [76, 0]
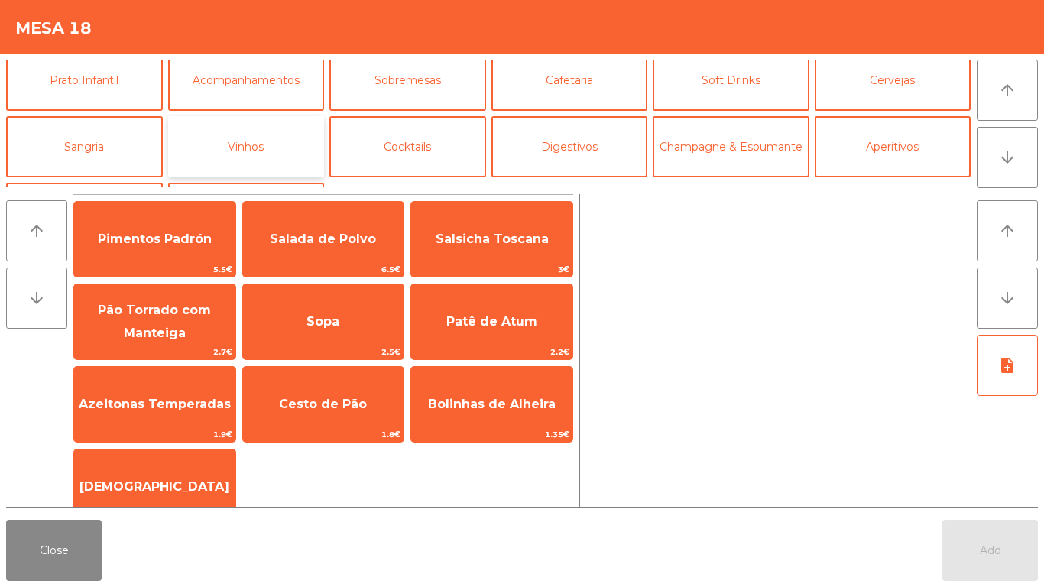
click at [241, 154] on button "Vinhos" at bounding box center [246, 146] width 157 height 61
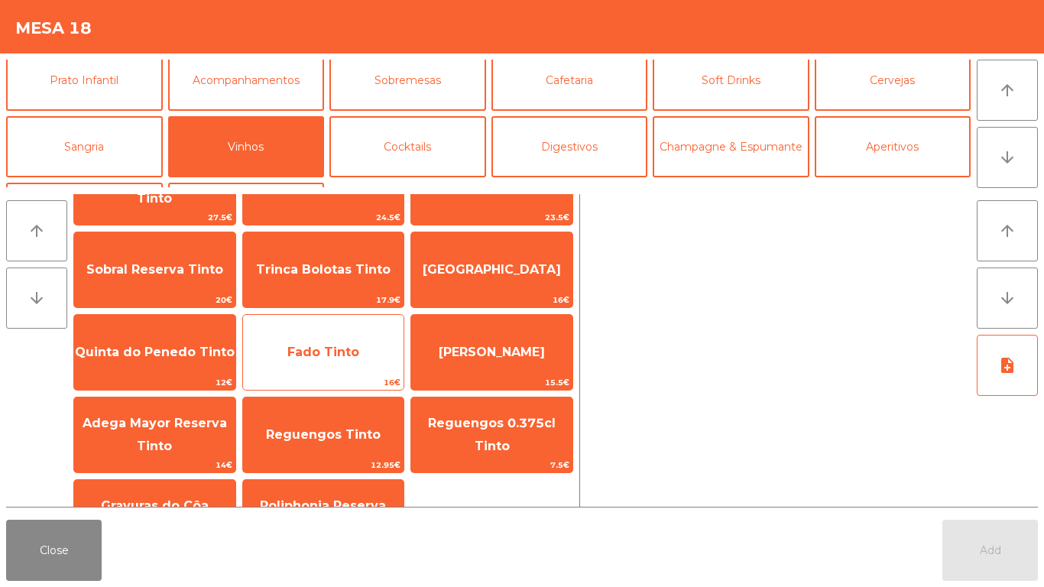
scroll to position [153, 0]
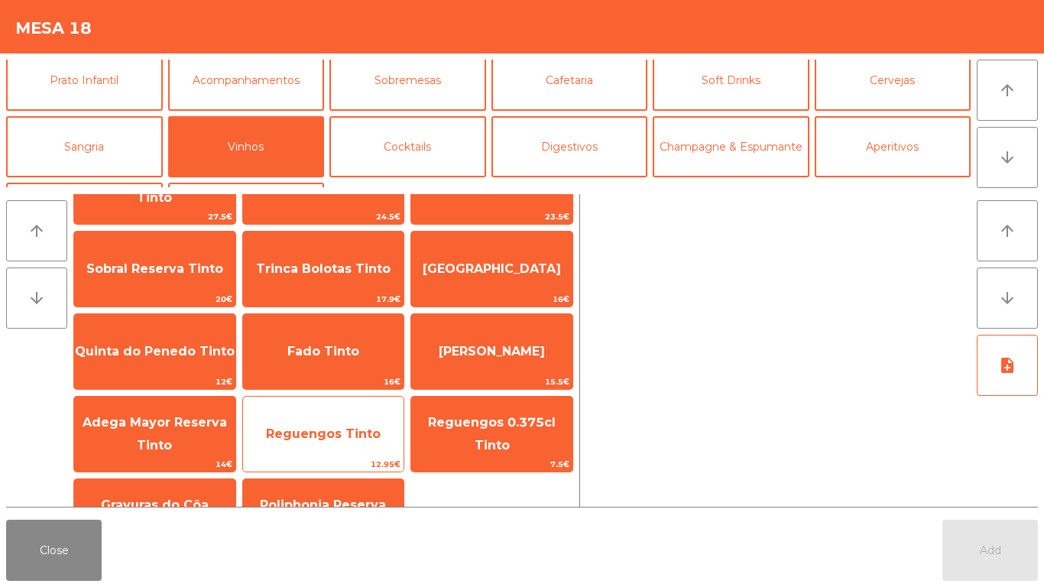
click at [332, 421] on span "Reguengos Tinto" at bounding box center [323, 433] width 161 height 41
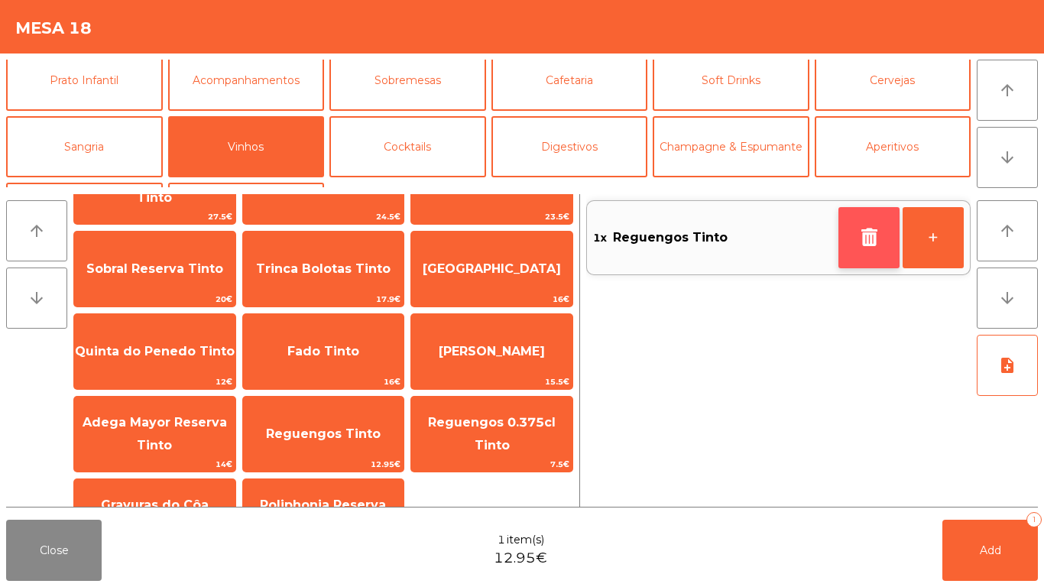
click at [860, 238] on icon "button" at bounding box center [868, 237] width 23 height 18
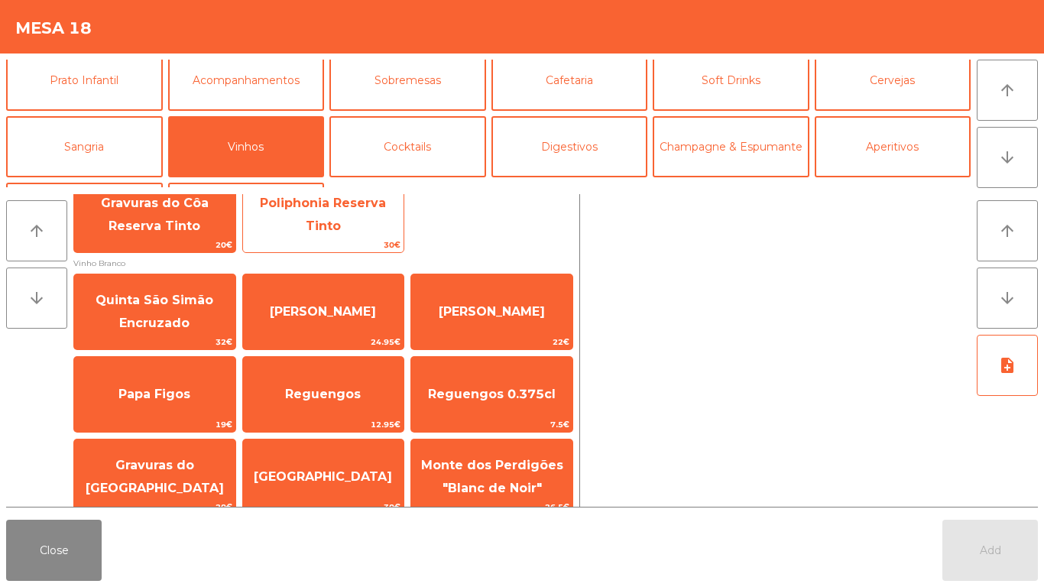
scroll to position [458, 0]
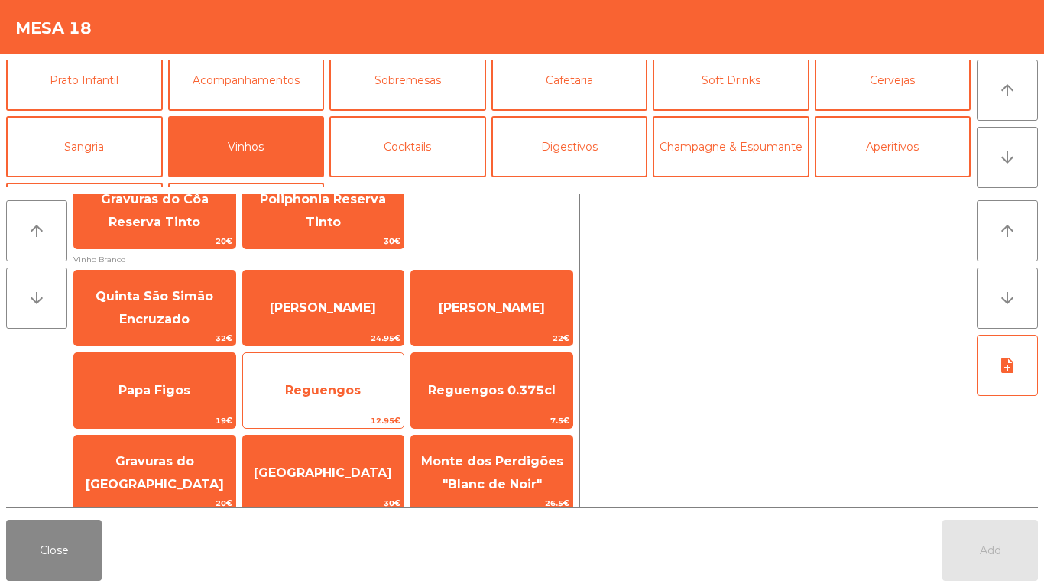
click at [306, 402] on span "Reguengos" at bounding box center [323, 390] width 161 height 41
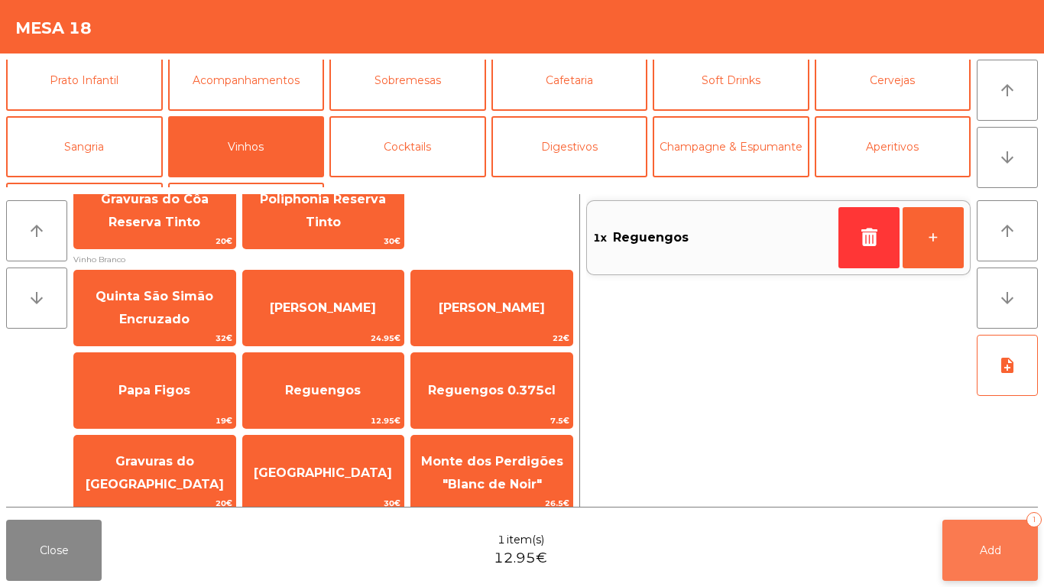
click at [1010, 542] on button "Add 1" at bounding box center [989, 549] width 95 height 61
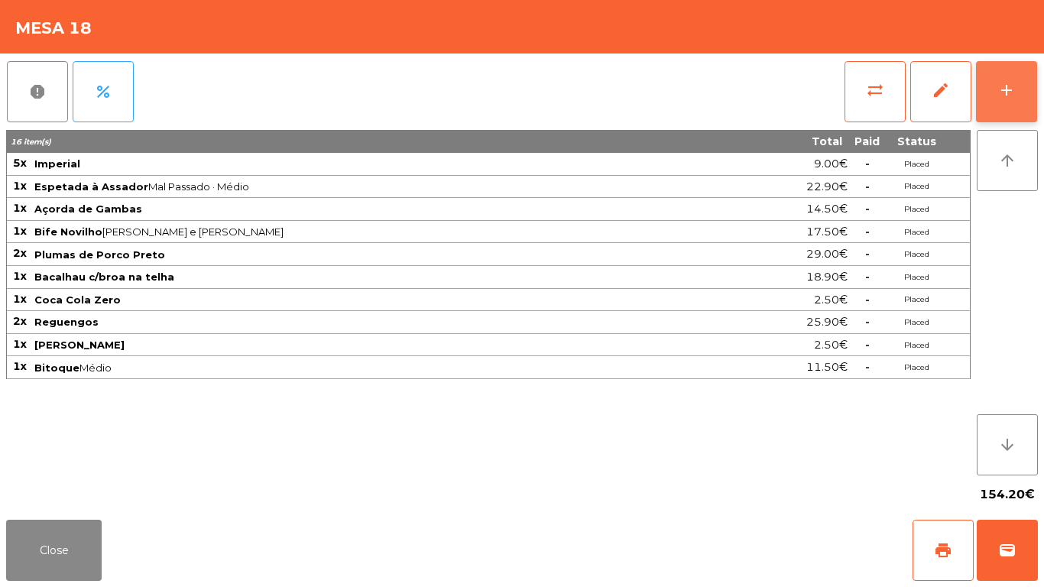
click at [1016, 88] on button "add" at bounding box center [1006, 91] width 61 height 61
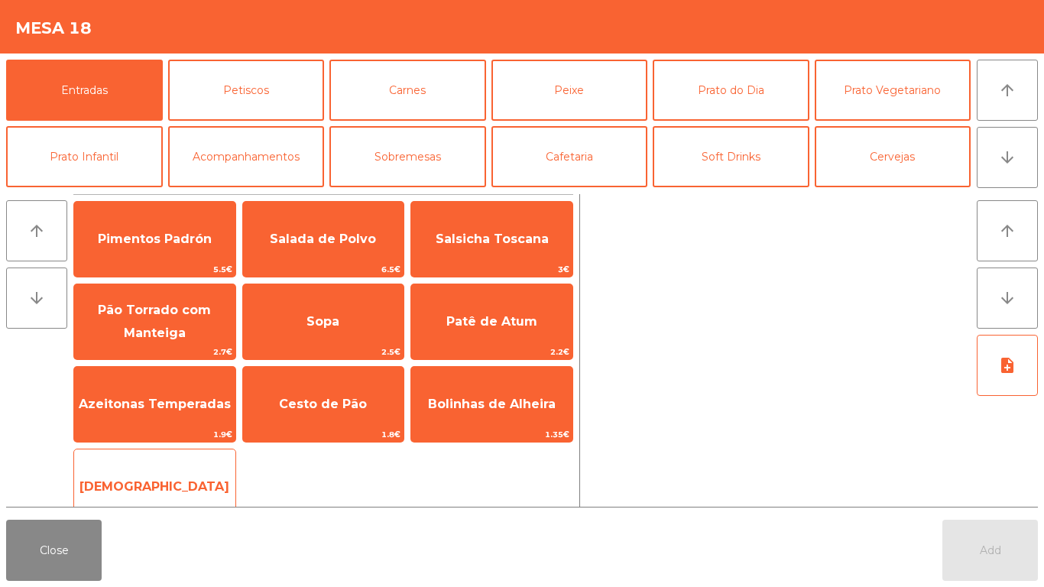
click at [110, 475] on span "[DEMOGRAPHIC_DATA]" at bounding box center [154, 486] width 161 height 41
click at [114, 474] on span "[DEMOGRAPHIC_DATA]" at bounding box center [154, 486] width 161 height 41
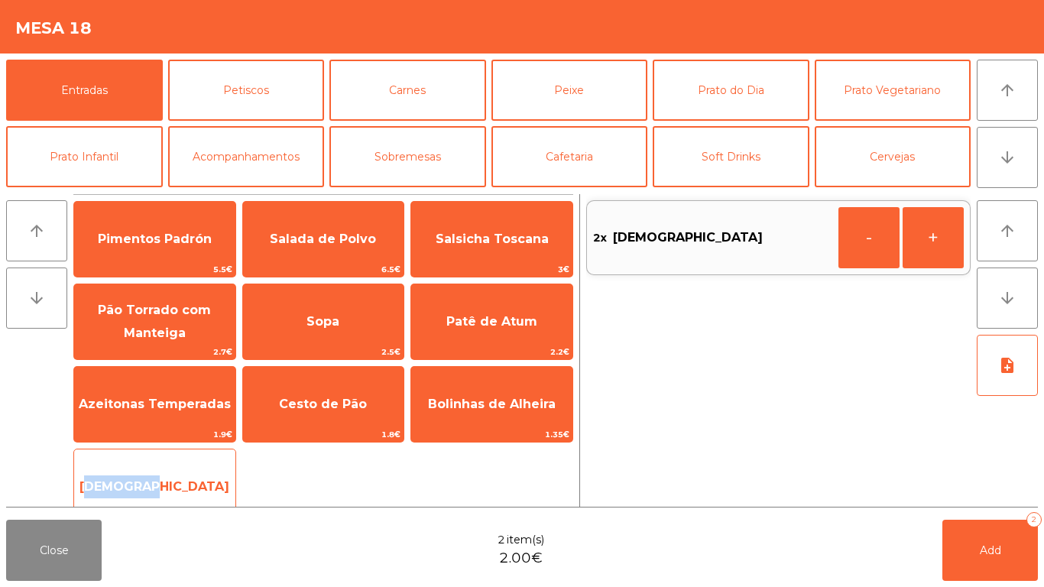
click at [114, 474] on span "[DEMOGRAPHIC_DATA]" at bounding box center [154, 486] width 161 height 41
click at [115, 474] on span "[DEMOGRAPHIC_DATA]" at bounding box center [154, 486] width 161 height 41
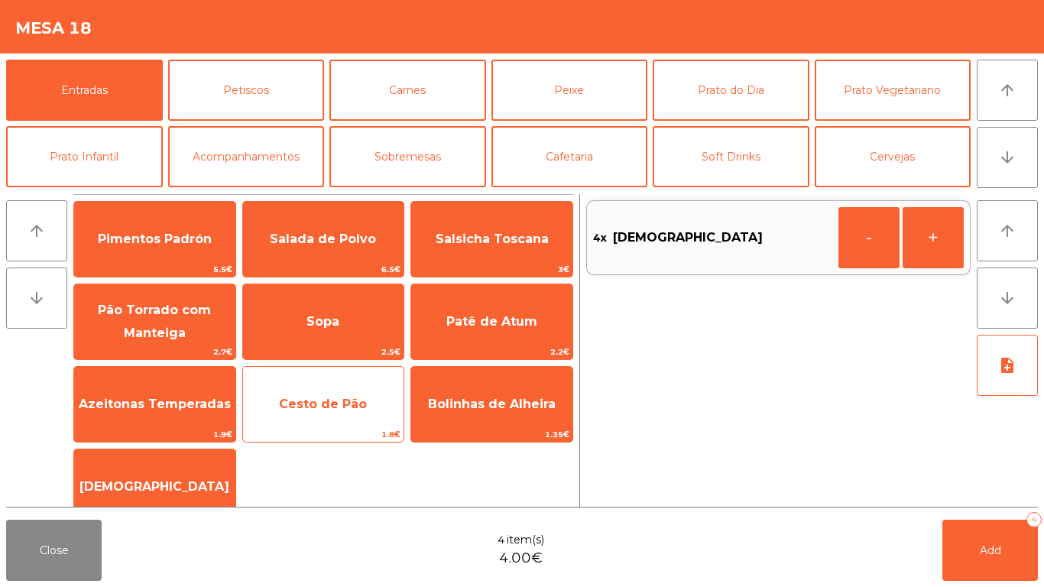
click at [332, 402] on span "Cesto de Pão" at bounding box center [323, 403] width 88 height 15
click at [333, 402] on span "Cesto de Pão" at bounding box center [323, 403] width 88 height 15
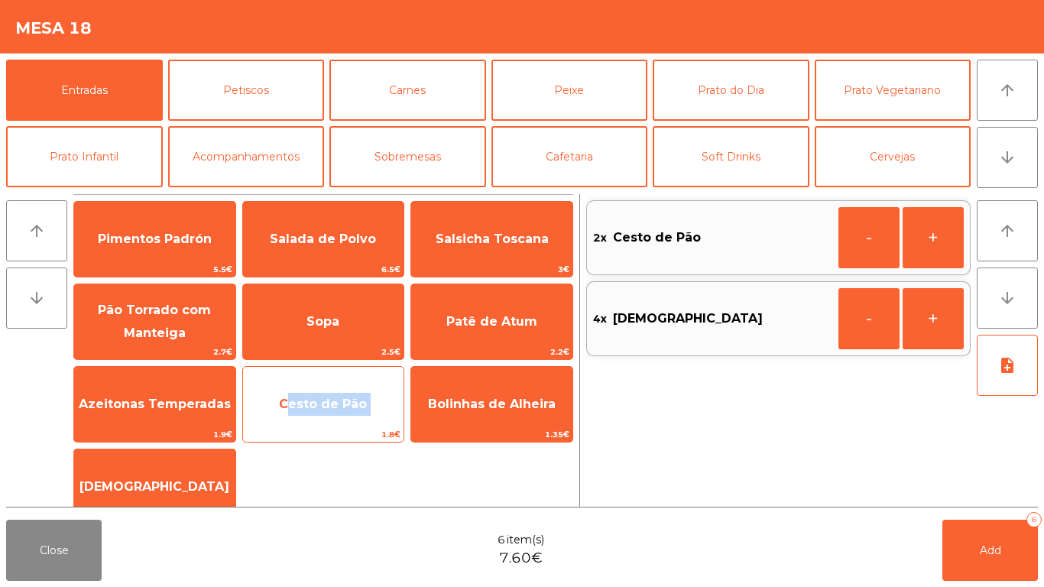
click at [335, 402] on span "Cesto de Pão" at bounding box center [323, 403] width 88 height 15
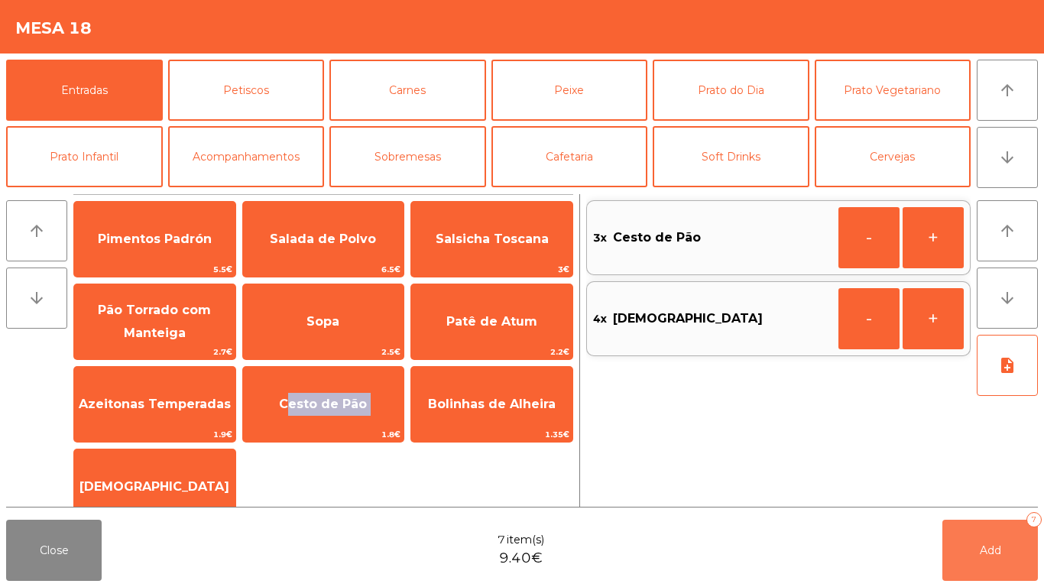
click at [965, 539] on button "Add 7" at bounding box center [989, 549] width 95 height 61
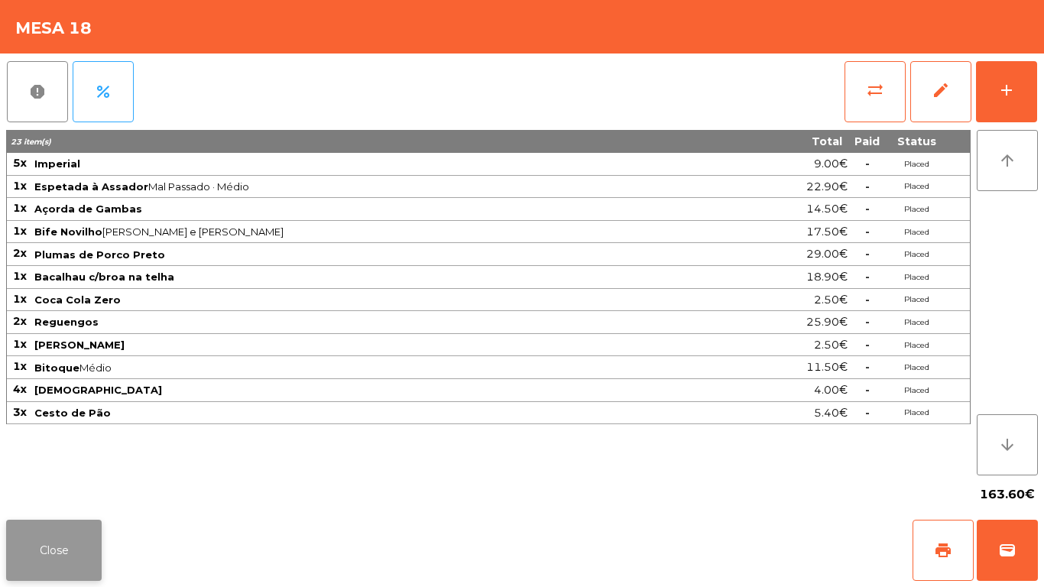
click at [70, 544] on button "Close" at bounding box center [53, 549] width 95 height 61
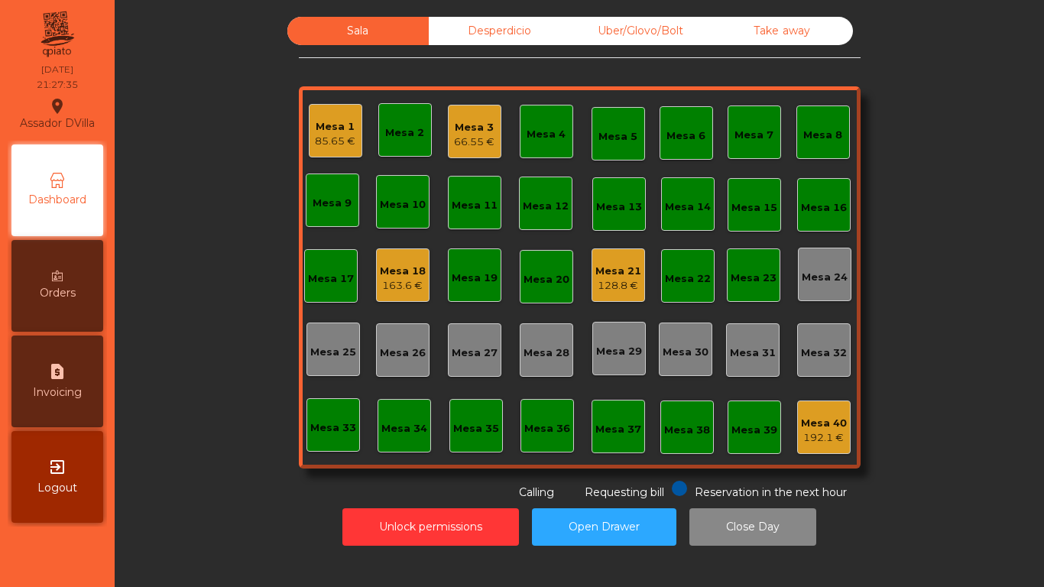
click at [380, 288] on div "163.6 €" at bounding box center [403, 285] width 46 height 15
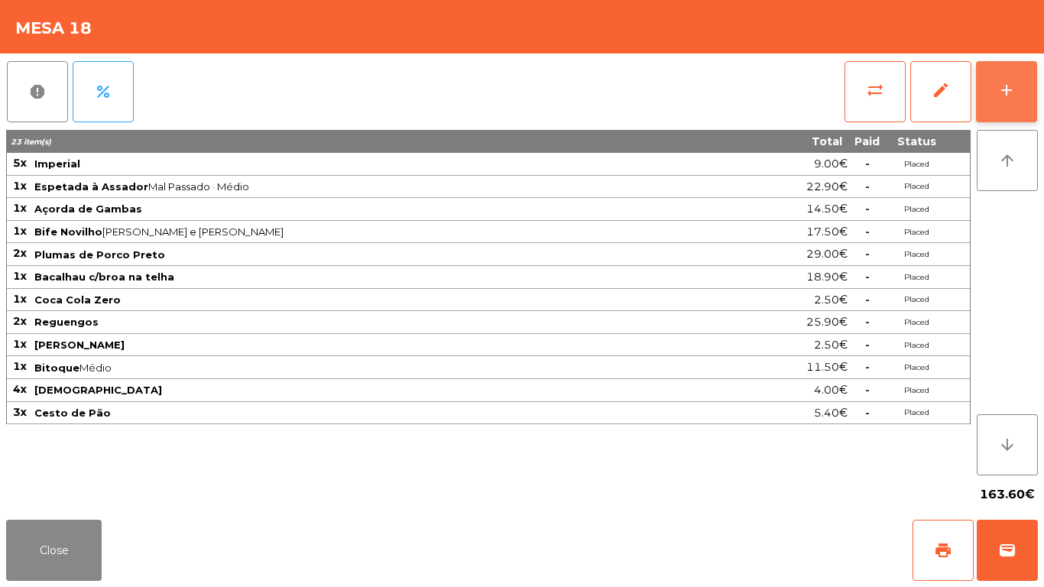
click at [1014, 76] on button "add" at bounding box center [1006, 91] width 61 height 61
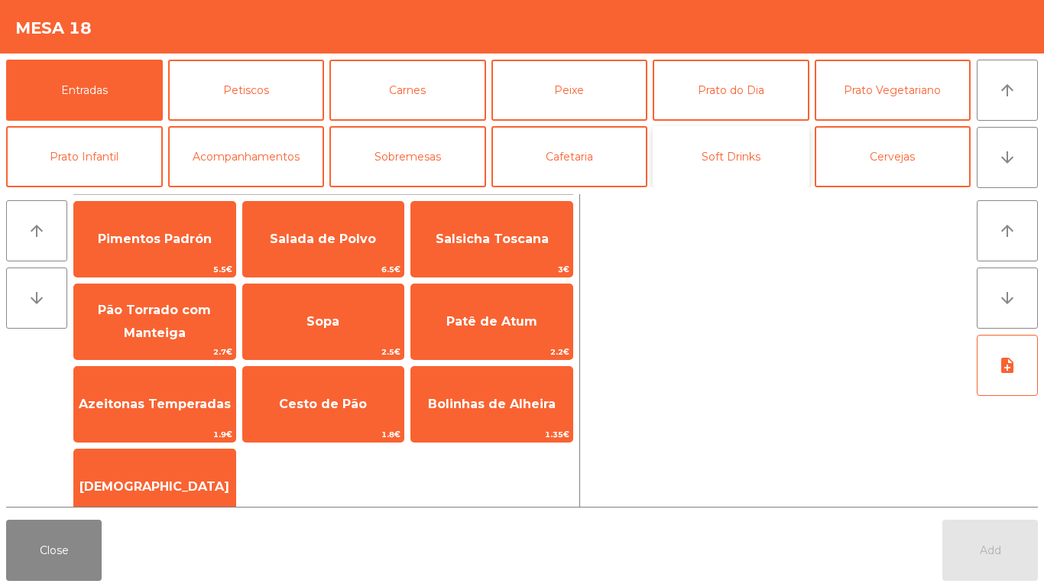
click at [726, 166] on button "Soft Drinks" at bounding box center [730, 156] width 157 height 61
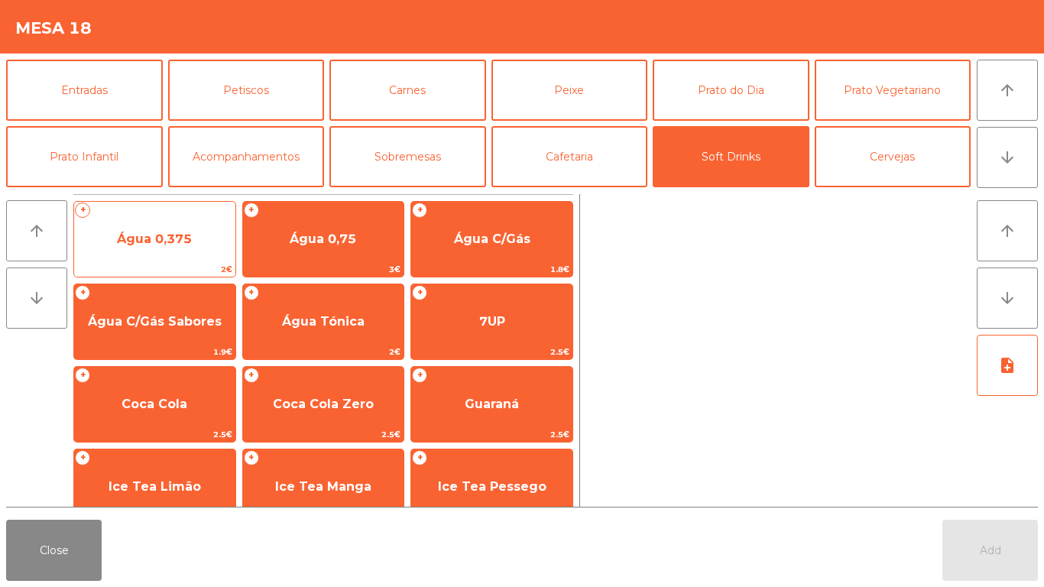
click at [138, 240] on span "Água 0,375" at bounding box center [154, 238] width 75 height 15
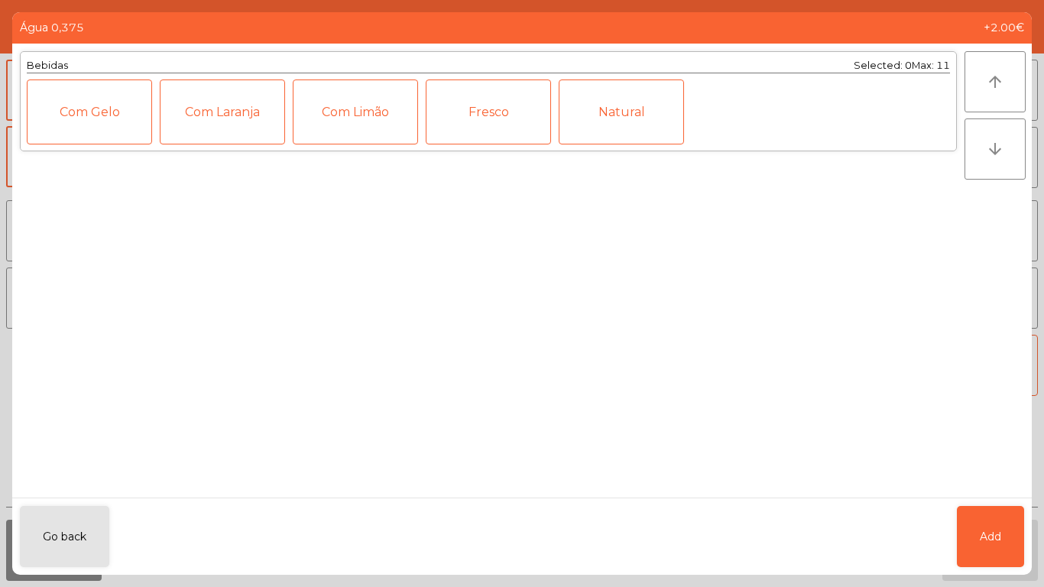
click at [481, 112] on div "Fresco" at bounding box center [488, 111] width 125 height 65
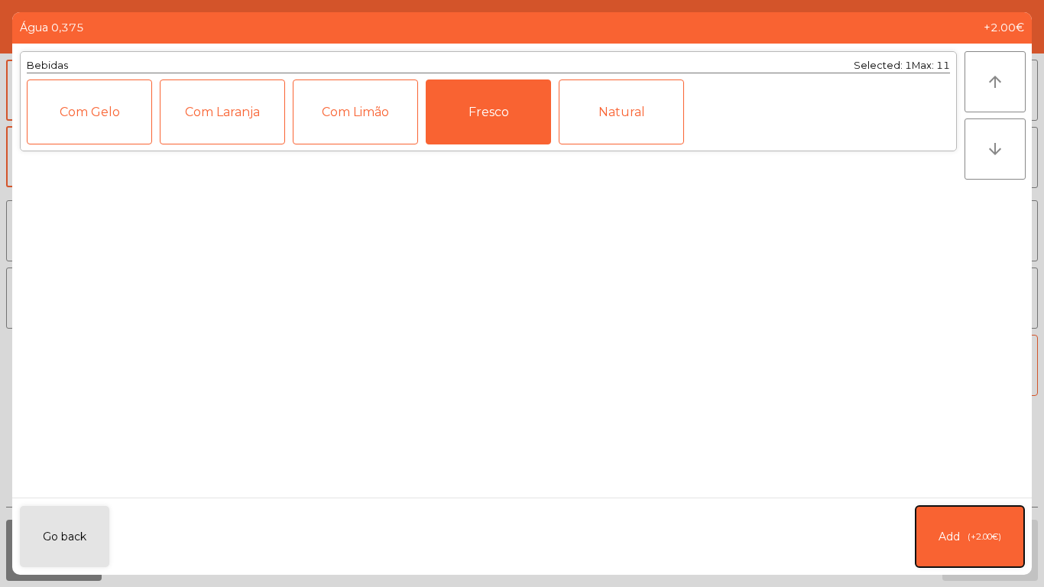
click at [971, 542] on span "(+2.00€)" at bounding box center [984, 536] width 34 height 13
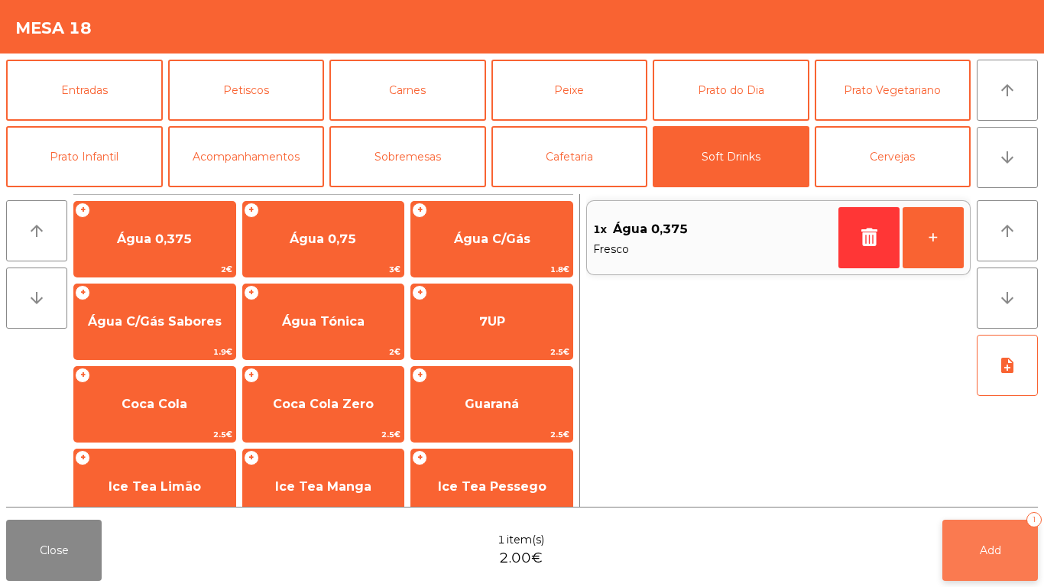
click at [979, 542] on button "Add 1" at bounding box center [989, 549] width 95 height 61
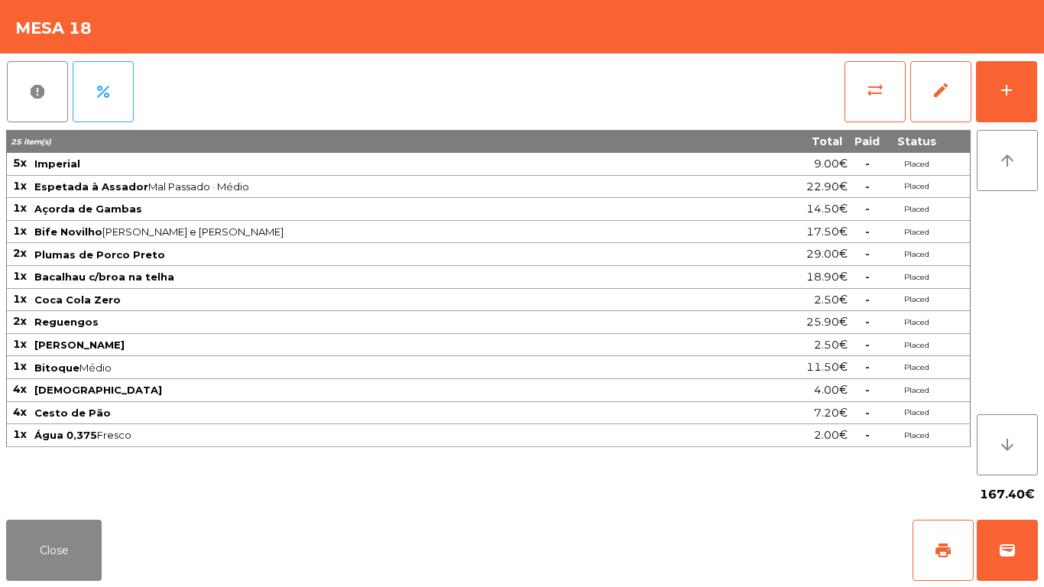
click at [105, 525] on app-table-orders "Mesa 18 report percent sync_alt edit add 25 item(s) Total Paid Status 5x Imperi…" at bounding box center [522, 293] width 1044 height 587
click at [140, 538] on div "Close print wallet" at bounding box center [522, 549] width 1044 height 73
click at [57, 555] on button "Close" at bounding box center [53, 549] width 95 height 61
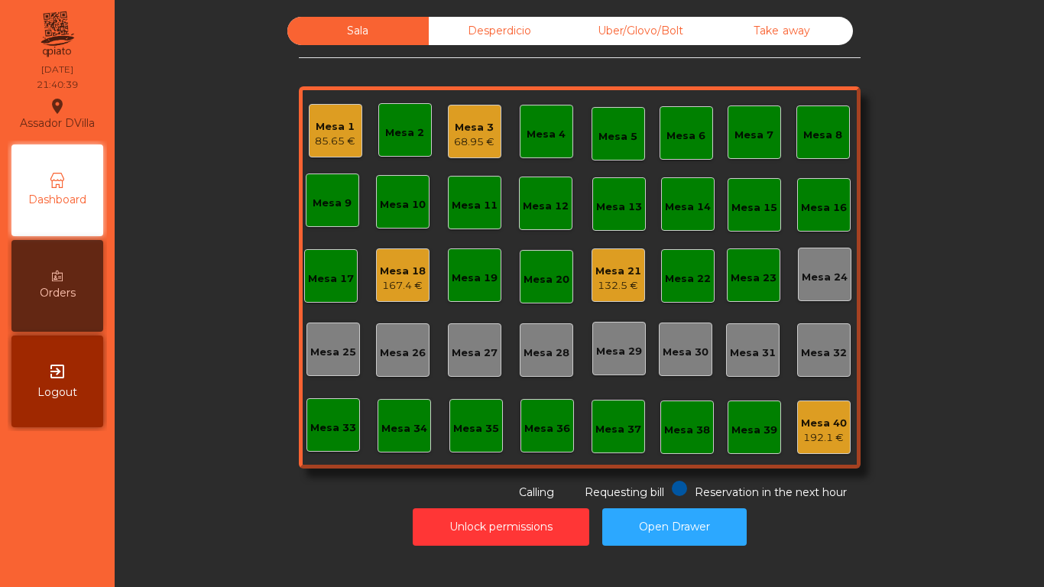
click at [335, 141] on div "85.65 €" at bounding box center [335, 141] width 40 height 15
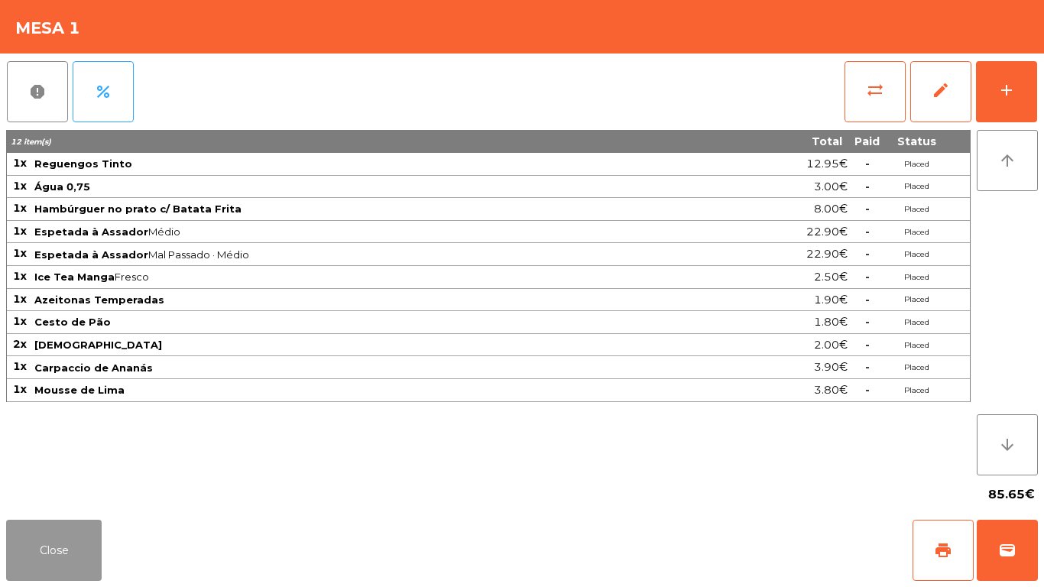
drag, startPoint x: 56, startPoint y: 552, endPoint x: 312, endPoint y: 10, distance: 599.0
click at [68, 539] on button "Close" at bounding box center [53, 549] width 95 height 61
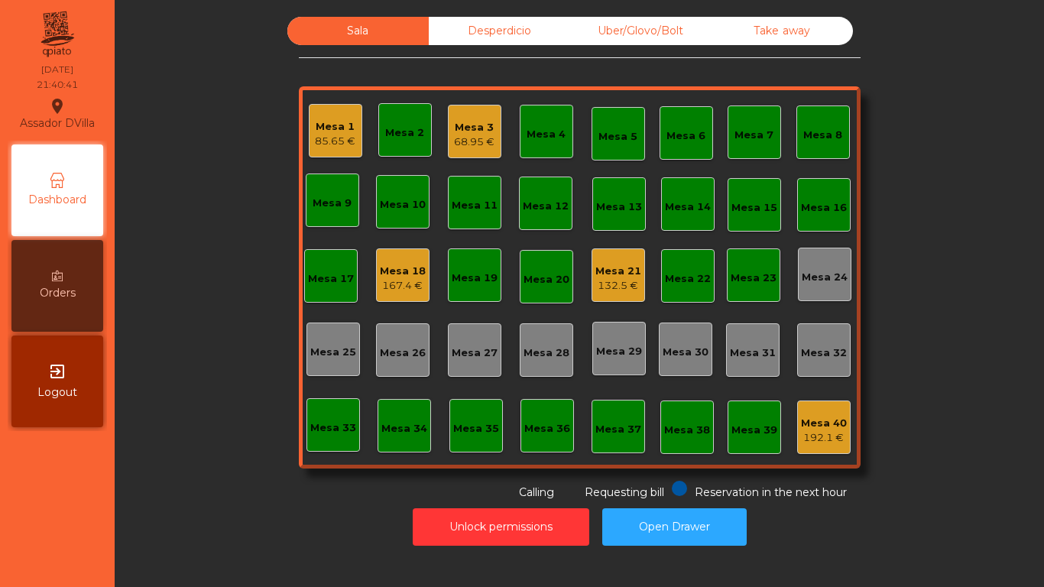
click at [471, 141] on div "68.95 €" at bounding box center [474, 141] width 40 height 15
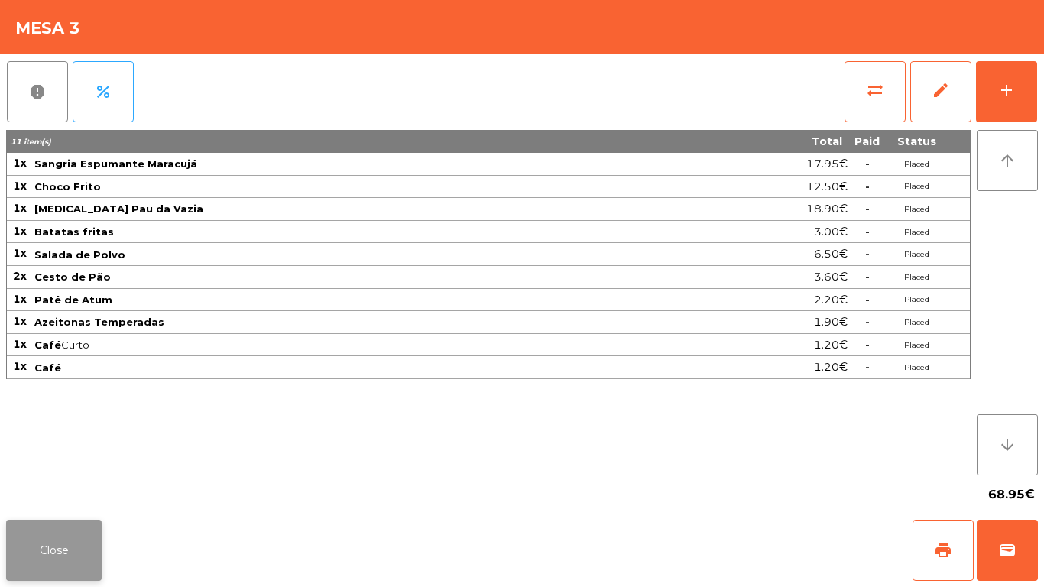
click at [70, 529] on button "Close" at bounding box center [53, 549] width 95 height 61
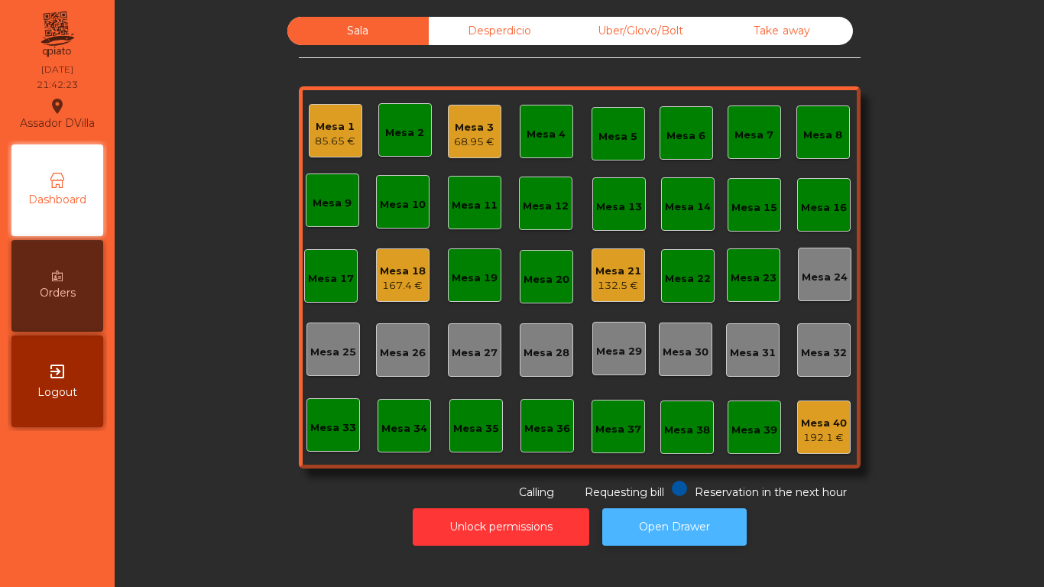
click at [684, 526] on button "Open Drawer" at bounding box center [674, 526] width 144 height 37
click at [703, 518] on button "Open Drawer" at bounding box center [674, 526] width 144 height 37
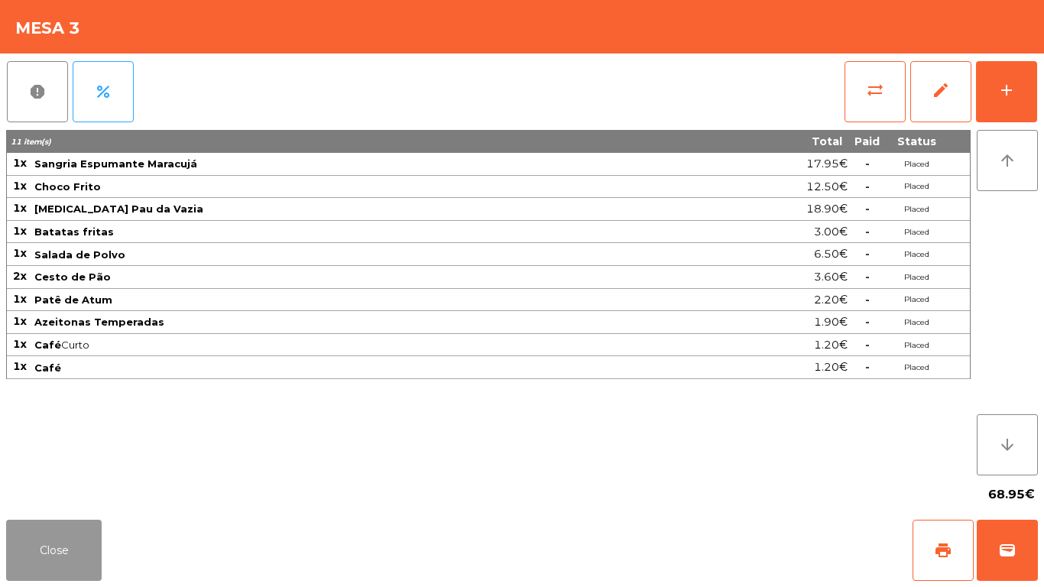
drag, startPoint x: 45, startPoint y: 549, endPoint x: 370, endPoint y: 482, distance: 331.6
click at [53, 546] on button "Close" at bounding box center [53, 549] width 95 height 61
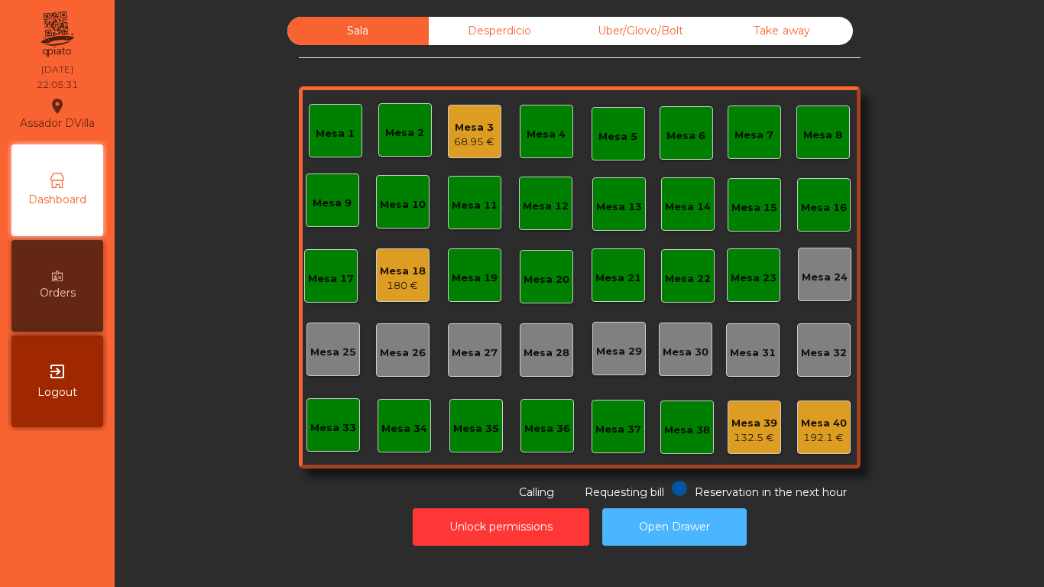
drag, startPoint x: 638, startPoint y: 528, endPoint x: 520, endPoint y: 445, distance: 144.1
click at [638, 526] on button "Open Drawer" at bounding box center [674, 526] width 144 height 37
click at [686, 541] on button "Open Drawer" at bounding box center [674, 526] width 144 height 37
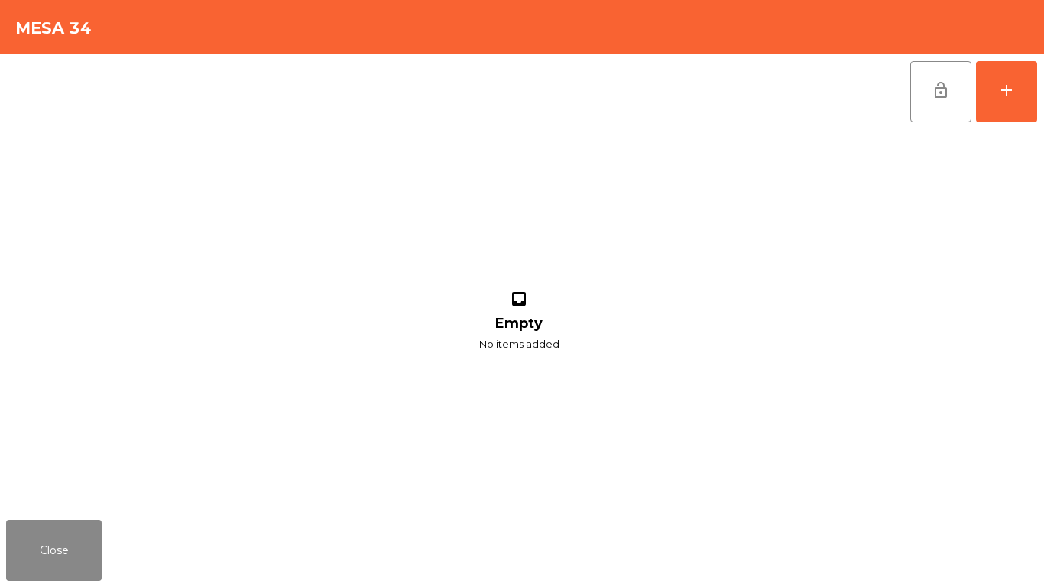
click at [667, 532] on div "Close" at bounding box center [522, 549] width 1044 height 73
click at [22, 552] on button "Close" at bounding box center [53, 549] width 95 height 61
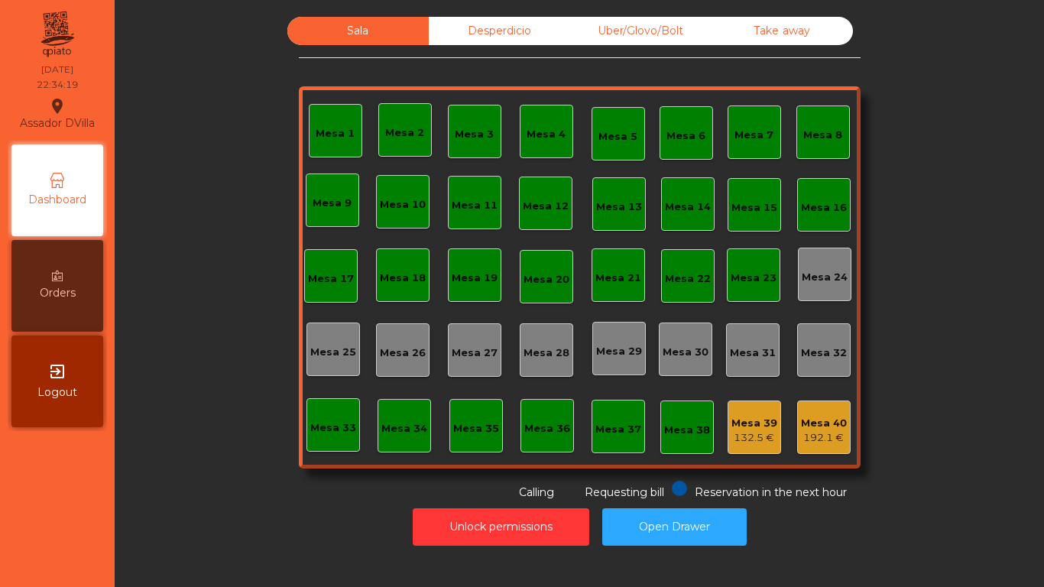
click at [607, 561] on div "Sala Desperdicio Uber/Glovo/Bolt Take away Mesa 1 Mesa 2 [GEOGRAPHIC_DATA] 4 Me…" at bounding box center [579, 293] width 929 height 587
click at [691, 507] on div "Unlock permissions Open Drawer" at bounding box center [579, 526] width 888 height 53
click at [684, 519] on button "Open Drawer" at bounding box center [674, 526] width 144 height 37
drag, startPoint x: 0, startPoint y: 0, endPoint x: 694, endPoint y: 529, distance: 872.1
click at [694, 529] on button "Open Drawer" at bounding box center [674, 526] width 144 height 37
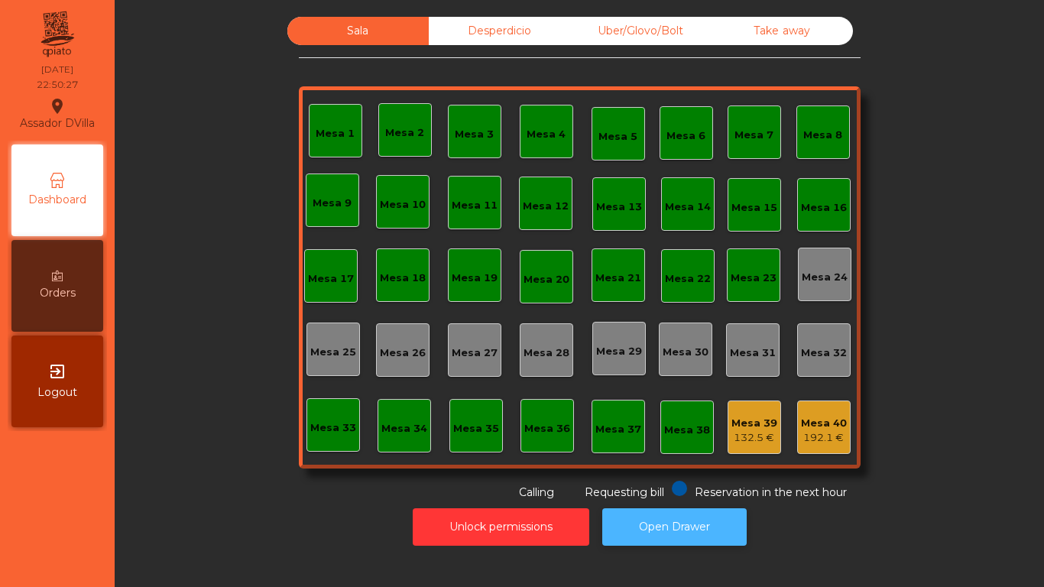
click at [655, 528] on button "Open Drawer" at bounding box center [674, 526] width 144 height 37
click at [723, 540] on button "Open Drawer" at bounding box center [674, 526] width 144 height 37
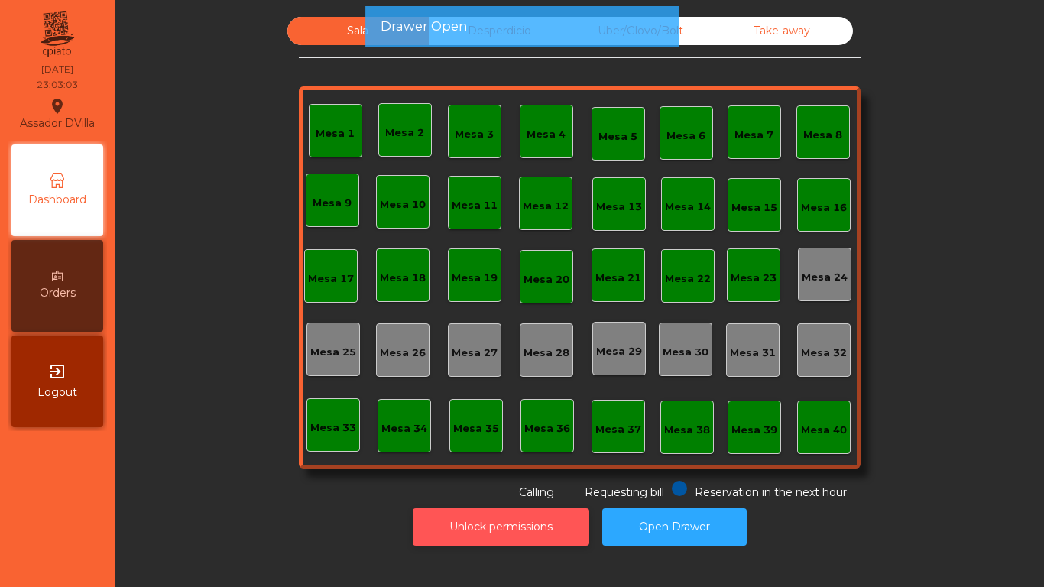
click at [487, 525] on button "Unlock permissions" at bounding box center [501, 526] width 176 height 37
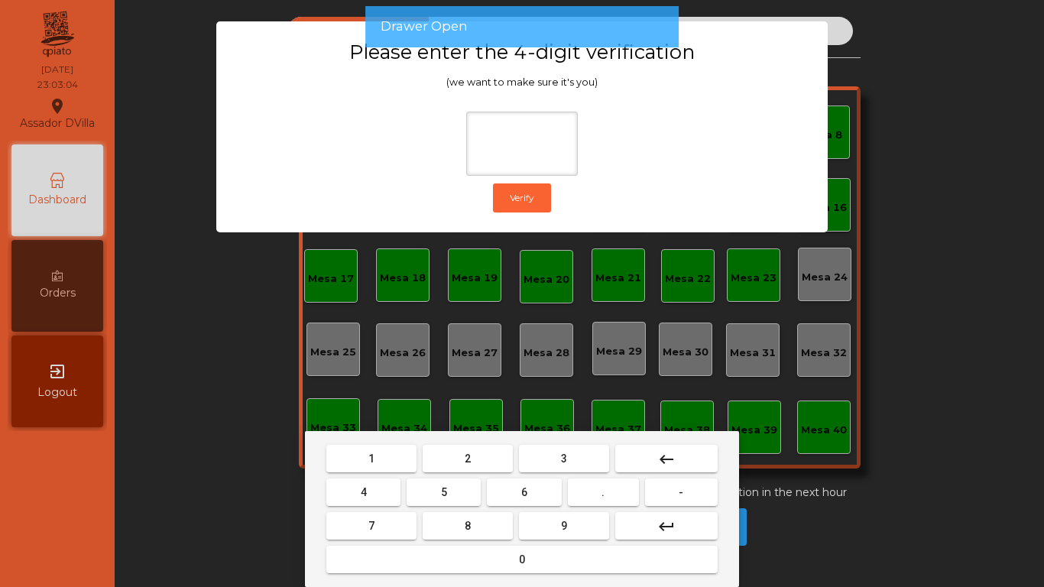
click at [460, 463] on button "2" at bounding box center [467, 459] width 90 height 28
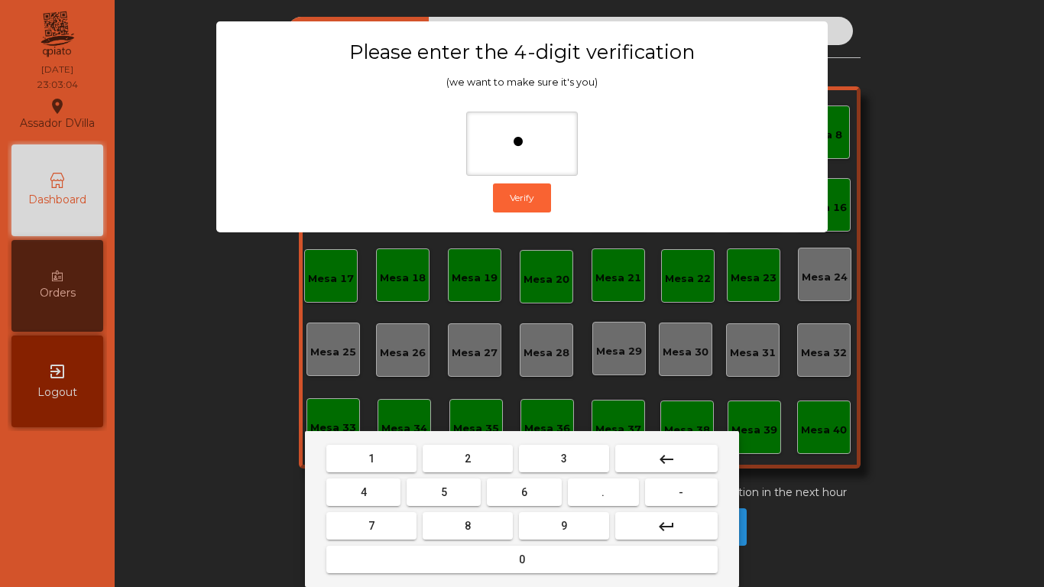
drag, startPoint x: 398, startPoint y: 484, endPoint x: 474, endPoint y: 487, distance: 76.5
click at [400, 484] on button "4" at bounding box center [363, 492] width 74 height 28
drag, startPoint x: 549, startPoint y: 487, endPoint x: 551, endPoint y: 501, distance: 14.6
click at [551, 488] on button "6" at bounding box center [524, 492] width 74 height 28
drag, startPoint x: 552, startPoint y: 521, endPoint x: 562, endPoint y: 458, distance: 64.2
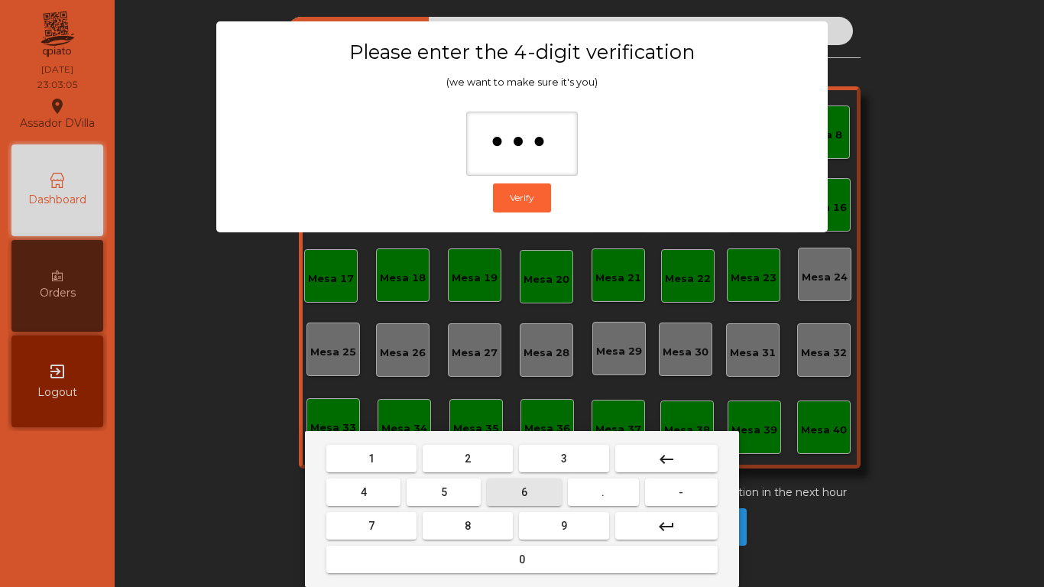
click at [555, 522] on button "9" at bounding box center [564, 526] width 90 height 28
type input "****"
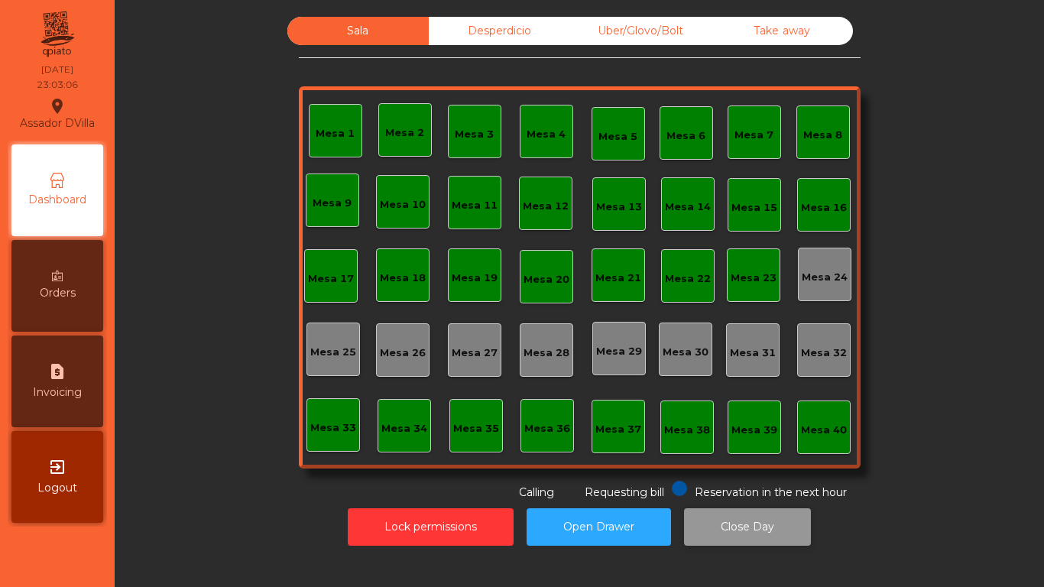
click at [748, 520] on button "Close Day" at bounding box center [747, 526] width 127 height 37
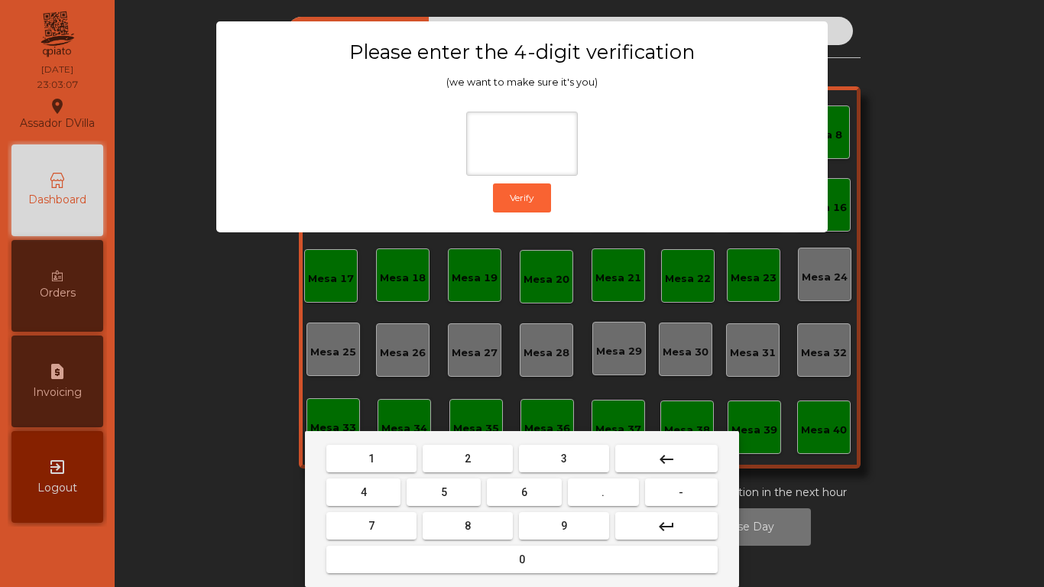
click at [477, 471] on button "2" at bounding box center [467, 459] width 90 height 28
drag, startPoint x: 367, startPoint y: 485, endPoint x: 536, endPoint y: 488, distance: 168.9
click at [370, 485] on button "4" at bounding box center [363, 492] width 74 height 28
click at [539, 490] on button "6" at bounding box center [524, 492] width 74 height 28
click at [570, 525] on button "9" at bounding box center [564, 526] width 90 height 28
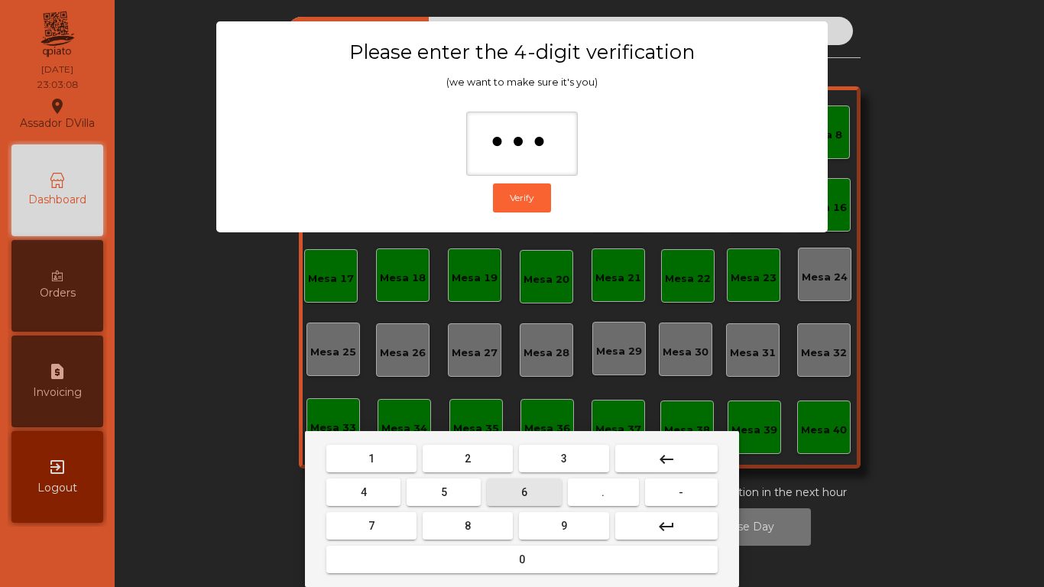
type input "****"
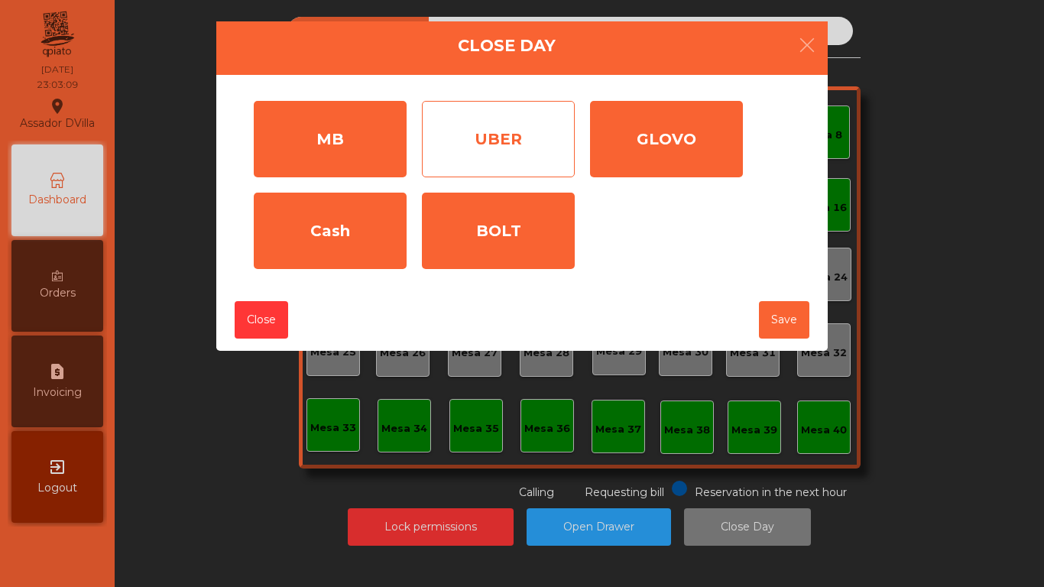
drag, startPoint x: 371, startPoint y: 125, endPoint x: 464, endPoint y: 134, distance: 93.6
click at [383, 134] on div "MB" at bounding box center [330, 139] width 153 height 76
drag, startPoint x: 464, startPoint y: 134, endPoint x: 547, endPoint y: 157, distance: 85.4
click at [523, 150] on div "UBER" at bounding box center [498, 139] width 153 height 76
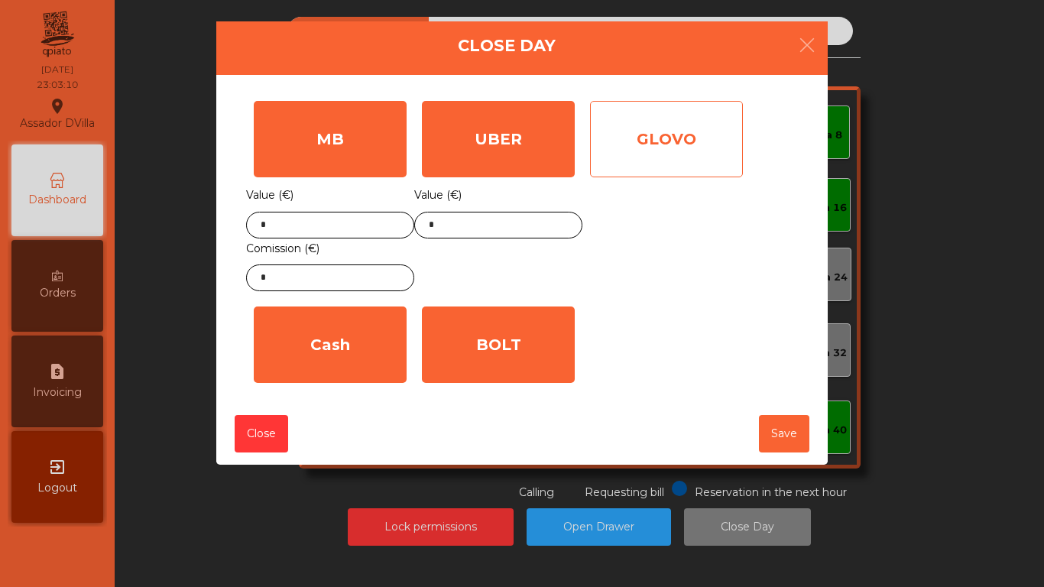
click at [609, 151] on div "GLOVO" at bounding box center [666, 139] width 153 height 76
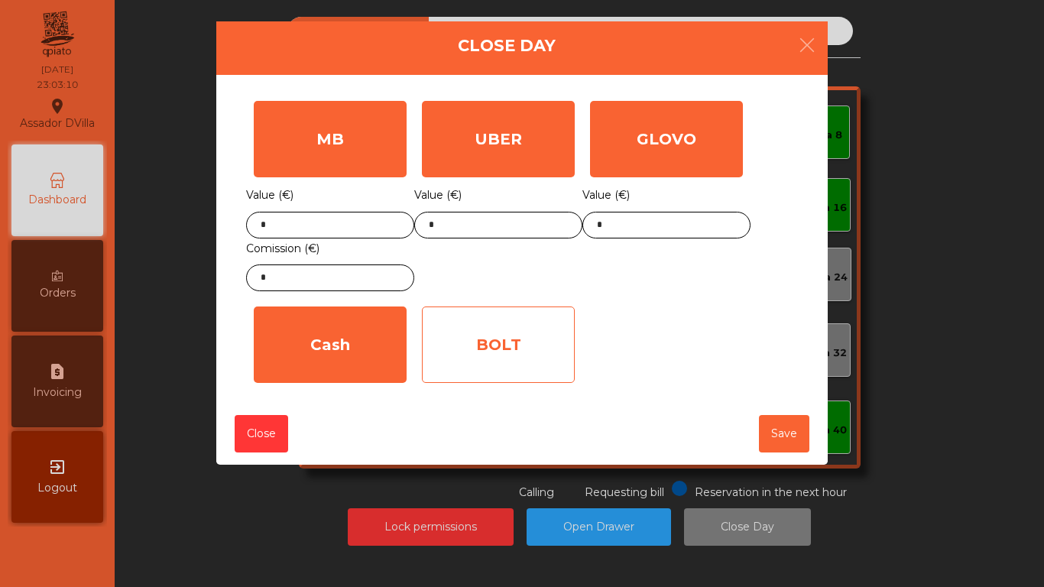
click at [465, 335] on div "BOLT" at bounding box center [498, 344] width 153 height 76
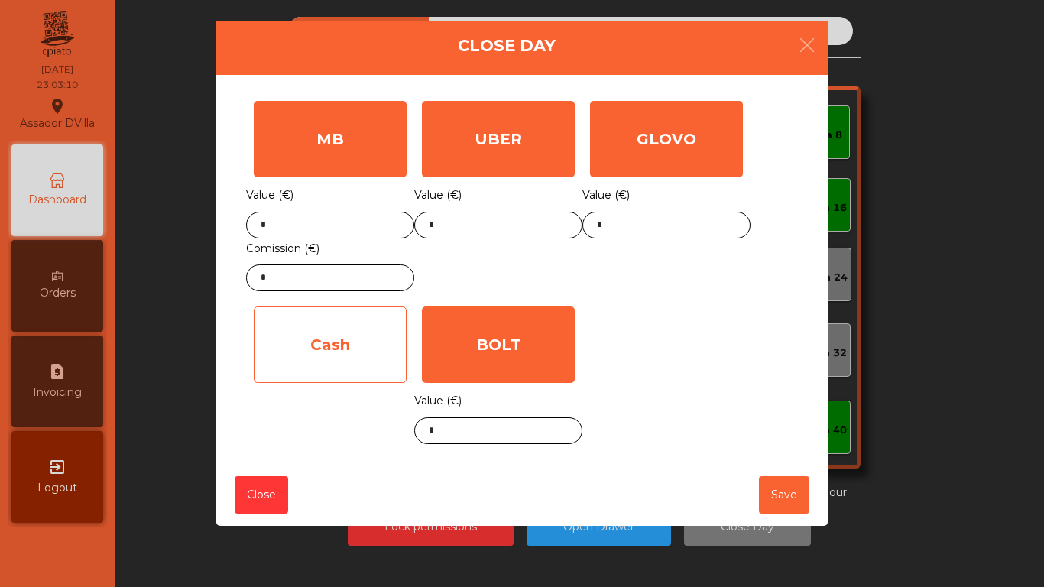
click at [312, 328] on div "Cash" at bounding box center [330, 344] width 153 height 76
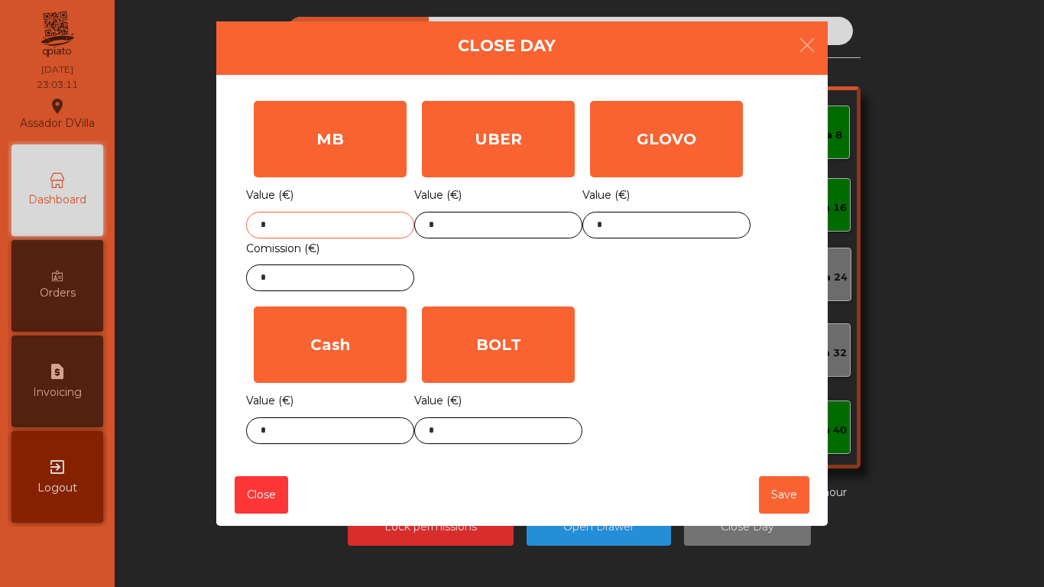
click at [332, 222] on input "*" at bounding box center [330, 225] width 168 height 27
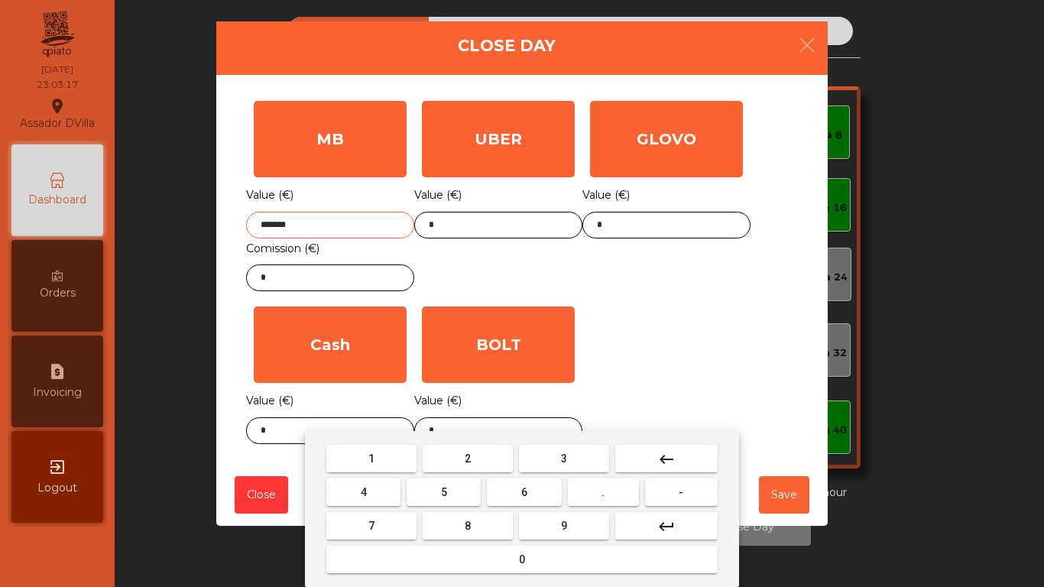
type input "*******"
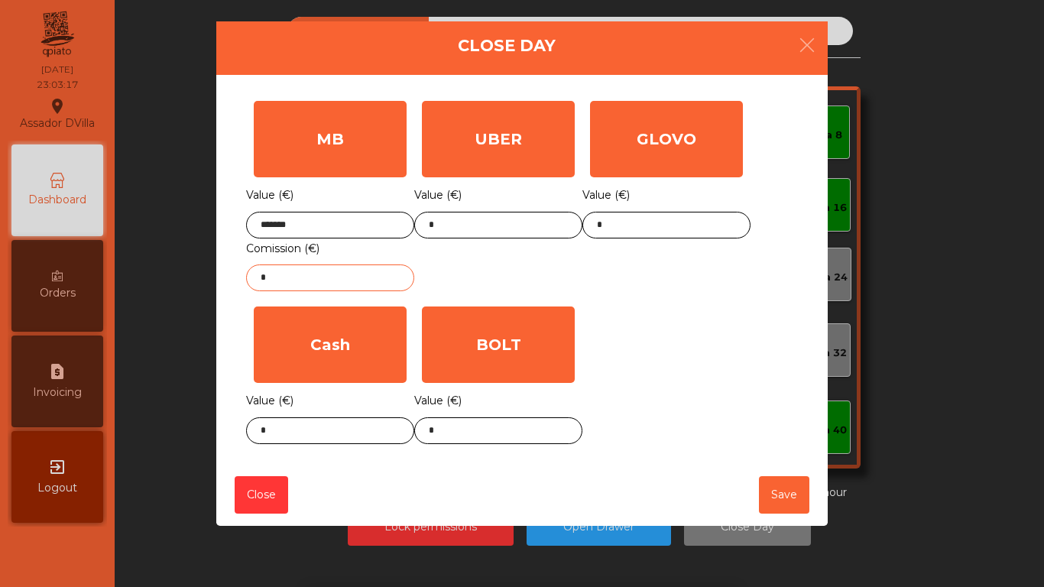
click at [347, 287] on input "*" at bounding box center [330, 277] width 168 height 27
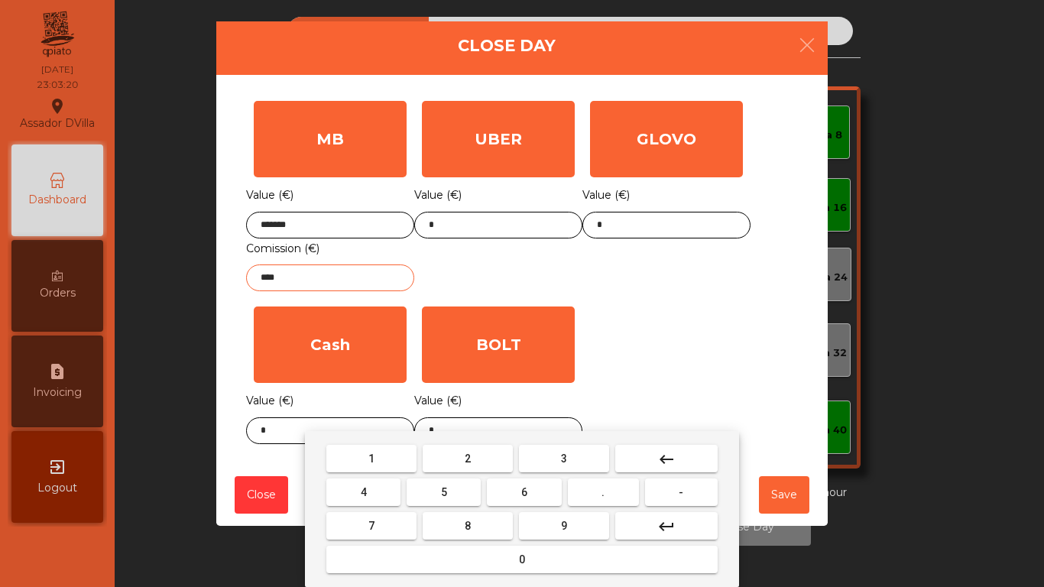
type input "****"
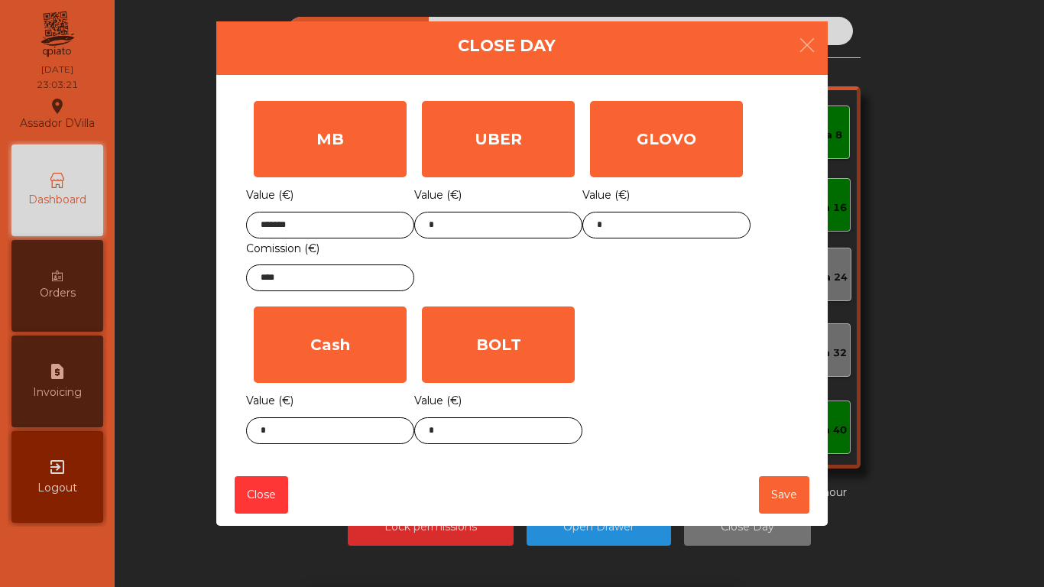
click at [283, 418] on div "Value (€) *" at bounding box center [330, 416] width 168 height 53
click at [281, 427] on input "*" at bounding box center [330, 430] width 168 height 27
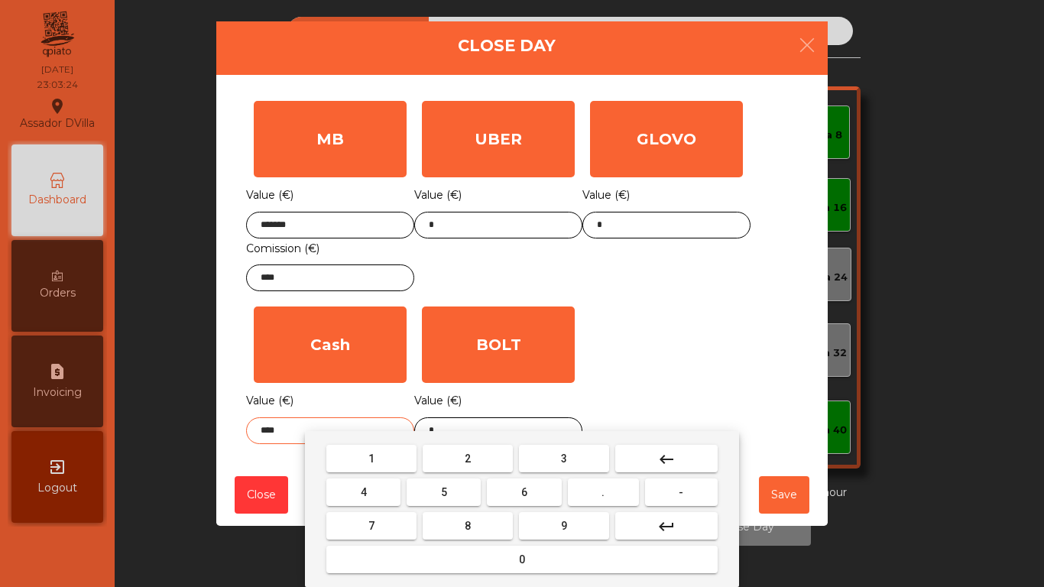
type input "****"
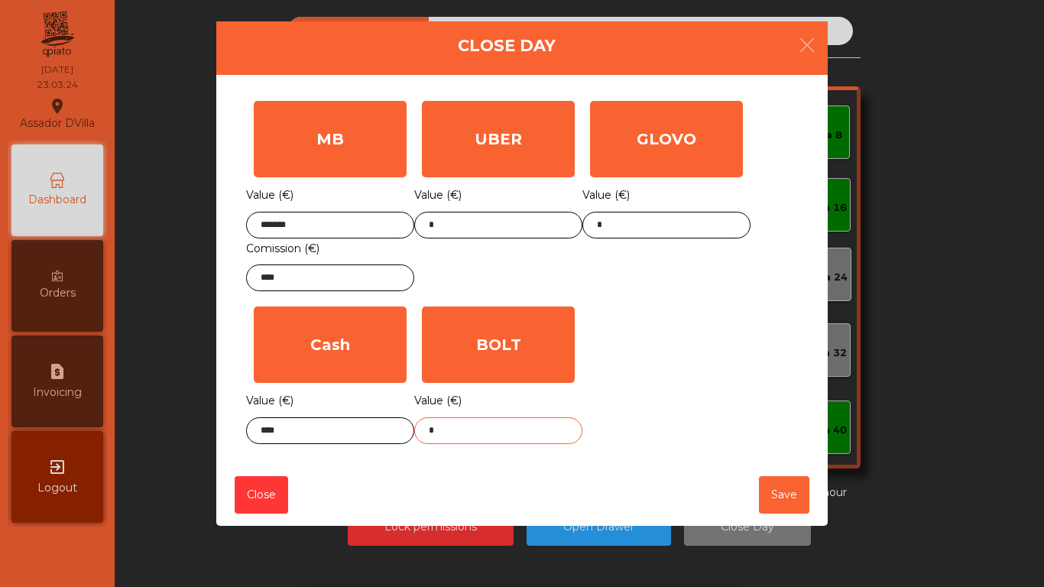
click at [545, 424] on input "*" at bounding box center [498, 430] width 168 height 27
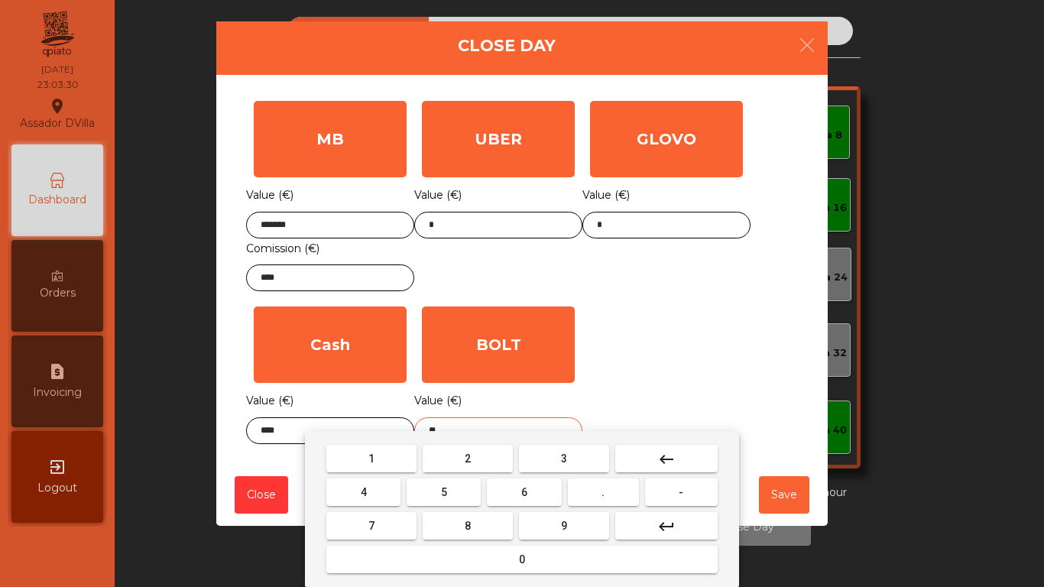
type input "*"
type input "*****"
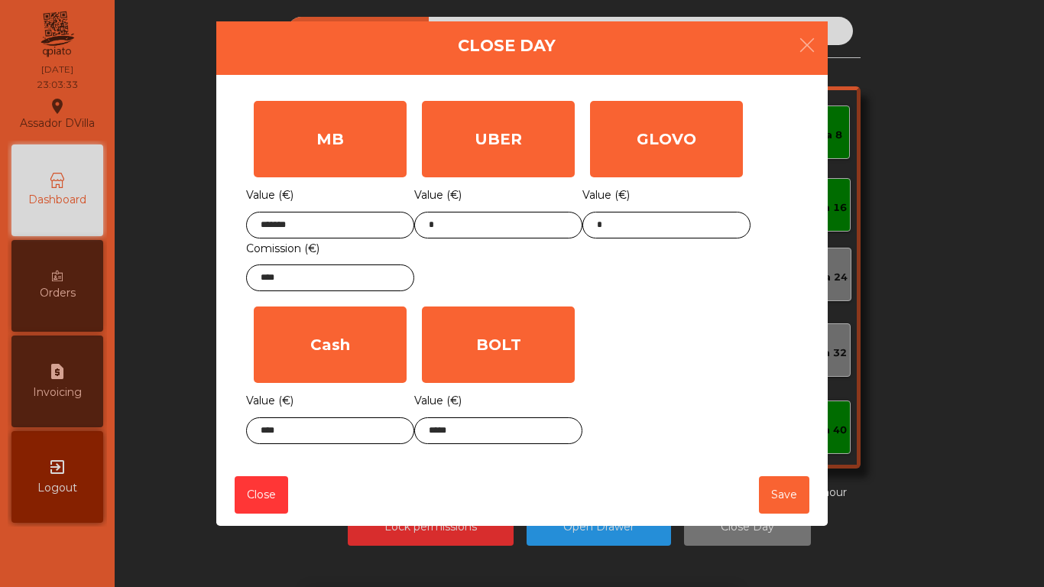
click at [674, 372] on div "MB Value (€) ******* Comission (€) **** UBER Value (€) * GLOVO Value (€) * Cash…" at bounding box center [522, 272] width 552 height 358
click at [791, 496] on button "Save" at bounding box center [784, 494] width 50 height 37
